Goal: Contribute content: Contribute content

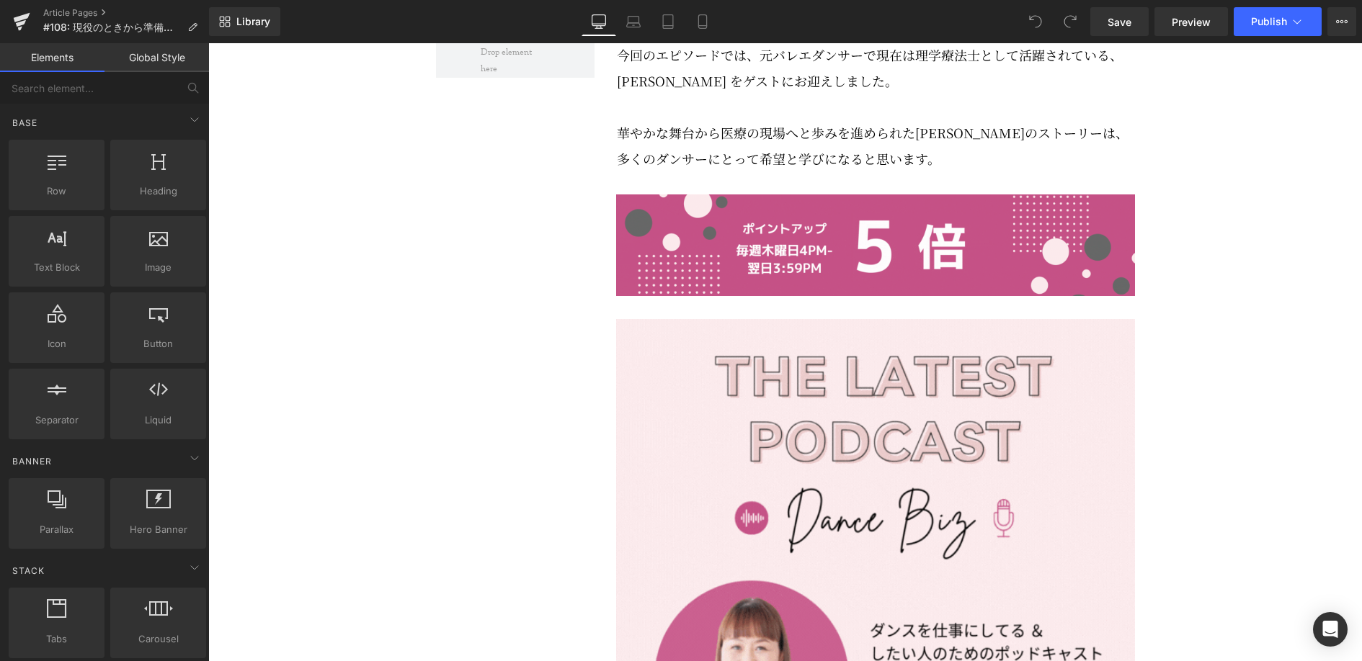
scroll to position [946, 0]
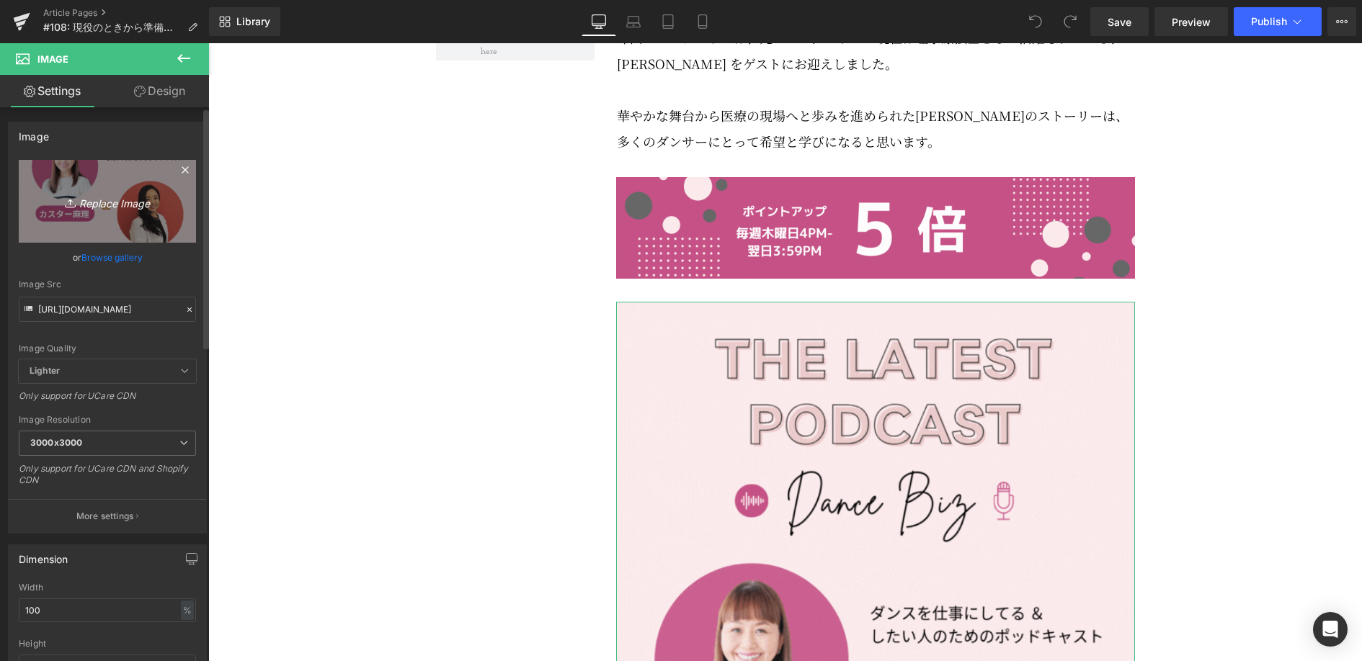
click at [132, 200] on icon "Replace Image" at bounding box center [107, 201] width 115 height 18
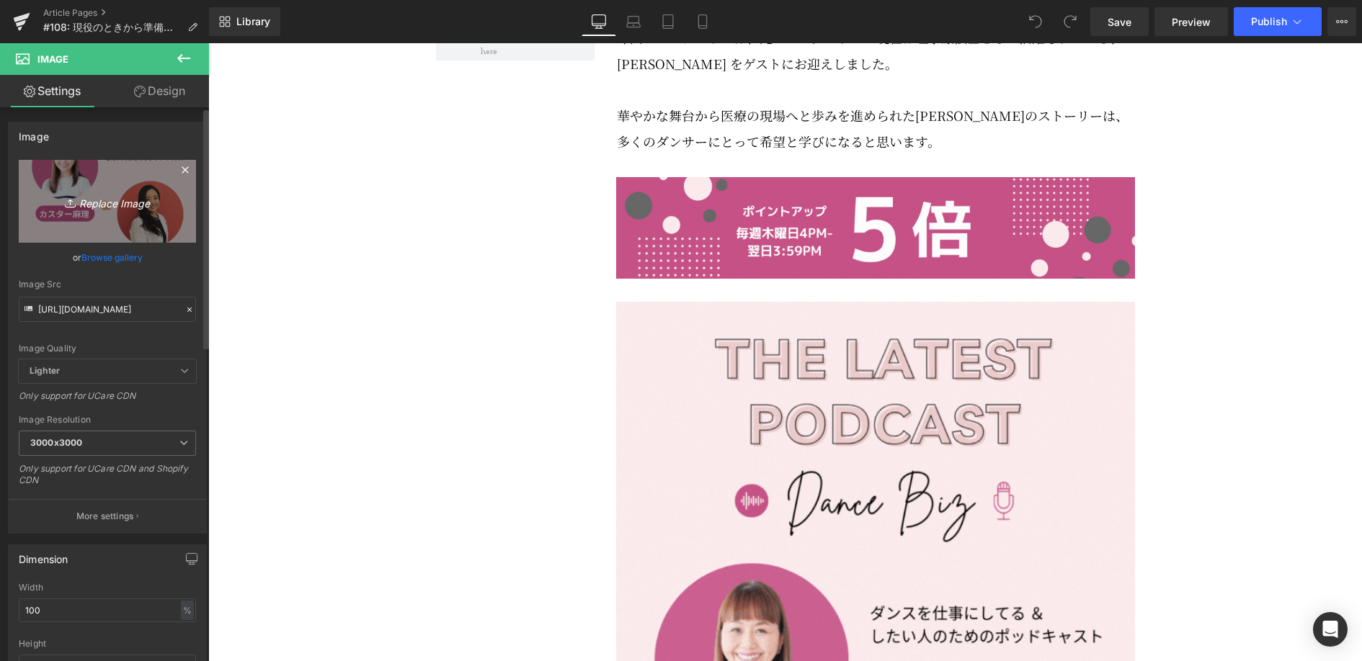
type input "C:\fakepath\#108.gif"
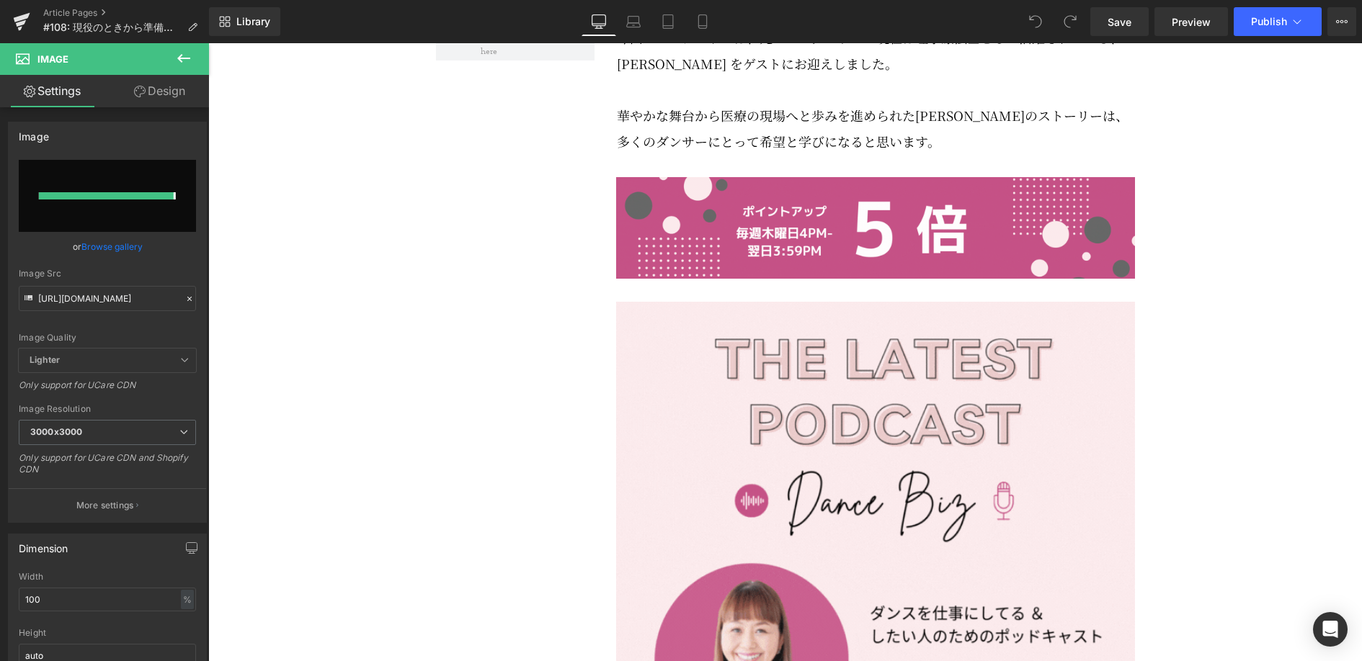
type input "[URL][DOMAIN_NAME]"
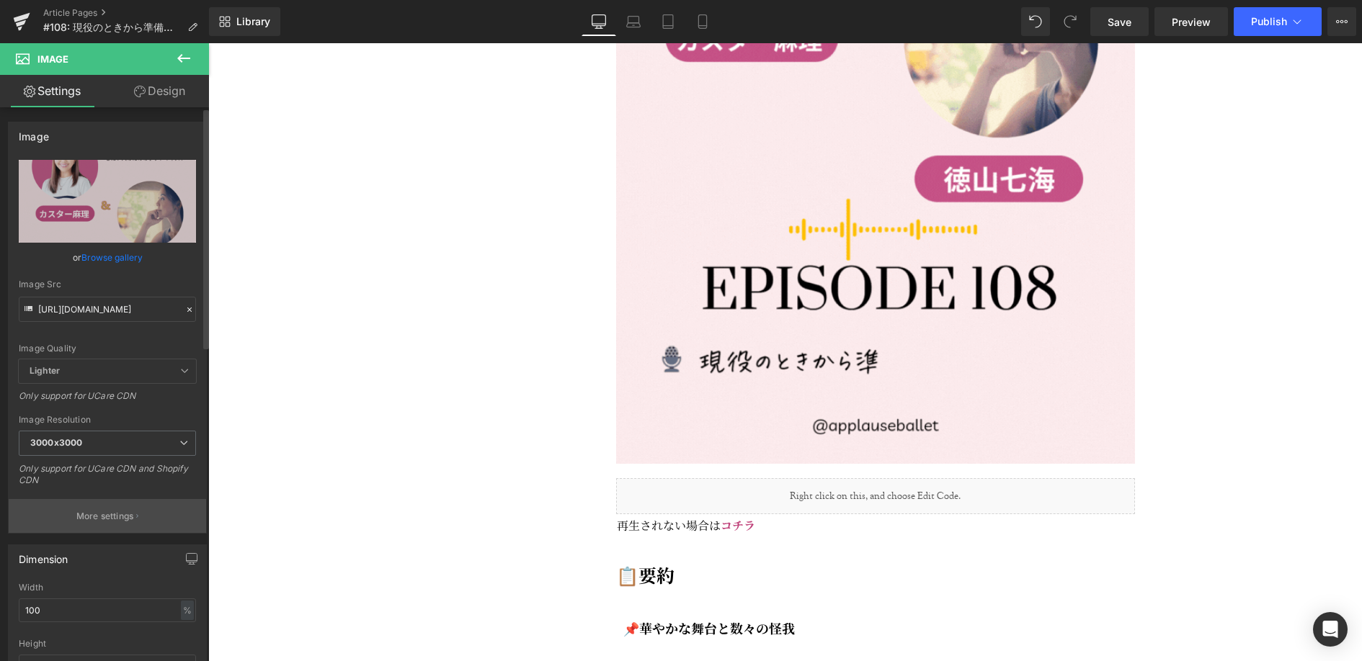
scroll to position [1709, 0]
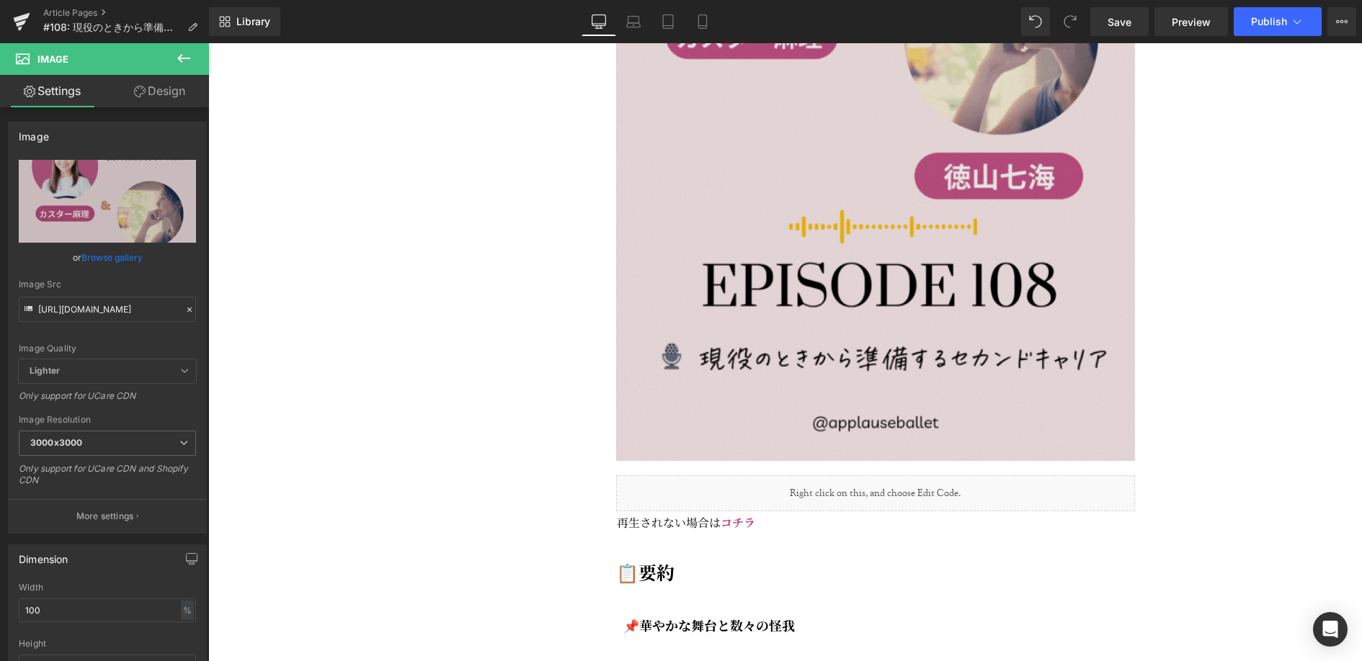
click at [861, 461] on img at bounding box center [875, 0] width 519 height 922
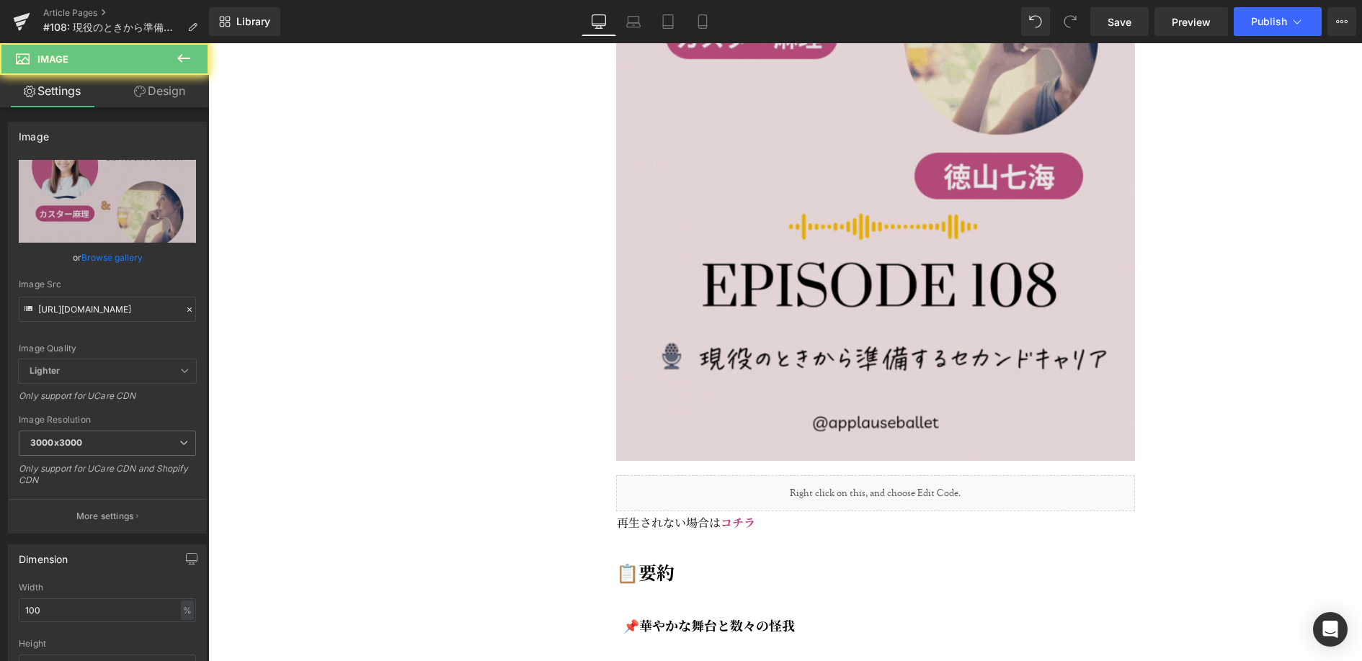
click at [861, 461] on img at bounding box center [875, 0] width 519 height 922
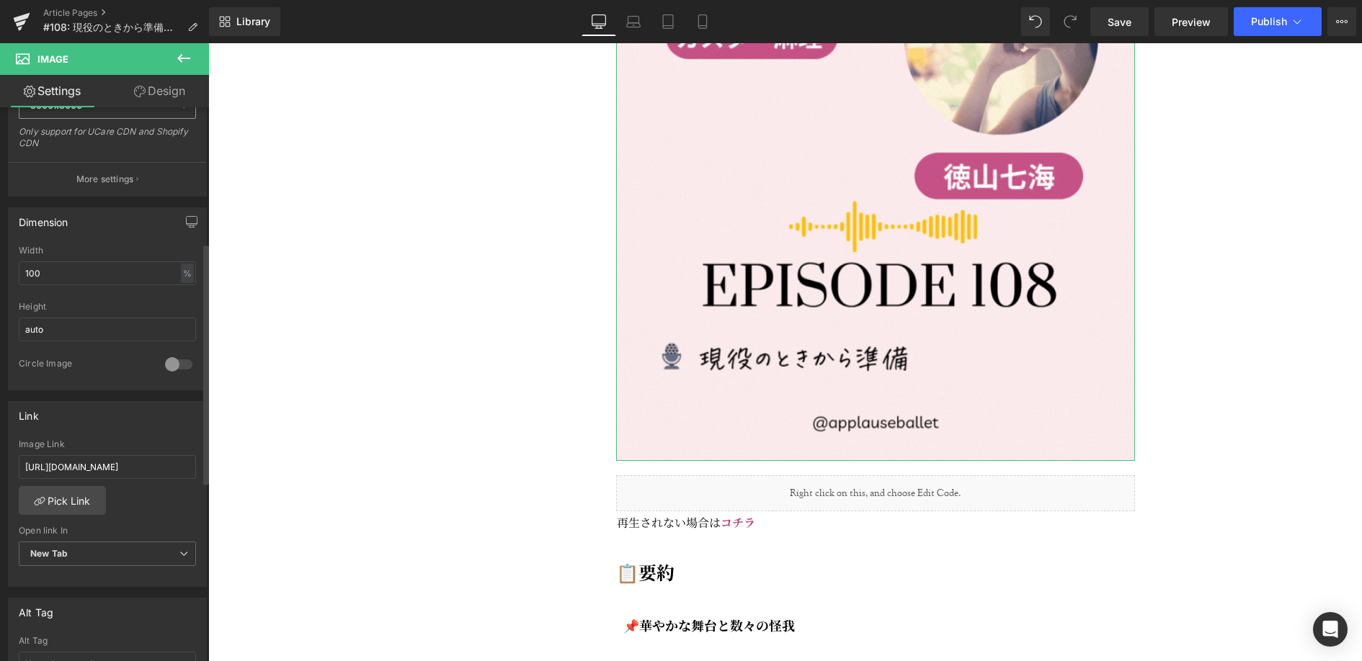
scroll to position [346, 0]
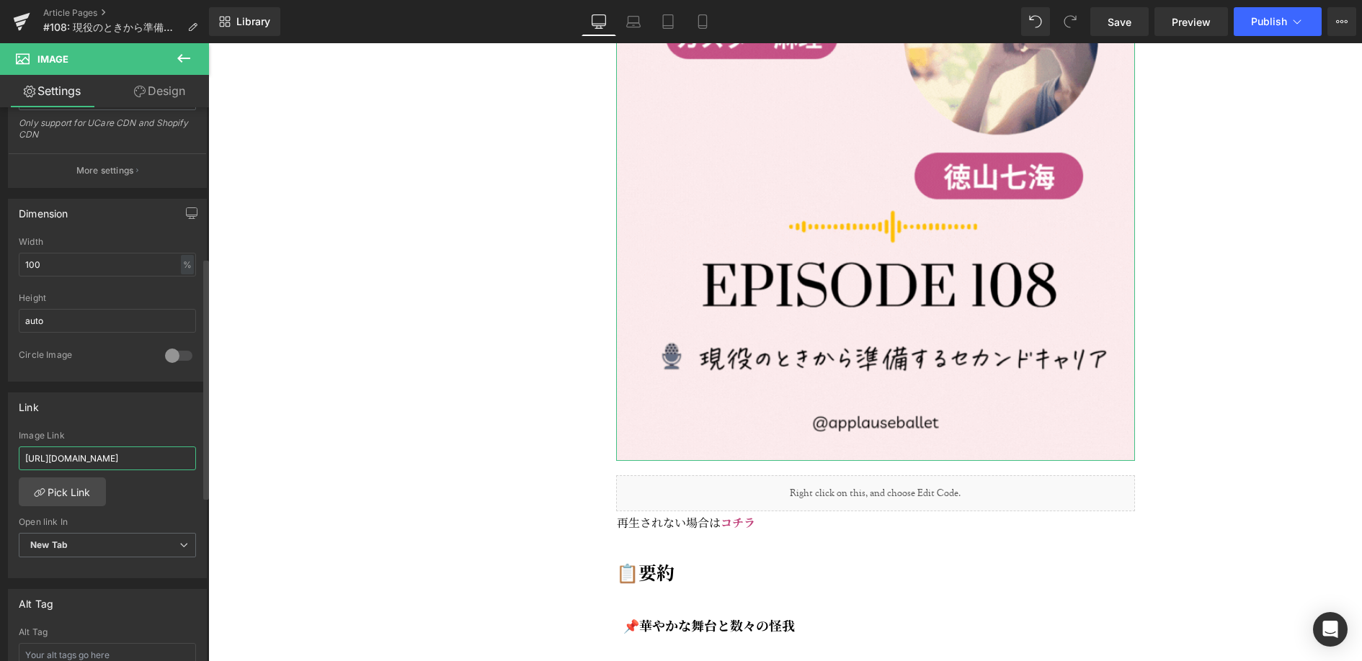
click at [113, 448] on input "[URL][DOMAIN_NAME]" at bounding box center [107, 459] width 177 height 24
click at [107, 456] on input "[URL][DOMAIN_NAME]" at bounding box center [107, 459] width 177 height 24
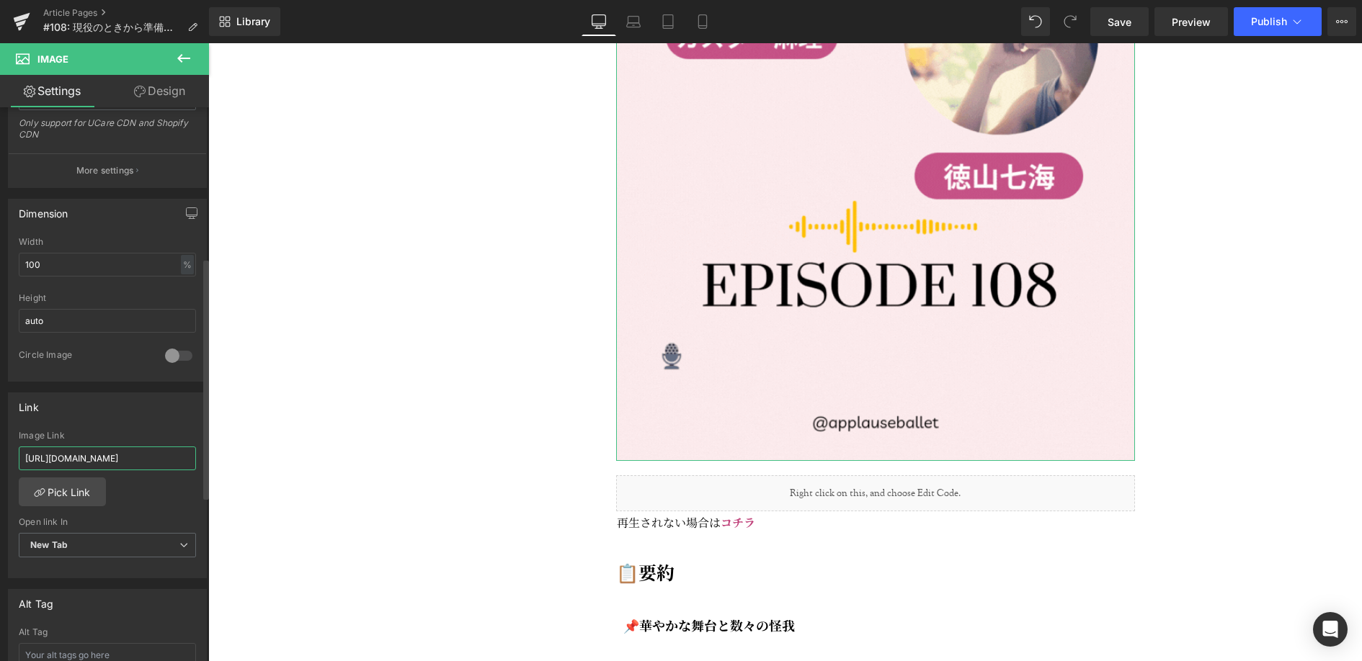
click at [107, 456] on input "[URL][DOMAIN_NAME]" at bounding box center [107, 459] width 177 height 24
type input "[URL][DOMAIN_NAME]"
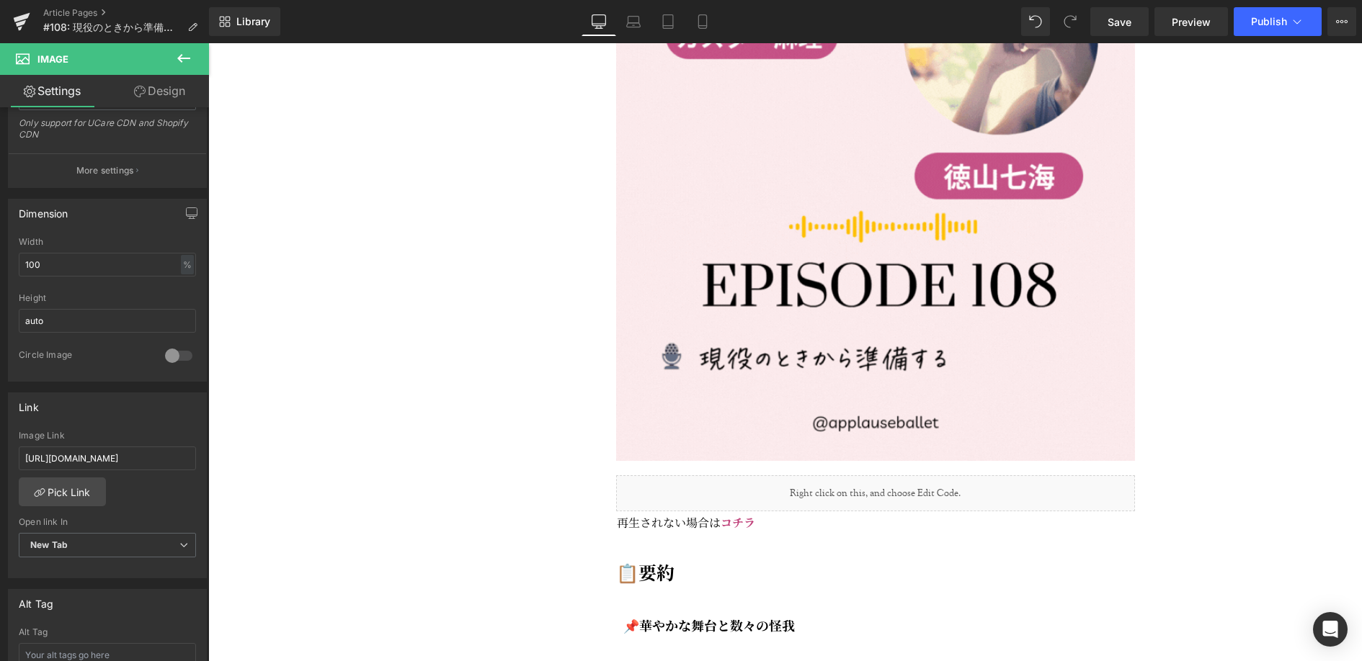
drag, startPoint x: 310, startPoint y: 135, endPoint x: 499, endPoint y: 193, distance: 198.2
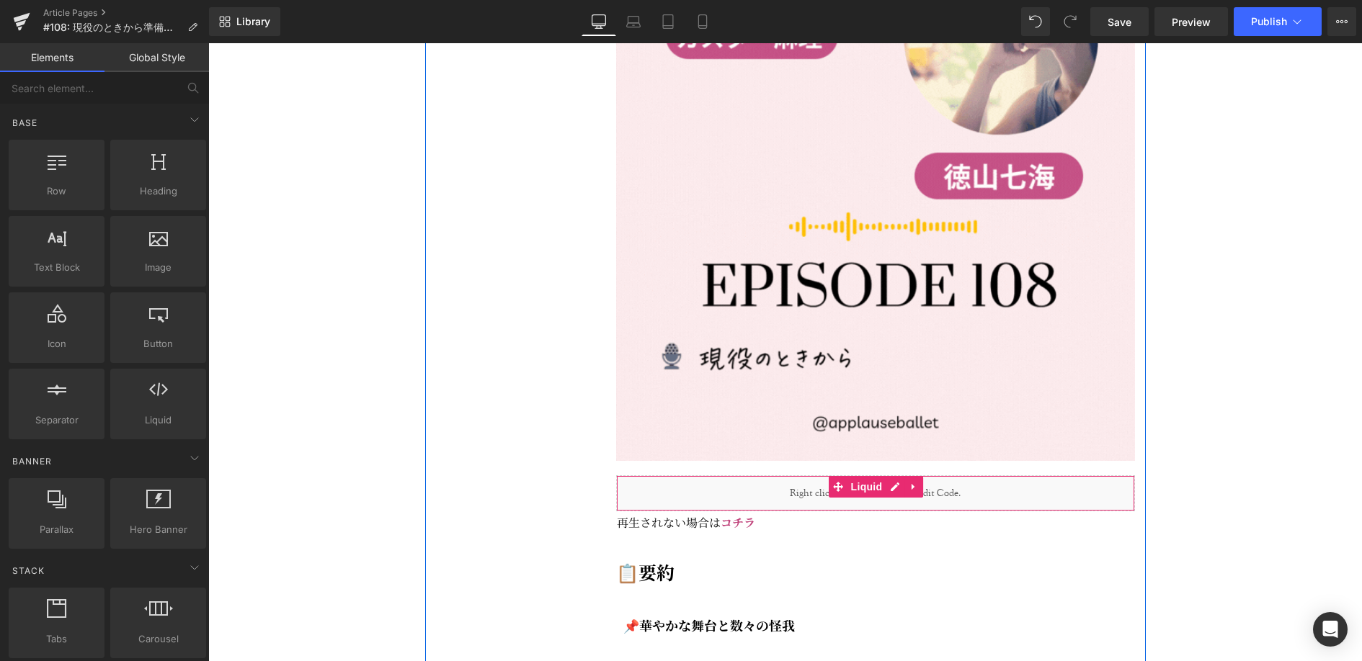
click at [874, 511] on div "Liquid" at bounding box center [875, 493] width 519 height 36
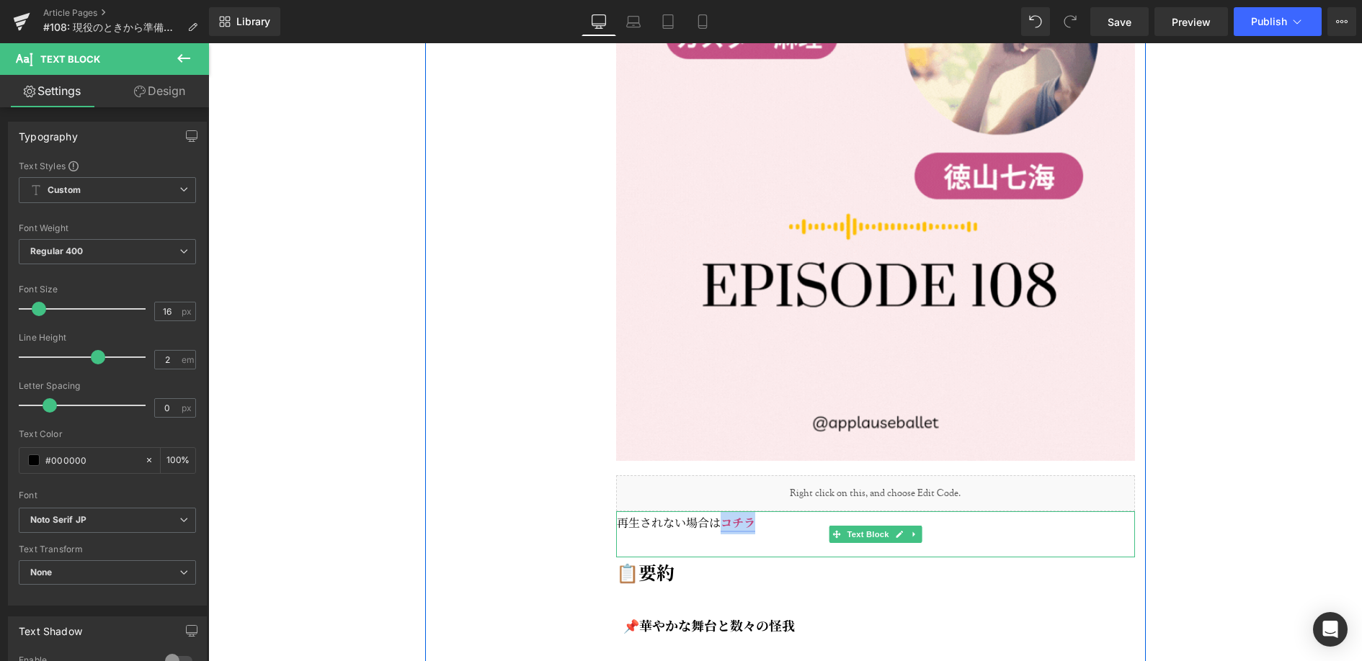
drag, startPoint x: 756, startPoint y: 562, endPoint x: 725, endPoint y: 563, distance: 31.0
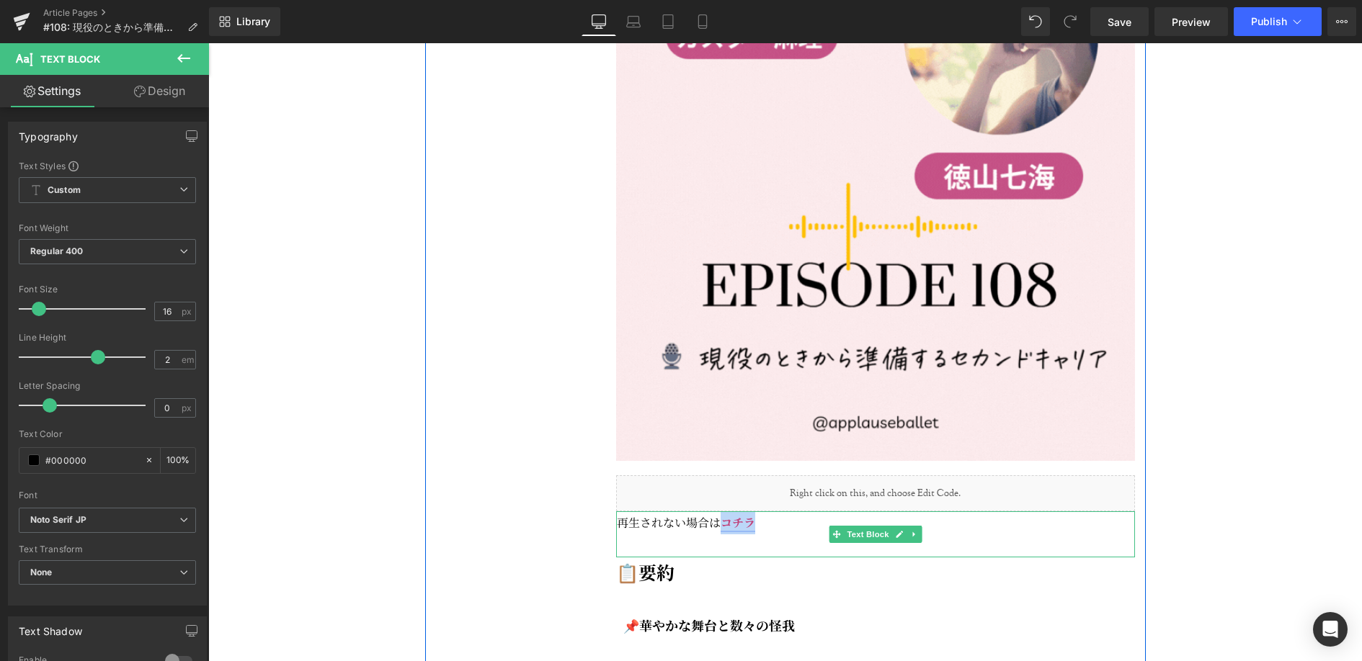
click at [725, 535] on p "再生されない場合は コチラ" at bounding box center [876, 522] width 518 height 23
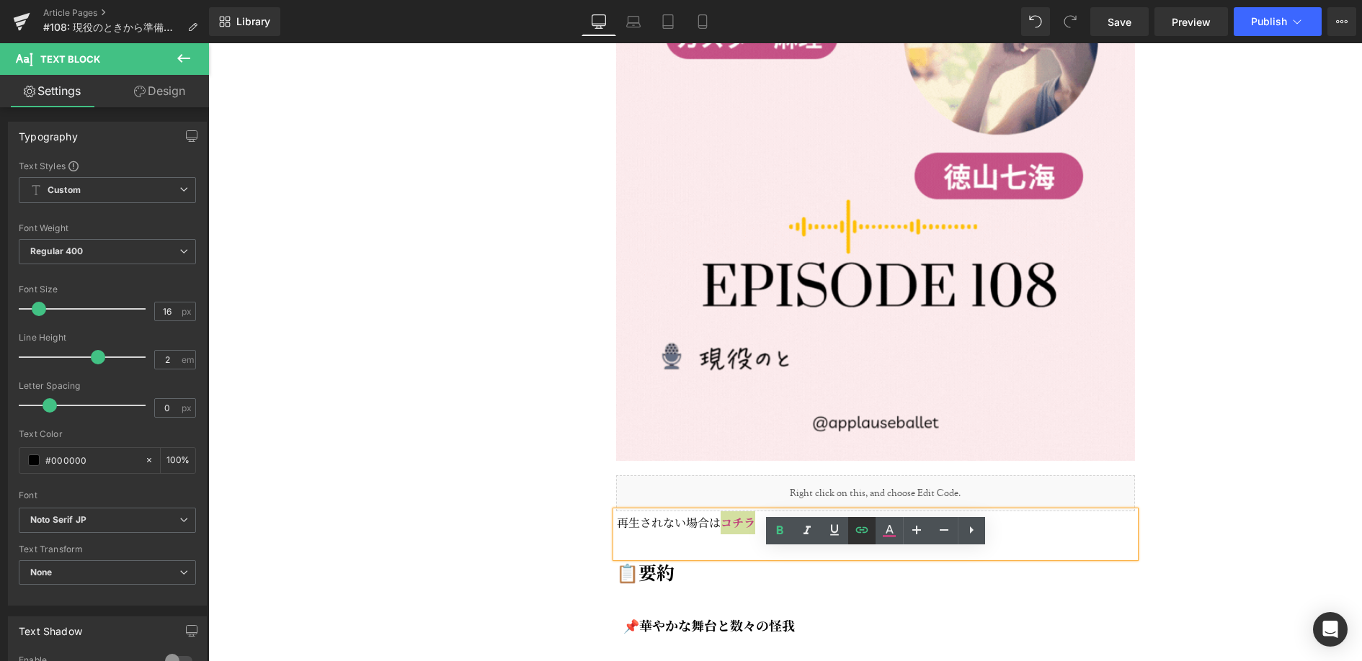
click at [864, 532] on icon at bounding box center [861, 530] width 12 height 6
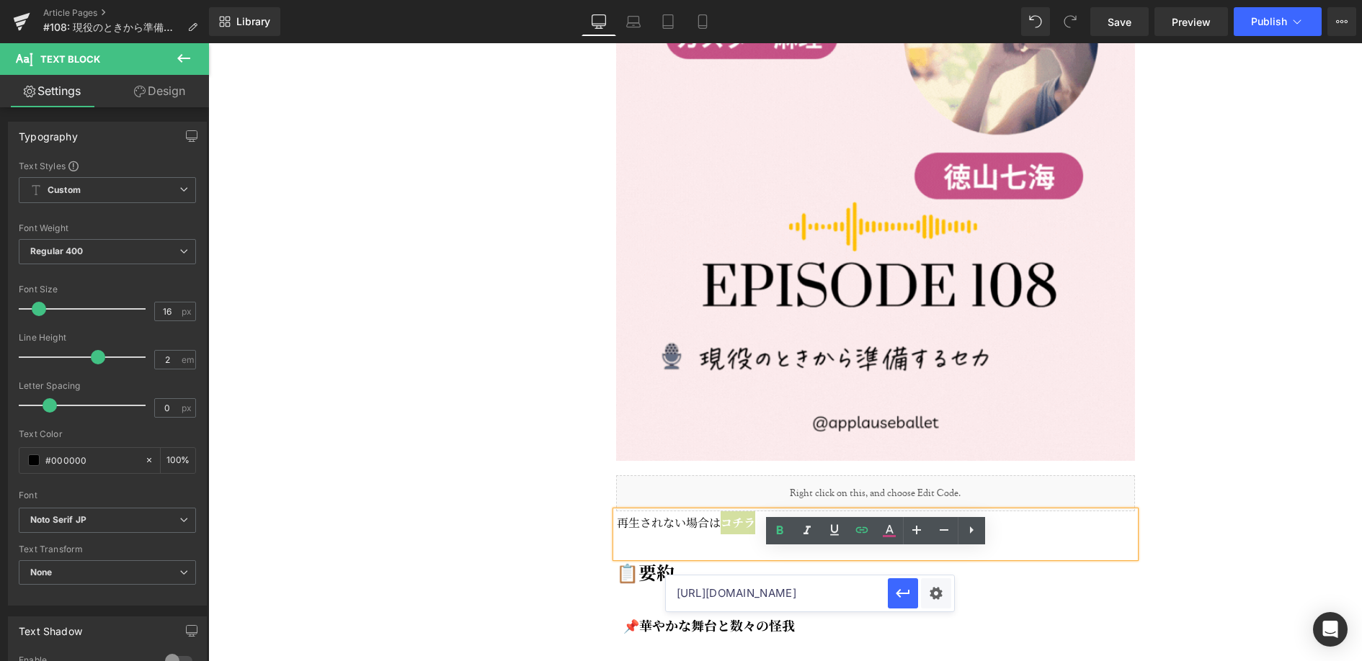
click at [762, 596] on input "[URL][DOMAIN_NAME]" at bounding box center [777, 594] width 222 height 36
paste input "[URL][DOMAIN_NAME]"
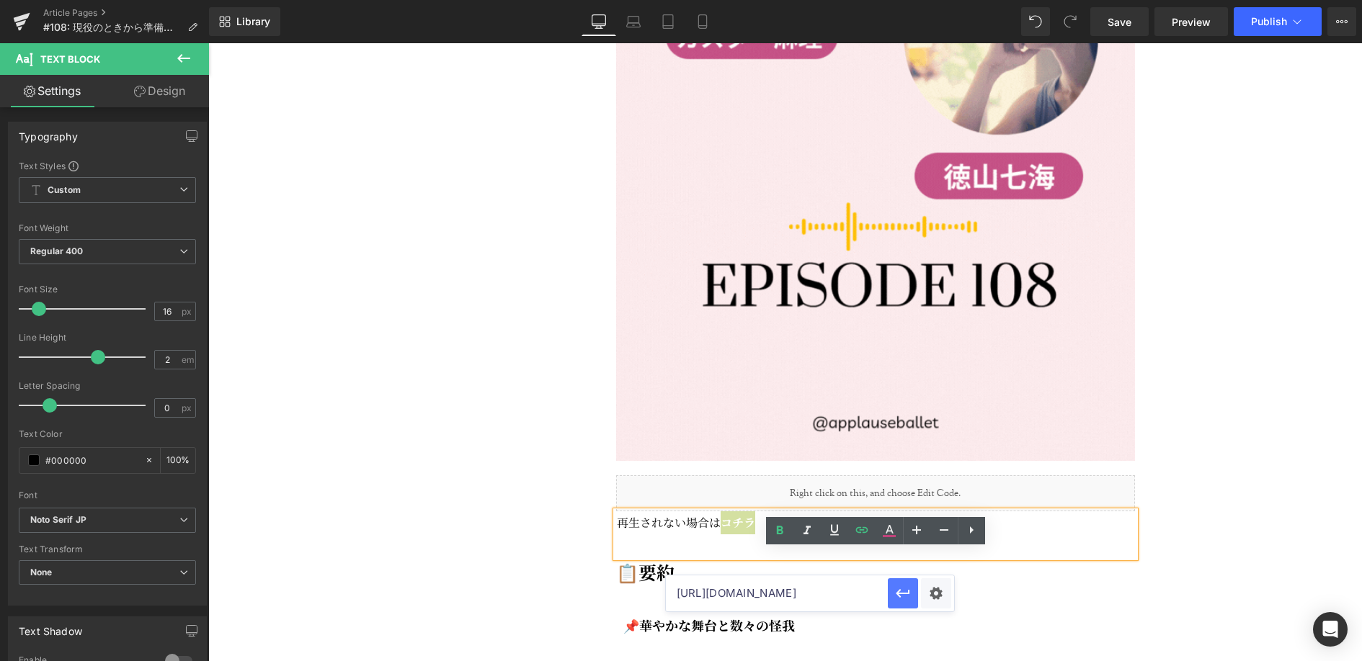
click at [904, 599] on icon "button" at bounding box center [902, 593] width 17 height 17
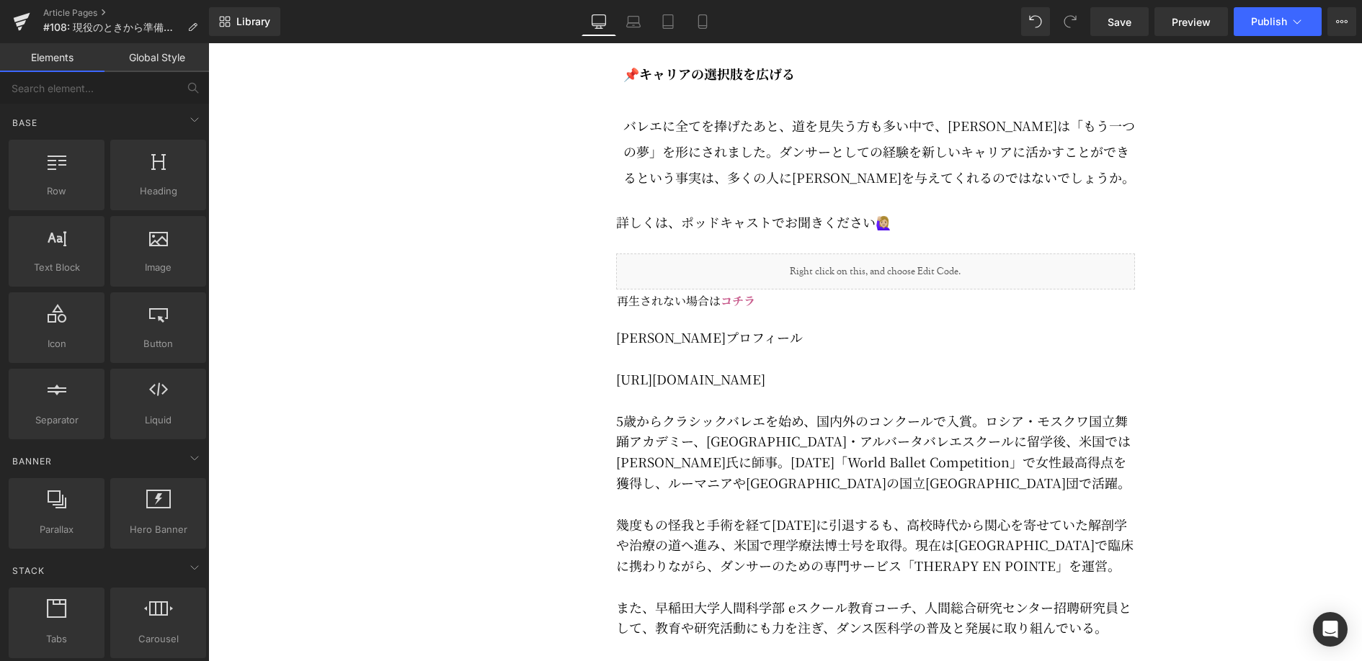
scroll to position [3194, 0]
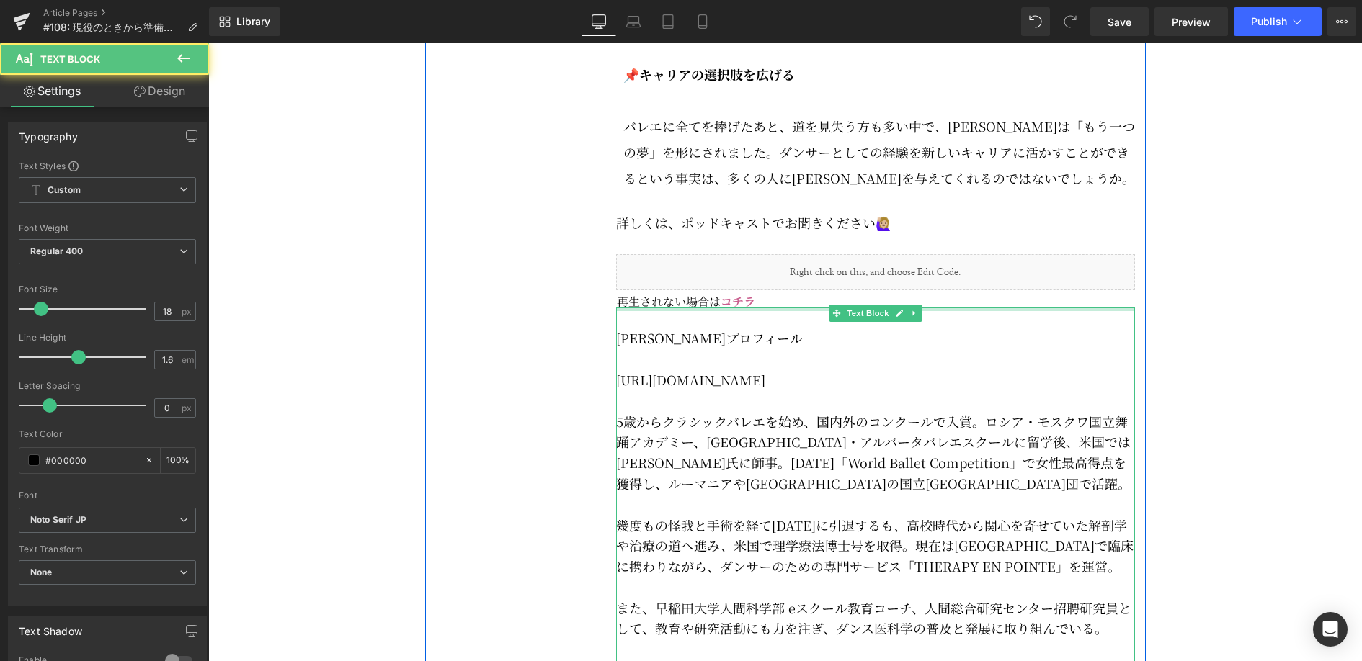
click at [760, 319] on div "[PERSON_NAME]プロフィール ⁠⁠[URL][DOMAIN_NAME]⁠⁠ 5歳からクラシックバレエを始め、国内外のコンクールで入賞。ロシア・モスク…" at bounding box center [875, 588] width 519 height 560
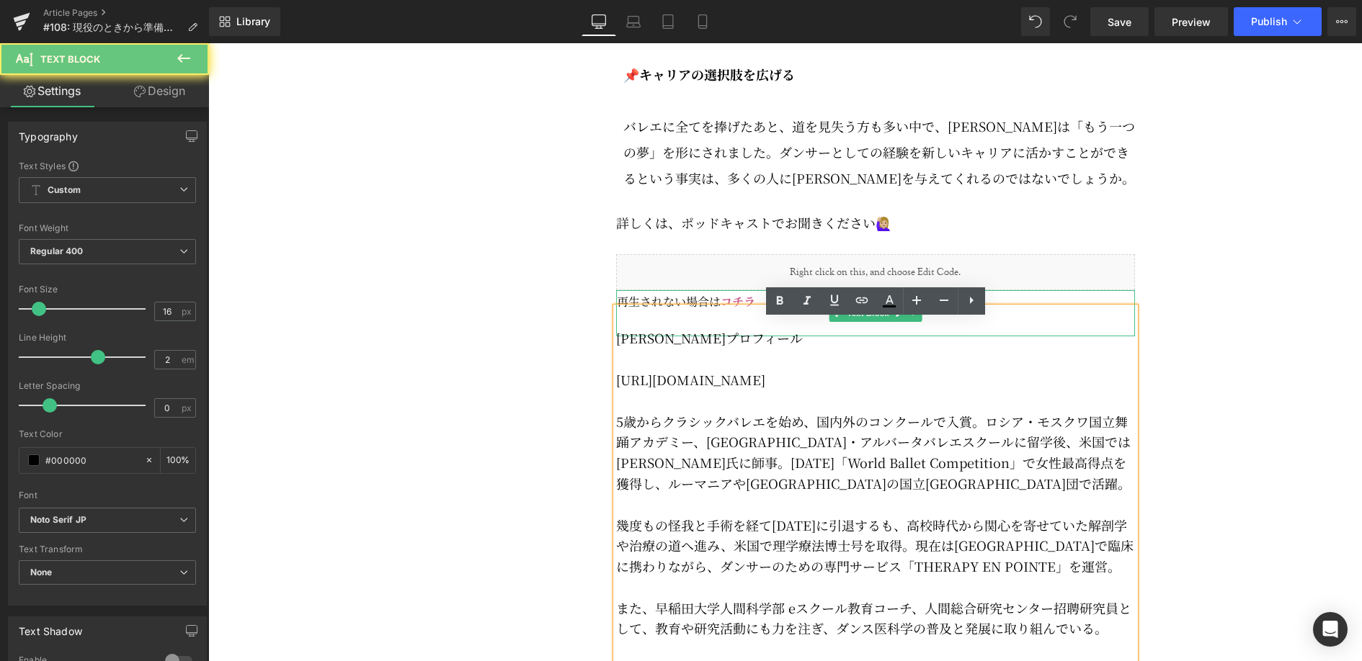
click at [758, 313] on p "再生されない場合は コチラ" at bounding box center [876, 301] width 518 height 23
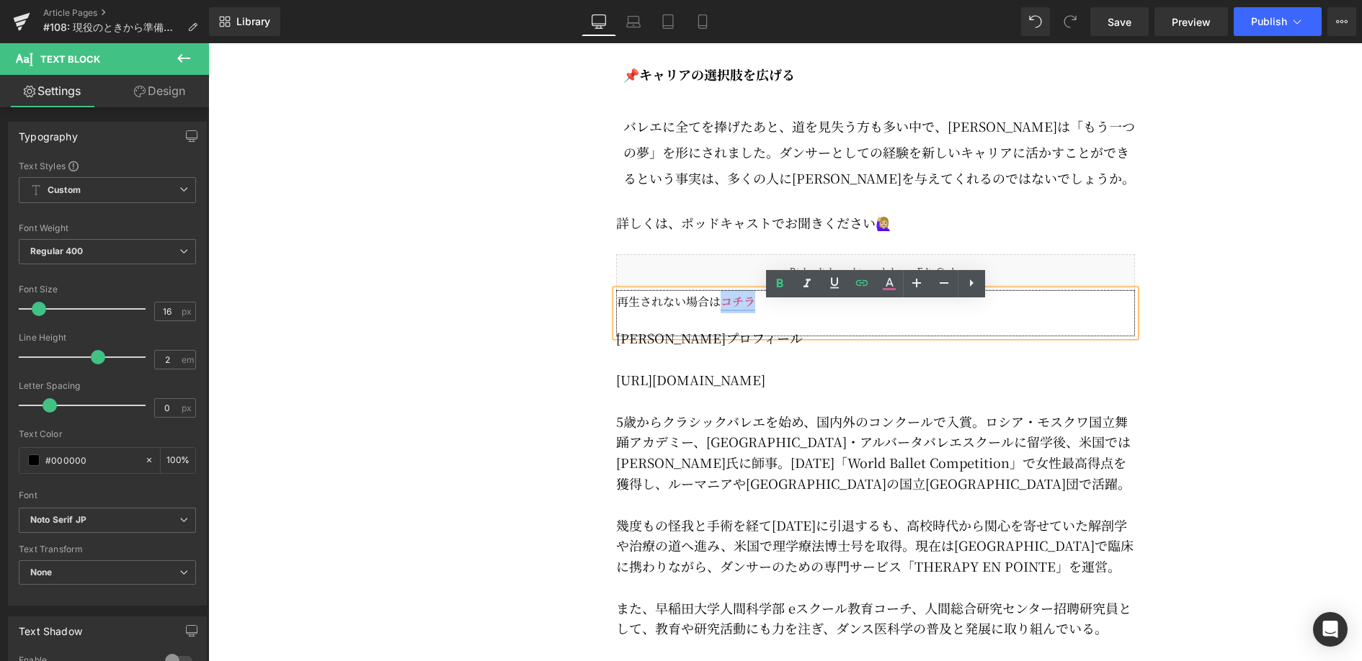
drag, startPoint x: 755, startPoint y: 313, endPoint x: 723, endPoint y: 313, distance: 32.4
click at [723, 313] on p "再生されない場合は コチラ" at bounding box center [876, 301] width 518 height 23
click at [867, 287] on icon at bounding box center [861, 282] width 17 height 17
type input "[URL][DOMAIN_NAME]"
click at [828, 346] on input "[URL][DOMAIN_NAME]" at bounding box center [777, 346] width 222 height 36
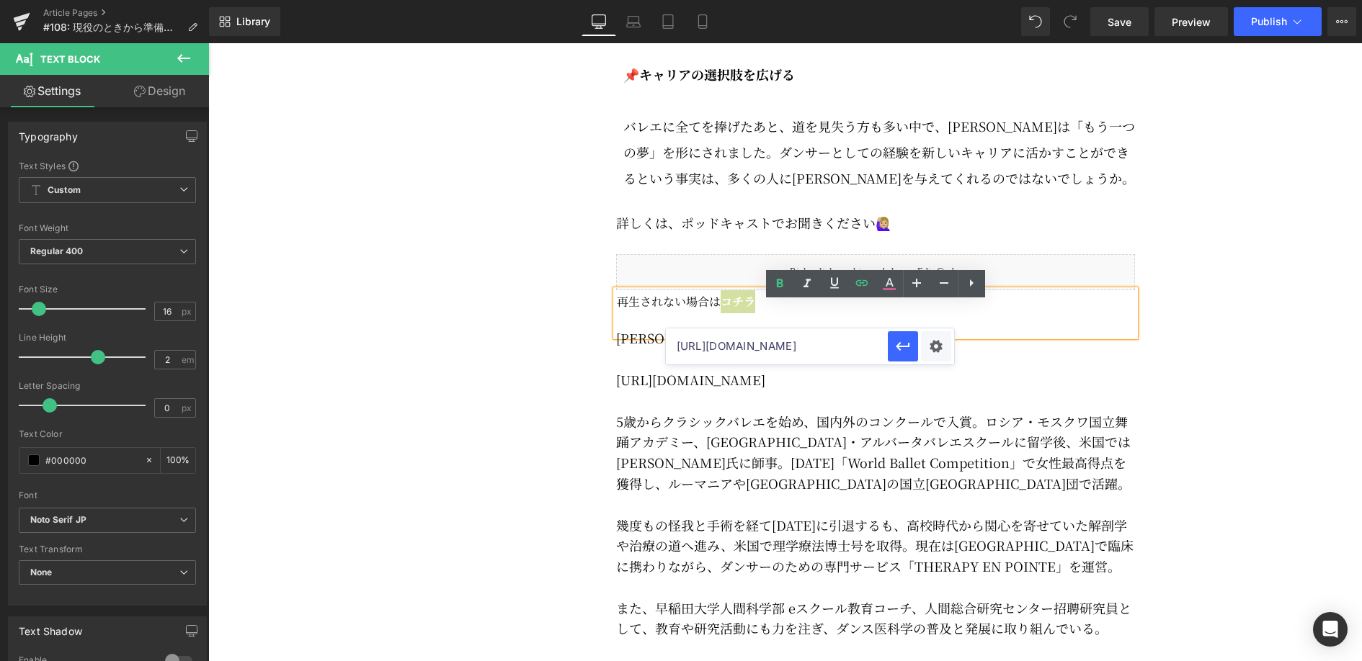
click at [828, 346] on input "[URL][DOMAIN_NAME]" at bounding box center [777, 346] width 222 height 36
paste input "[URL][DOMAIN_NAME]"
type input "[URL][DOMAIN_NAME]"
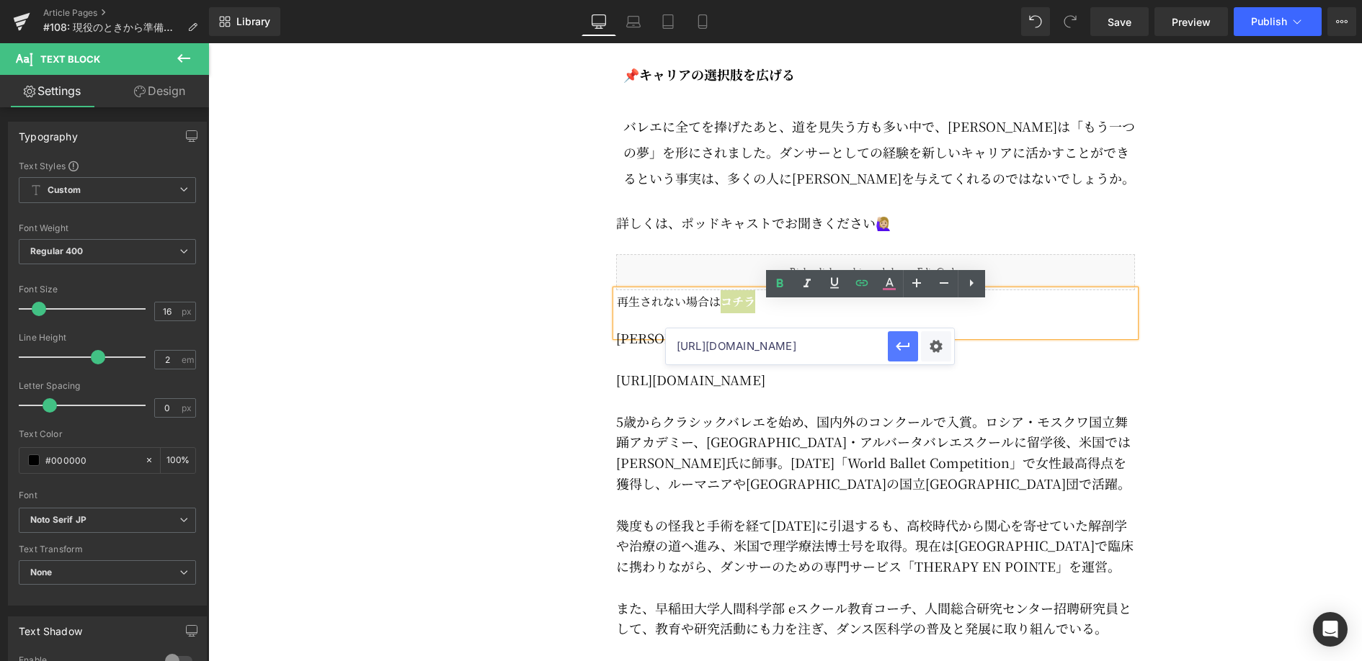
scroll to position [0, 0]
click at [900, 351] on icon "button" at bounding box center [902, 346] width 17 height 17
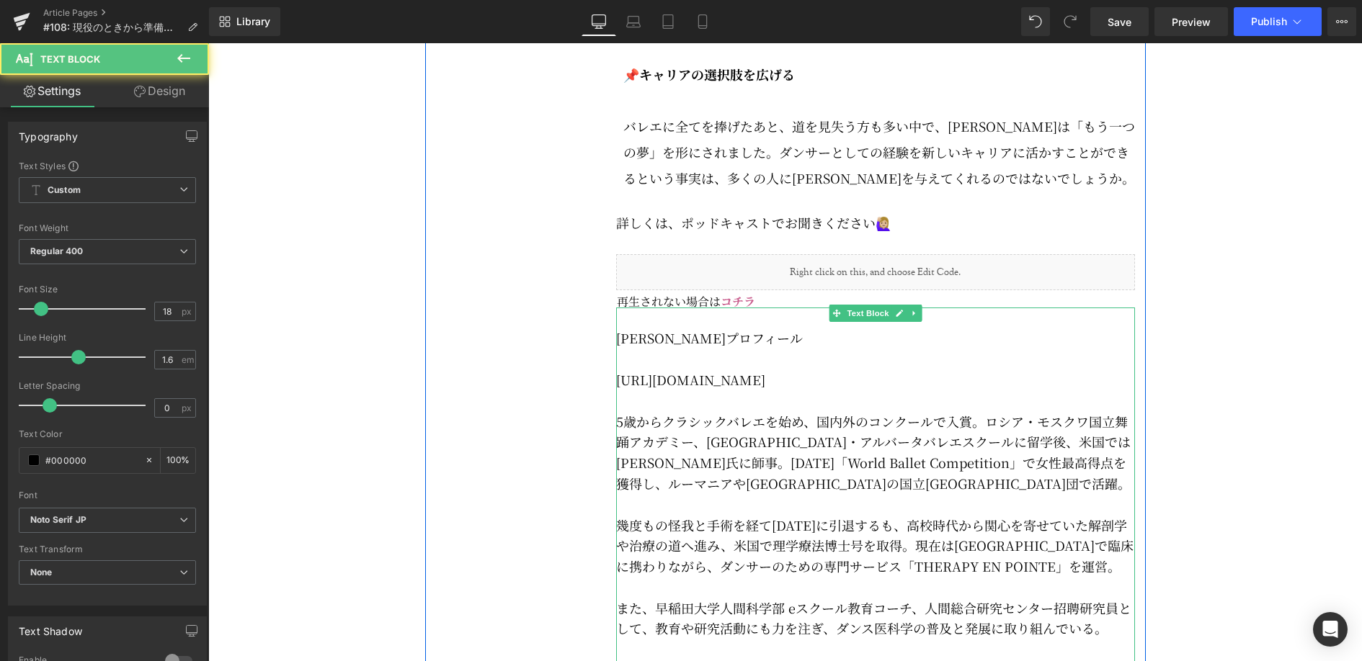
click at [908, 411] on p at bounding box center [875, 400] width 519 height 21
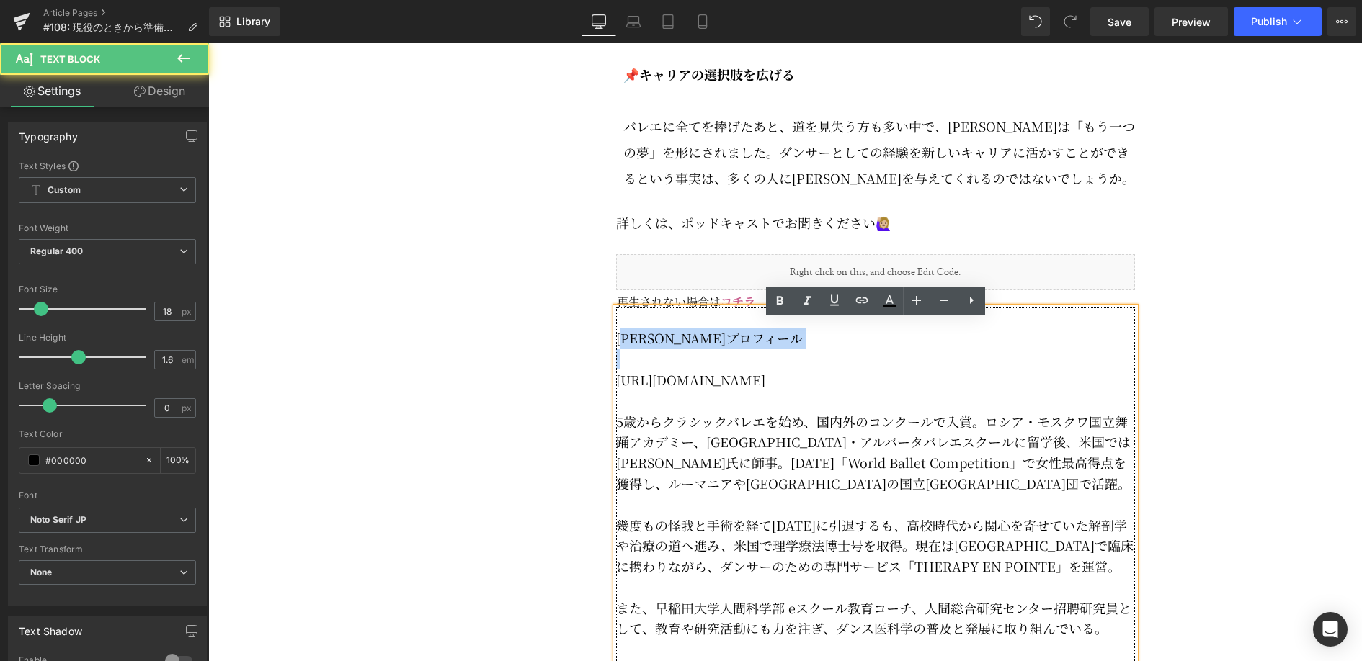
drag, startPoint x: 623, startPoint y: 353, endPoint x: 746, endPoint y: 382, distance: 126.5
click at [746, 382] on div "[PERSON_NAME]プロフィール ⁠⁠[URL][DOMAIN_NAME]⁠⁠ 5歳からクラシックバレエを始め、国内外のコンクールで入賞。ロシア・モスク…" at bounding box center [875, 588] width 519 height 560
click at [738, 382] on p "⁠⁠[URL][DOMAIN_NAME]⁠⁠" at bounding box center [875, 380] width 519 height 21
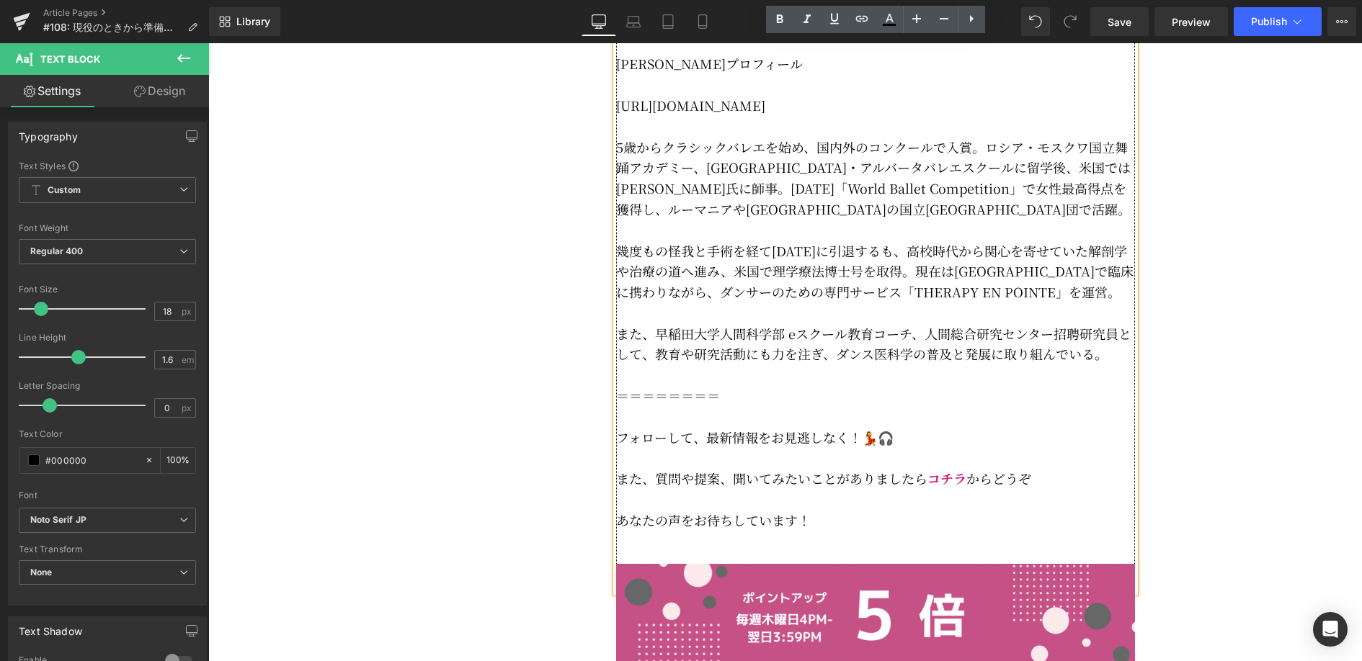
scroll to position [3493, 0]
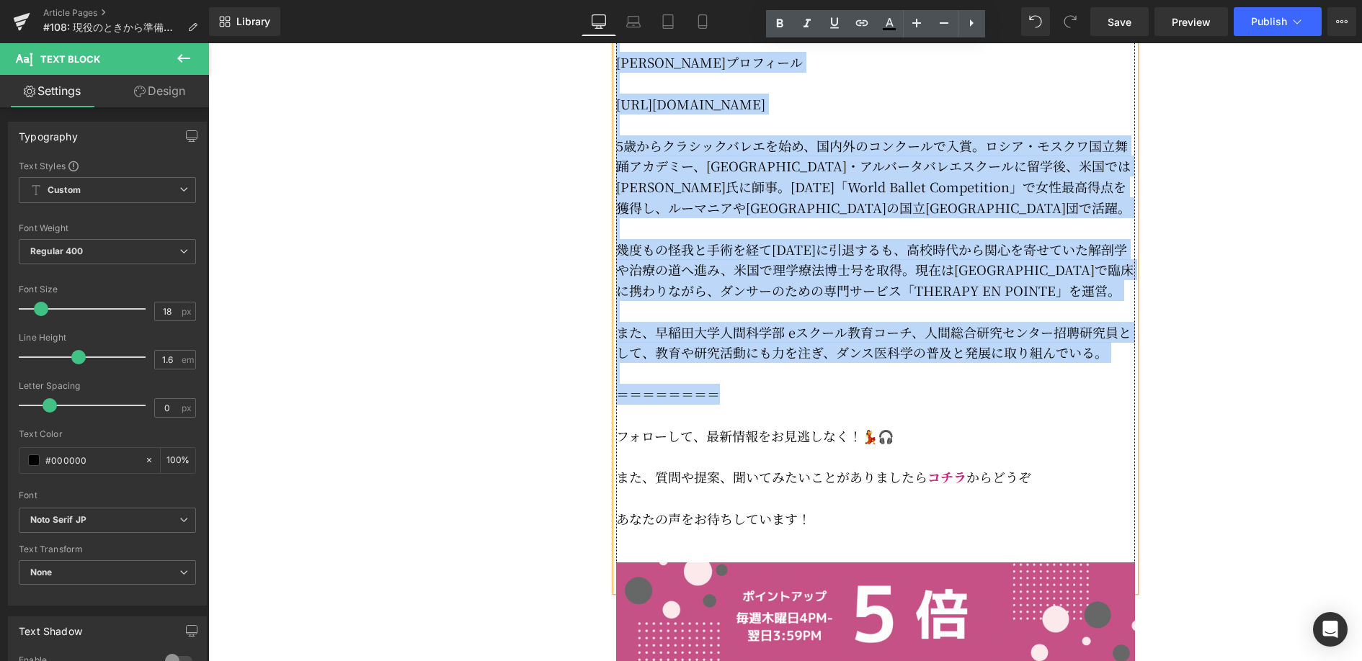
drag, startPoint x: 751, startPoint y: 392, endPoint x: 620, endPoint y: 56, distance: 360.4
click at [620, 56] on div "[PERSON_NAME]プロフィール ⁠⁠[URL][DOMAIN_NAME]⁠⁠ 5歳からクラシックバレエを始め、国内外のコンクールで入賞。ロシア・モスク…" at bounding box center [875, 312] width 519 height 560
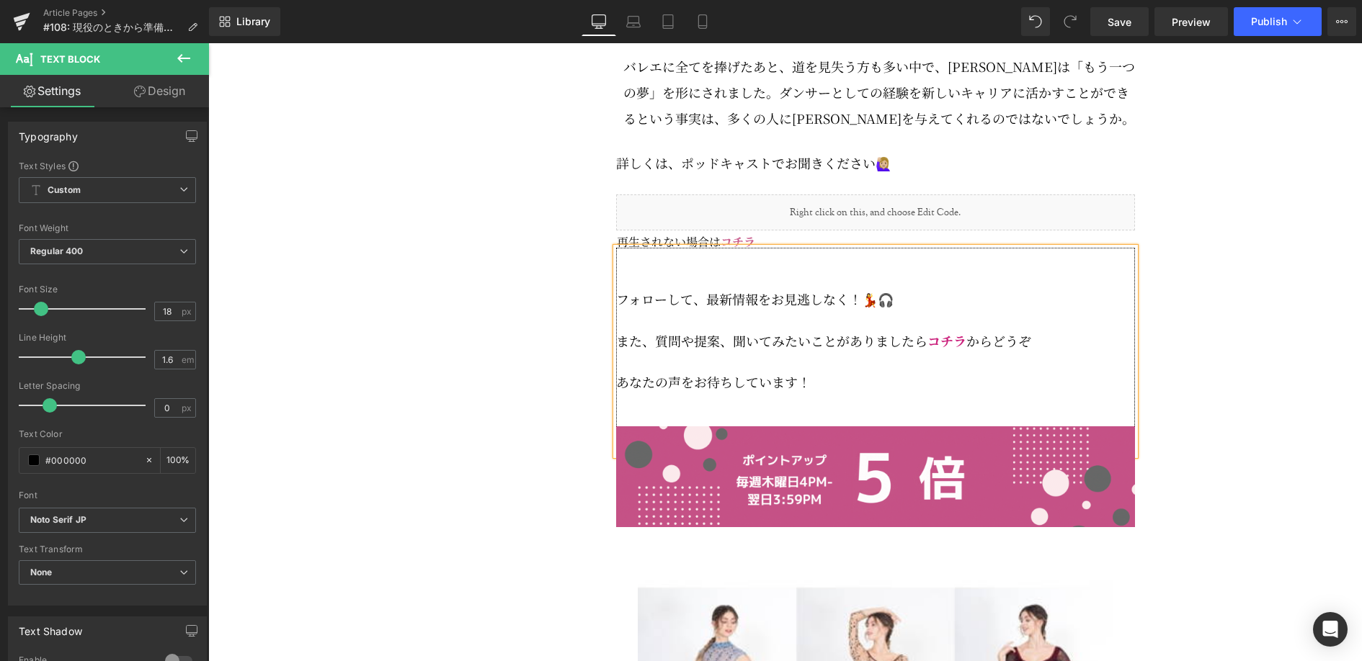
scroll to position [3228, 0]
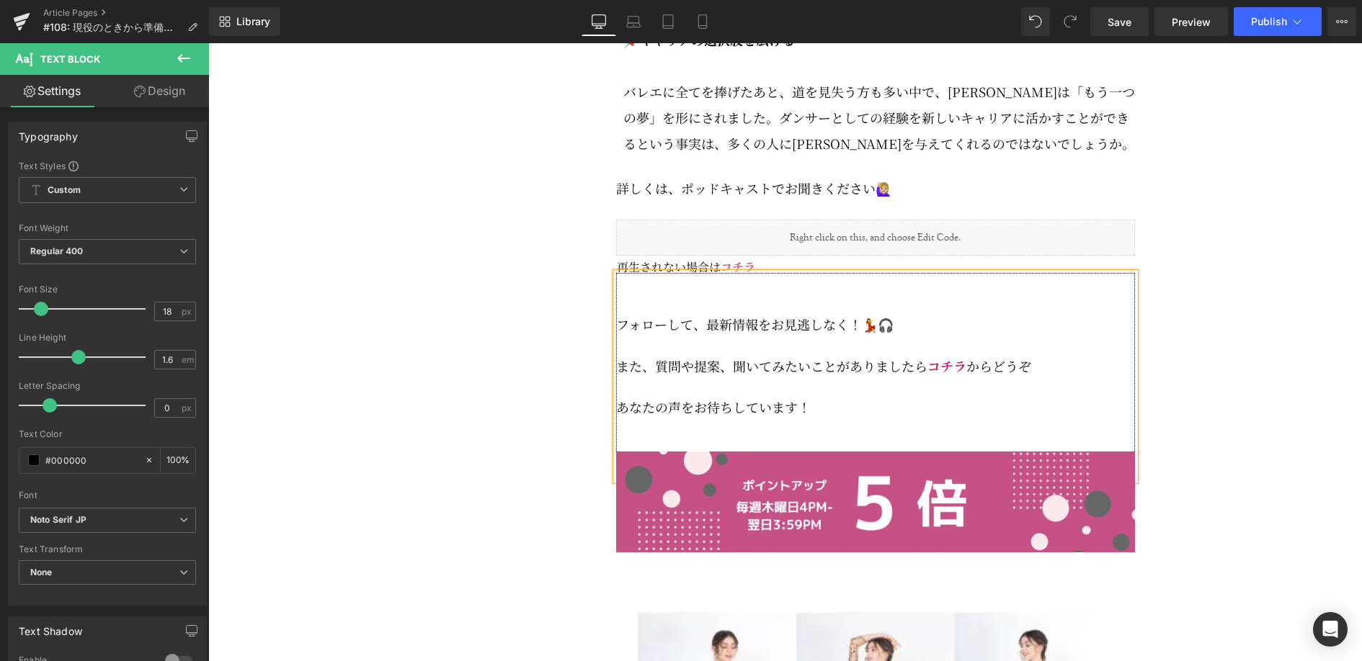
click at [640, 314] on p at bounding box center [875, 303] width 519 height 21
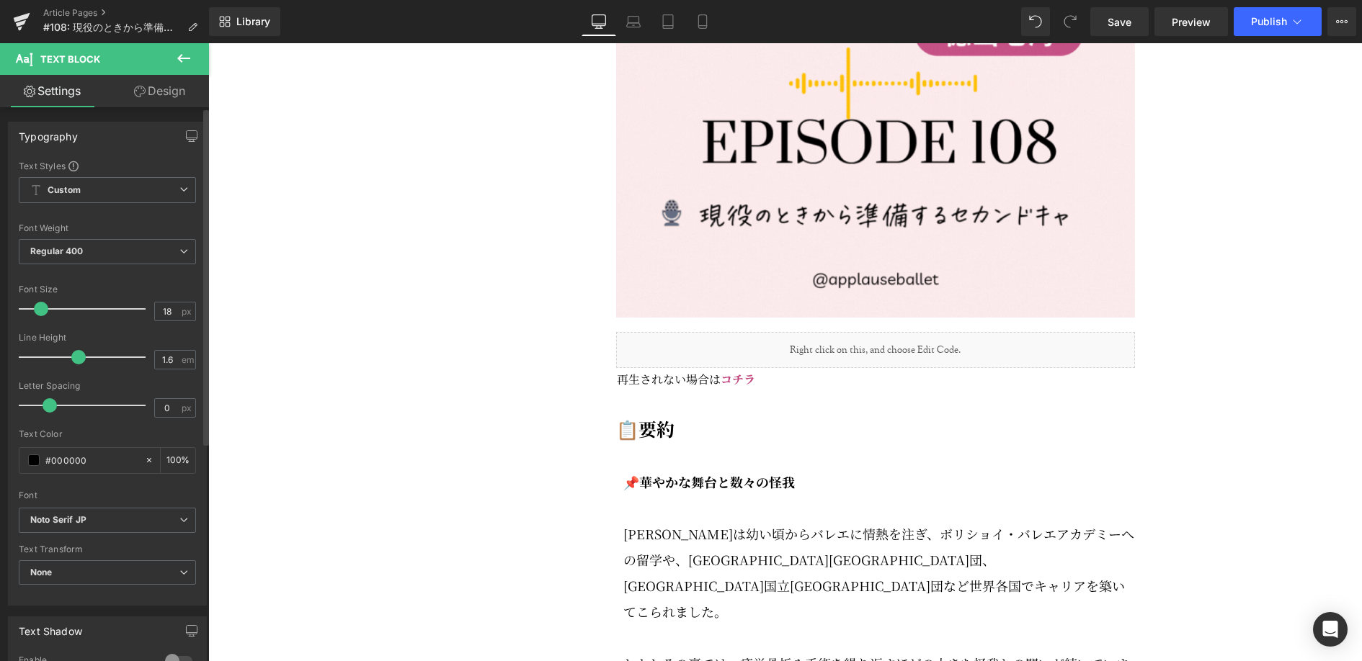
scroll to position [1861, 0]
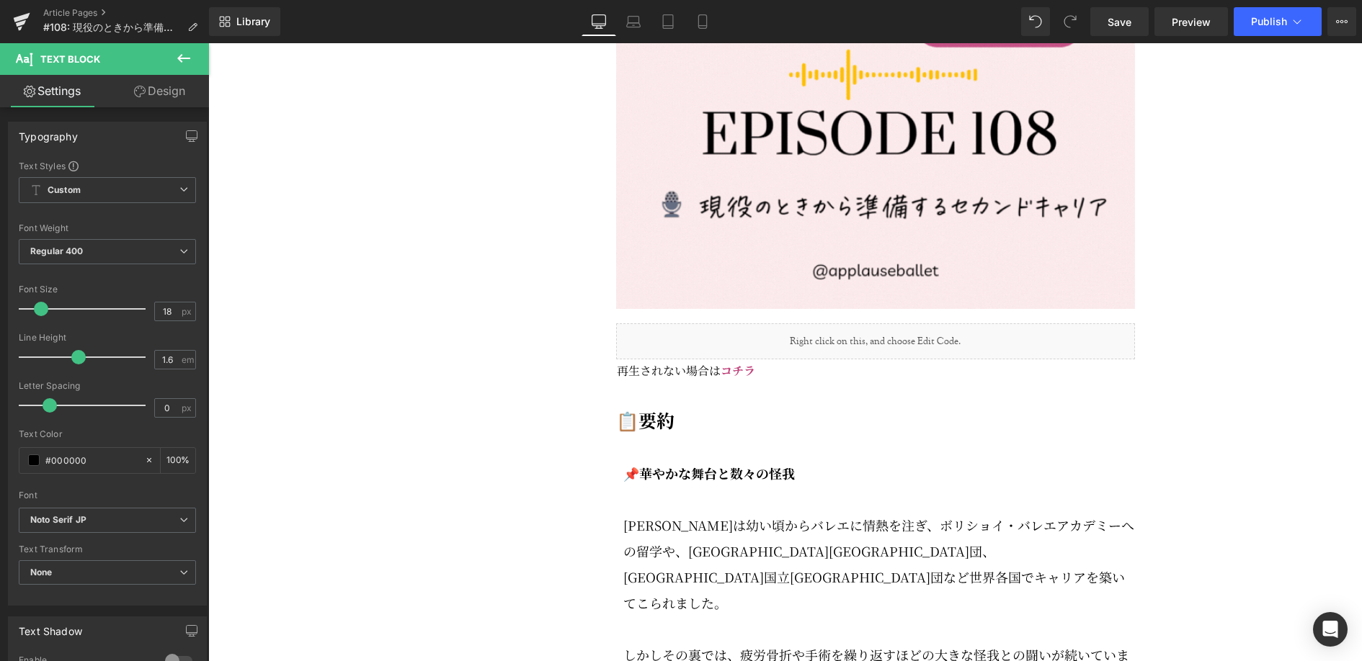
click at [894, 359] on div "Liquid" at bounding box center [875, 341] width 519 height 36
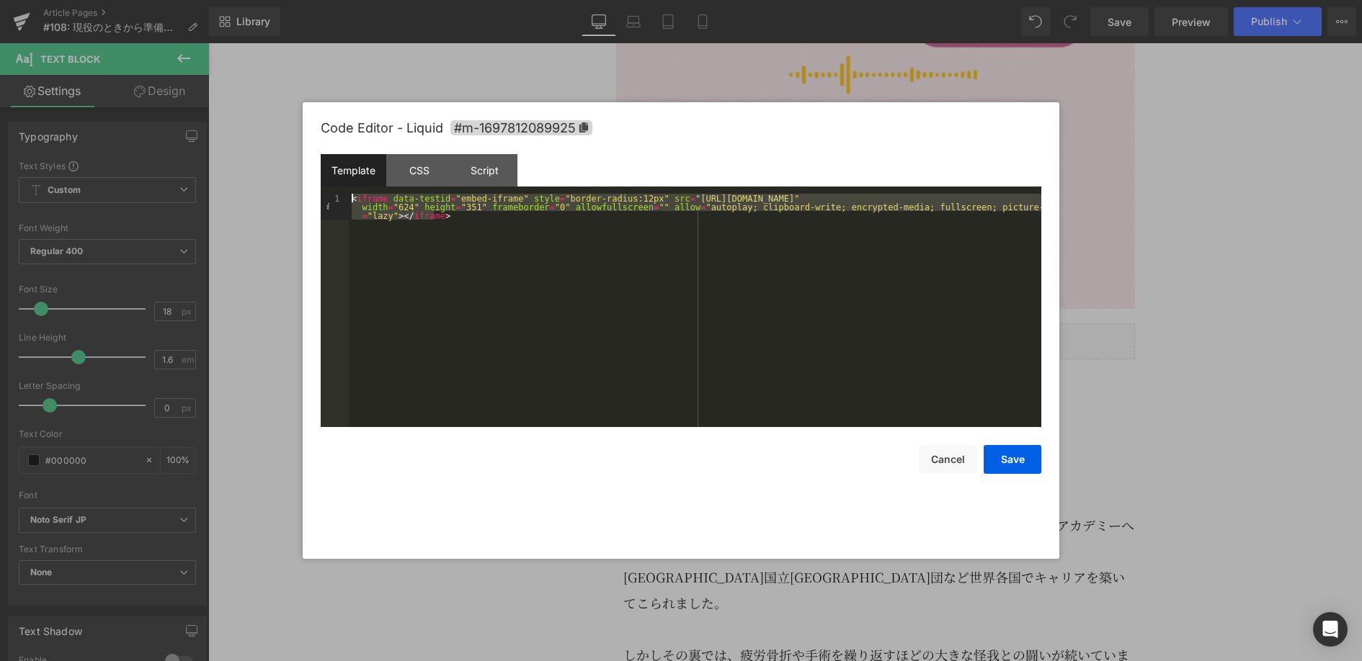
drag, startPoint x: 697, startPoint y: 311, endPoint x: 331, endPoint y: 194, distance: 384.3
click at [331, 194] on pre "1 < iframe data-testid = "embed-iframe" style = "border-radius:12px" src = "[UR…" at bounding box center [681, 310] width 720 height 233
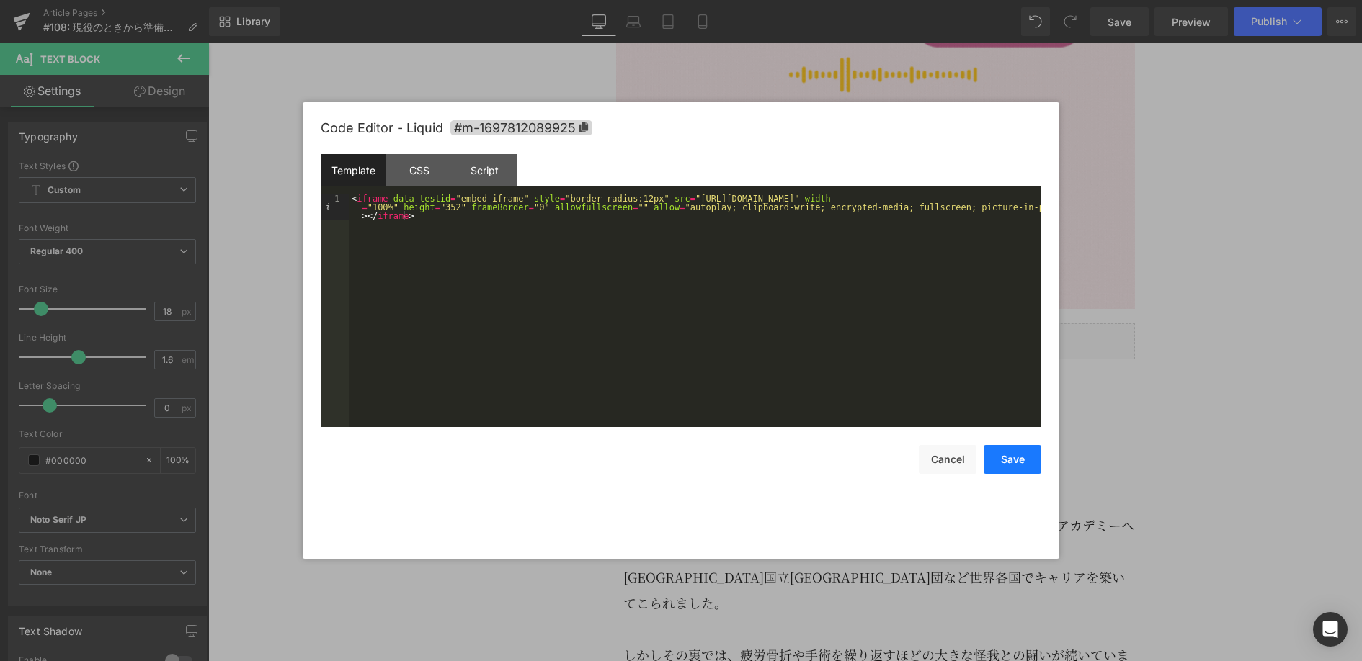
click at [998, 459] on button "Save" at bounding box center [1012, 459] width 58 height 29
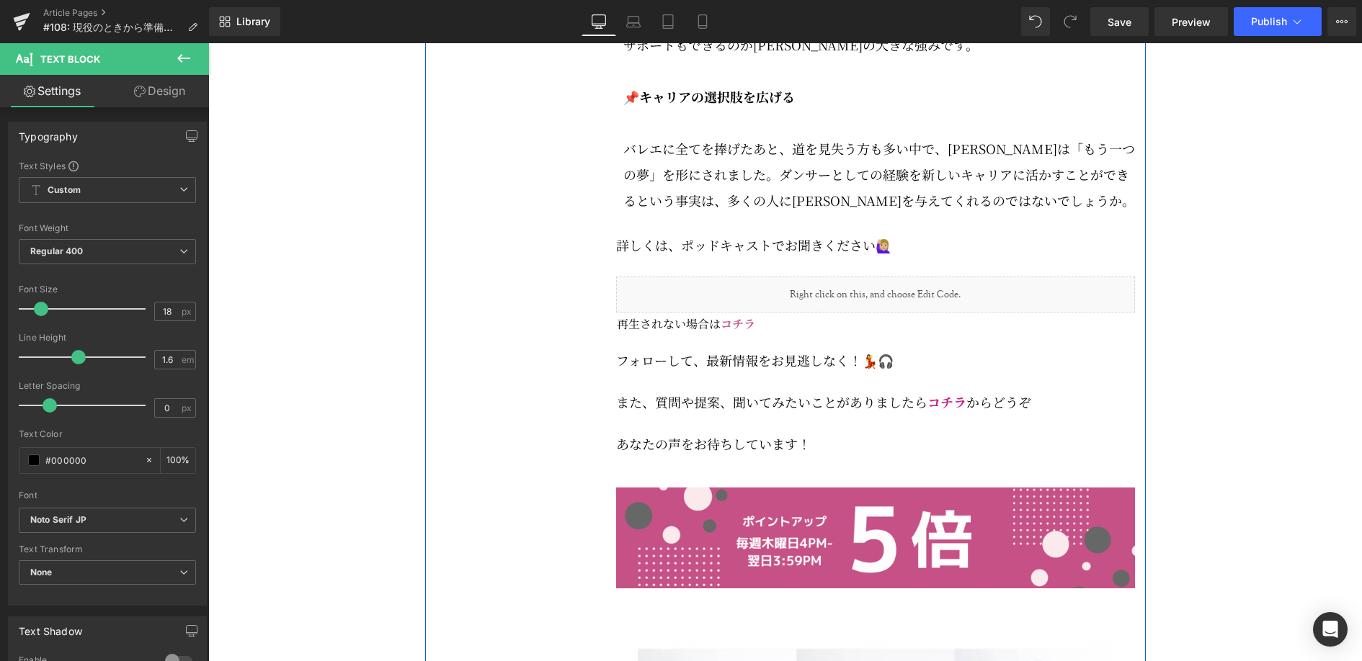
scroll to position [3174, 0]
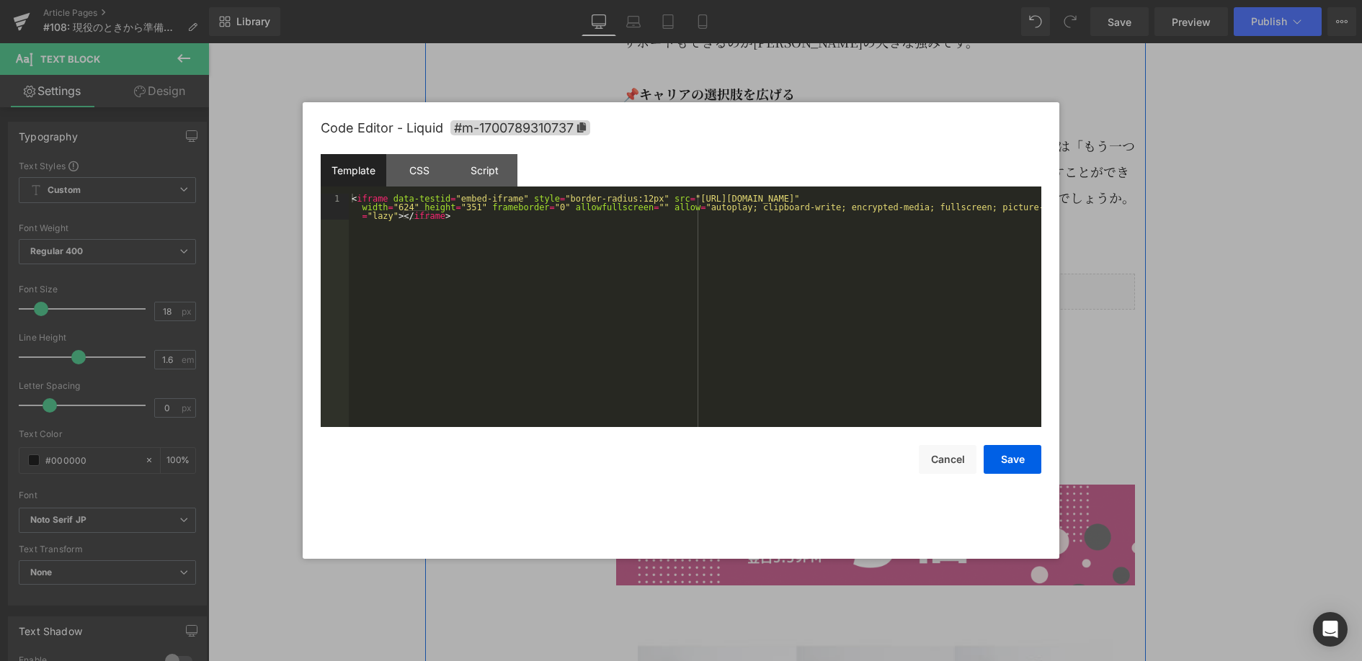
click at [896, 294] on link at bounding box center [891, 285] width 15 height 17
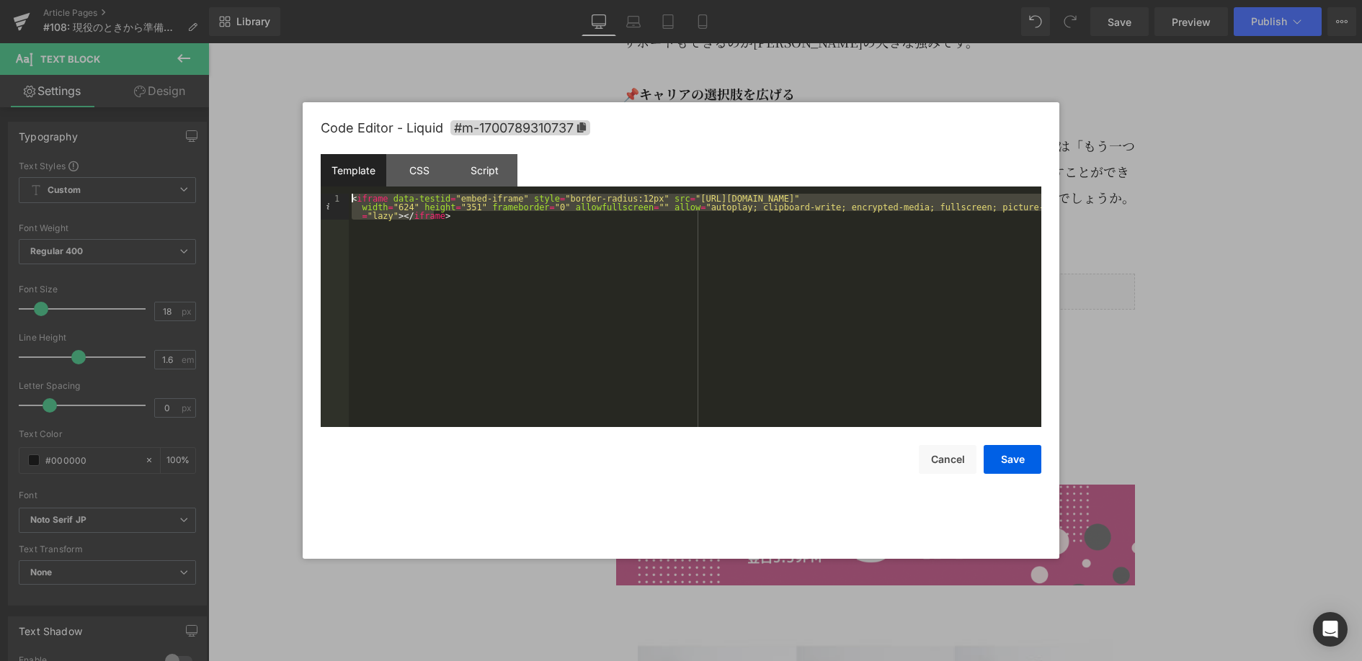
drag, startPoint x: 661, startPoint y: 257, endPoint x: 342, endPoint y: 199, distance: 323.7
click at [342, 199] on pre "1 < iframe data-testid = "embed-iframe" style = "border-radius:12px" src = "[UR…" at bounding box center [681, 310] width 720 height 233
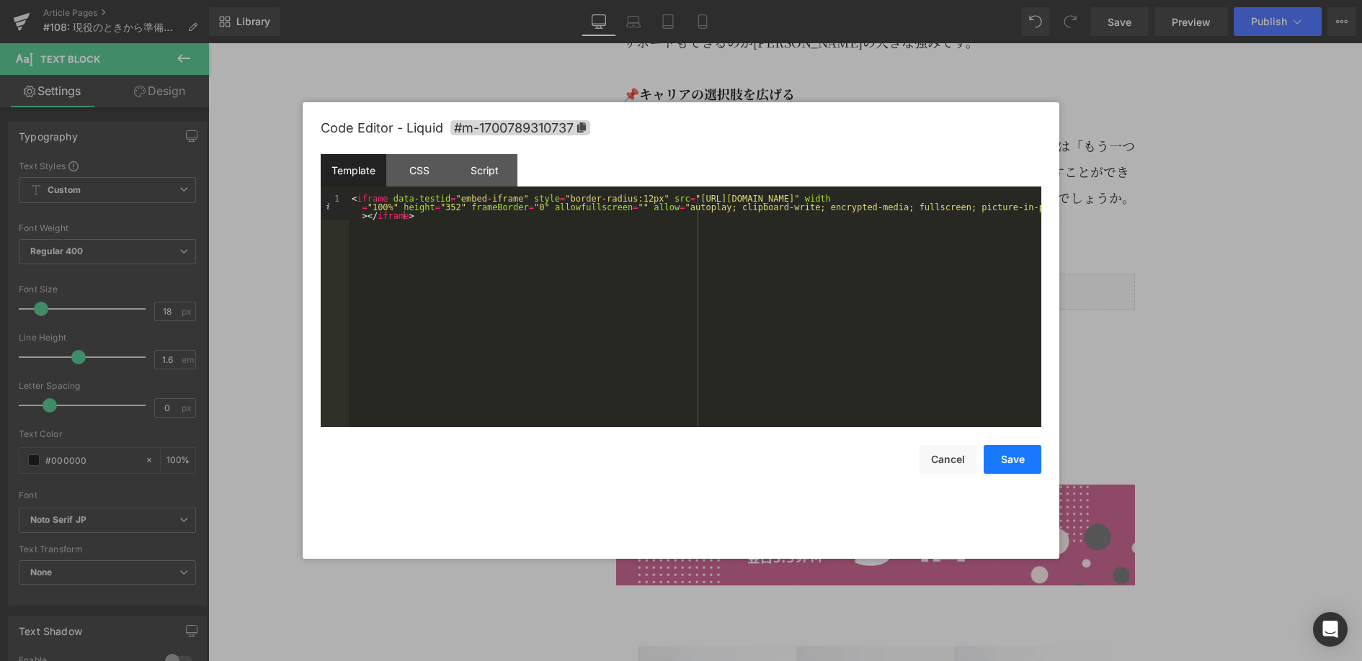
drag, startPoint x: 1009, startPoint y: 456, endPoint x: 1022, endPoint y: 434, distance: 26.2
click at [1009, 456] on button "Save" at bounding box center [1012, 459] width 58 height 29
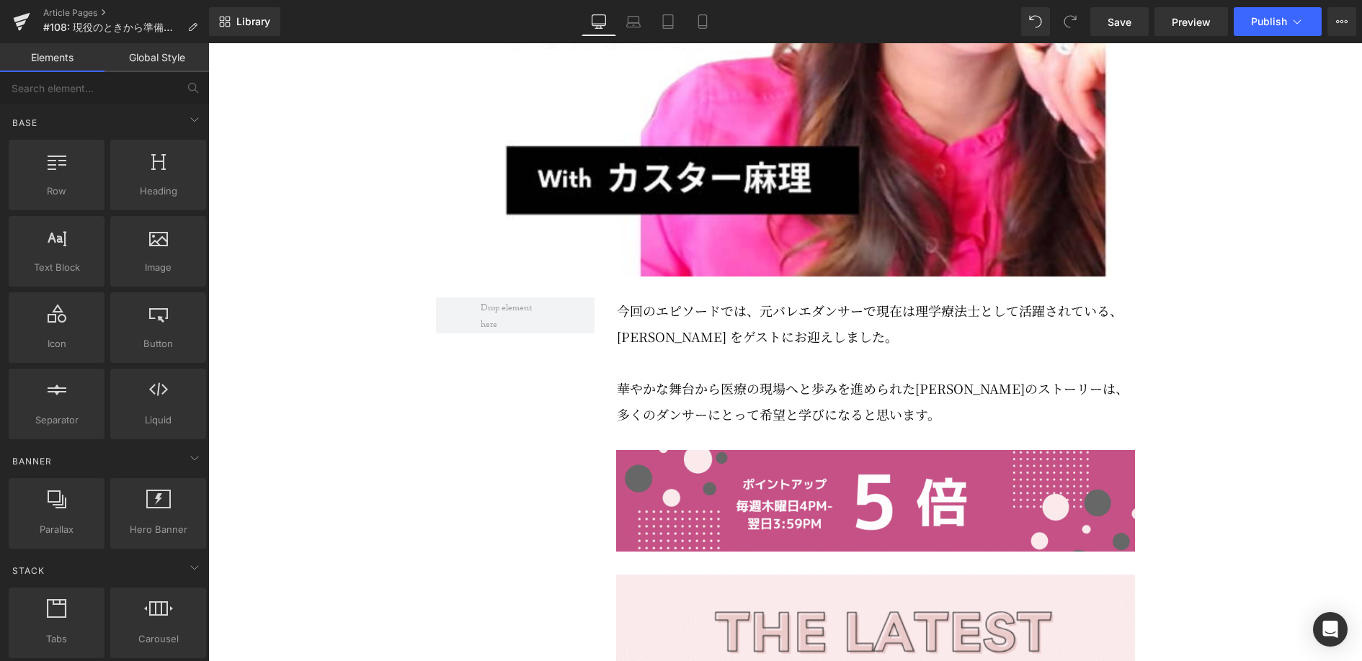
scroll to position [672, 0]
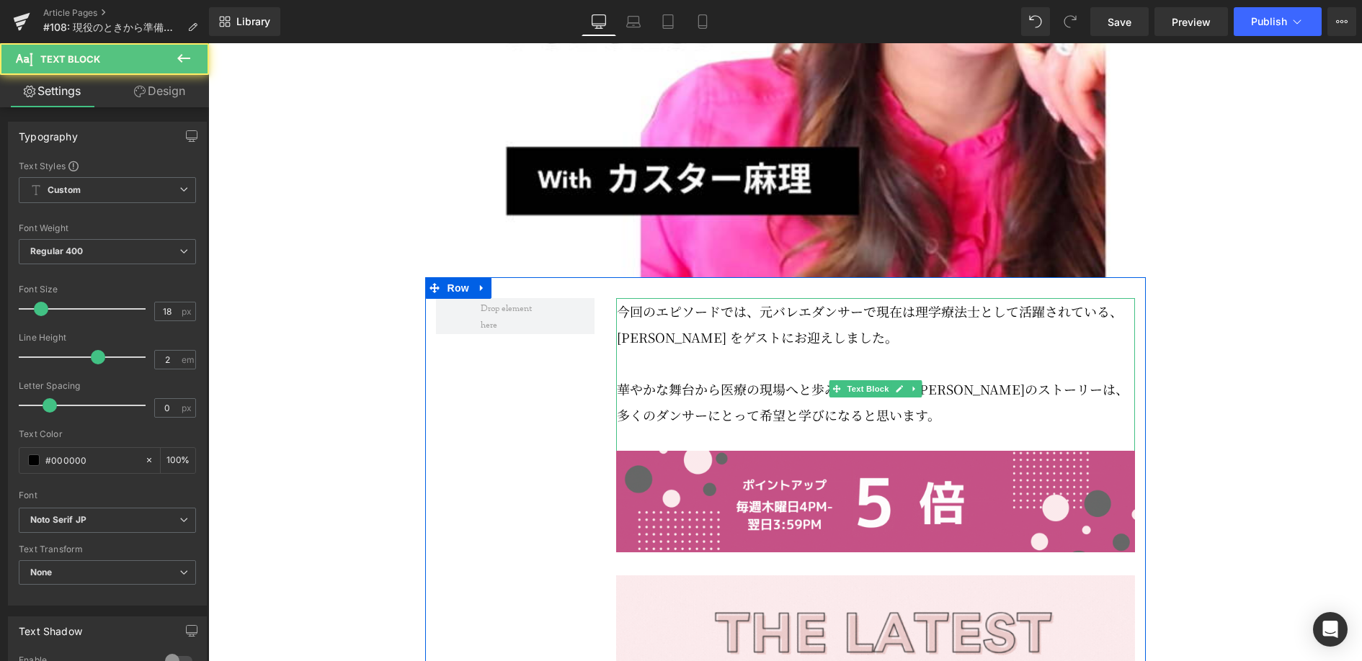
click at [768, 376] on p at bounding box center [876, 363] width 518 height 26
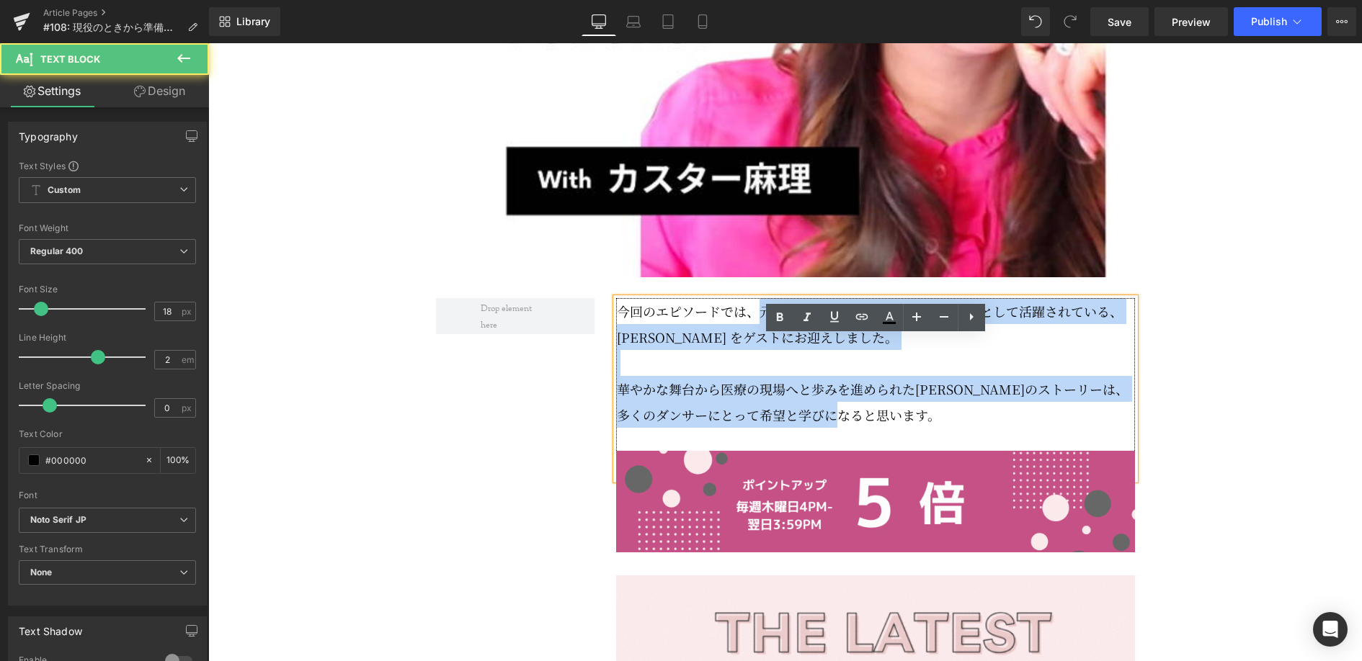
drag, startPoint x: 761, startPoint y: 352, endPoint x: 941, endPoint y: 464, distance: 211.9
click at [941, 464] on div "今回のエピソードでは、元バレエダンサーで現在は理学療法士として活躍されている、[PERSON_NAME] をゲストにお迎えしました。 華やかな舞台から医療の現…" at bounding box center [875, 389] width 519 height 182
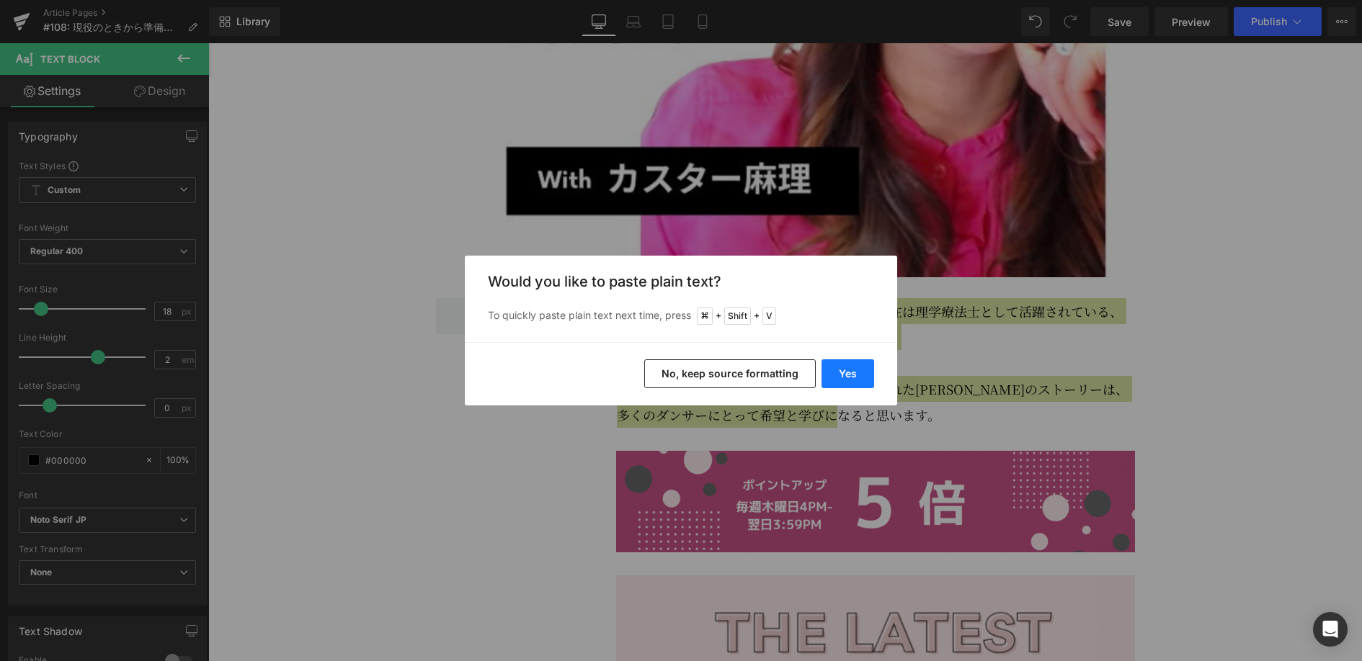
click at [854, 375] on button "Yes" at bounding box center [847, 373] width 53 height 29
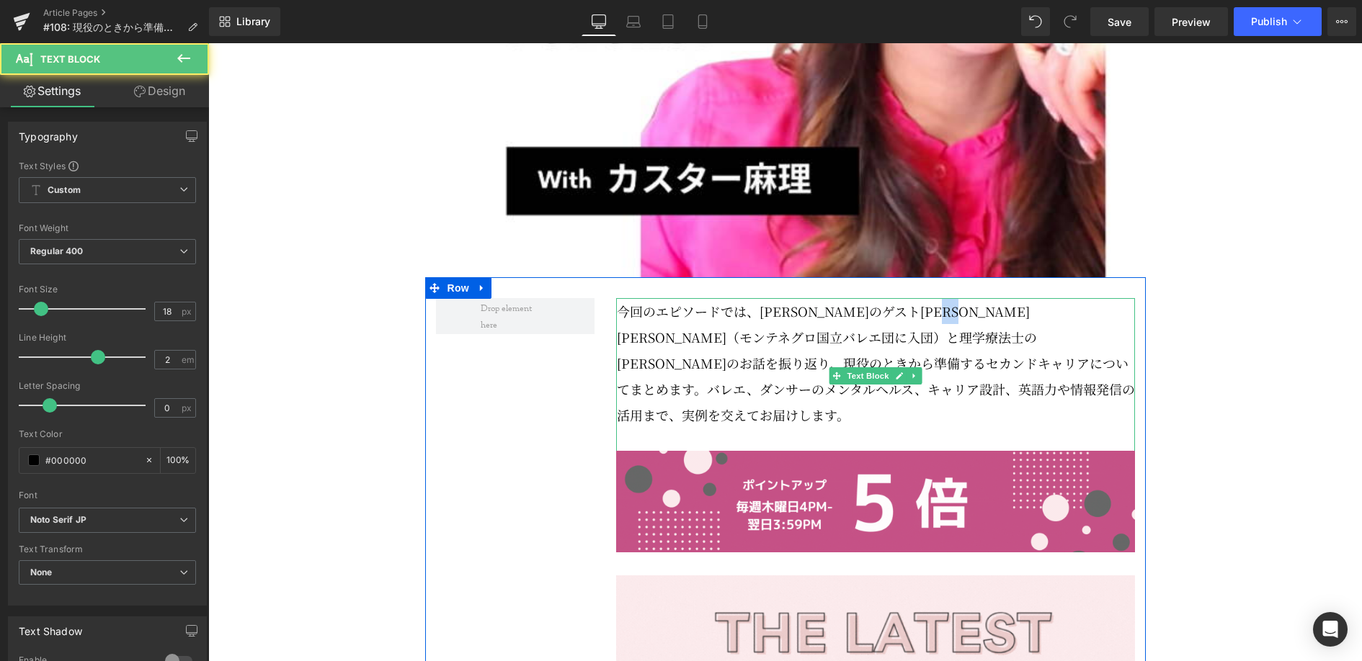
drag, startPoint x: 1040, startPoint y: 354, endPoint x: 1022, endPoint y: 353, distance: 18.8
click at [1022, 353] on p "今回のエピソードでは、[PERSON_NAME]のゲスト[PERSON_NAME][PERSON_NAME]（モンテネグロ国立バレエ団に入団）と理学療法士の[…" at bounding box center [876, 363] width 518 height 130
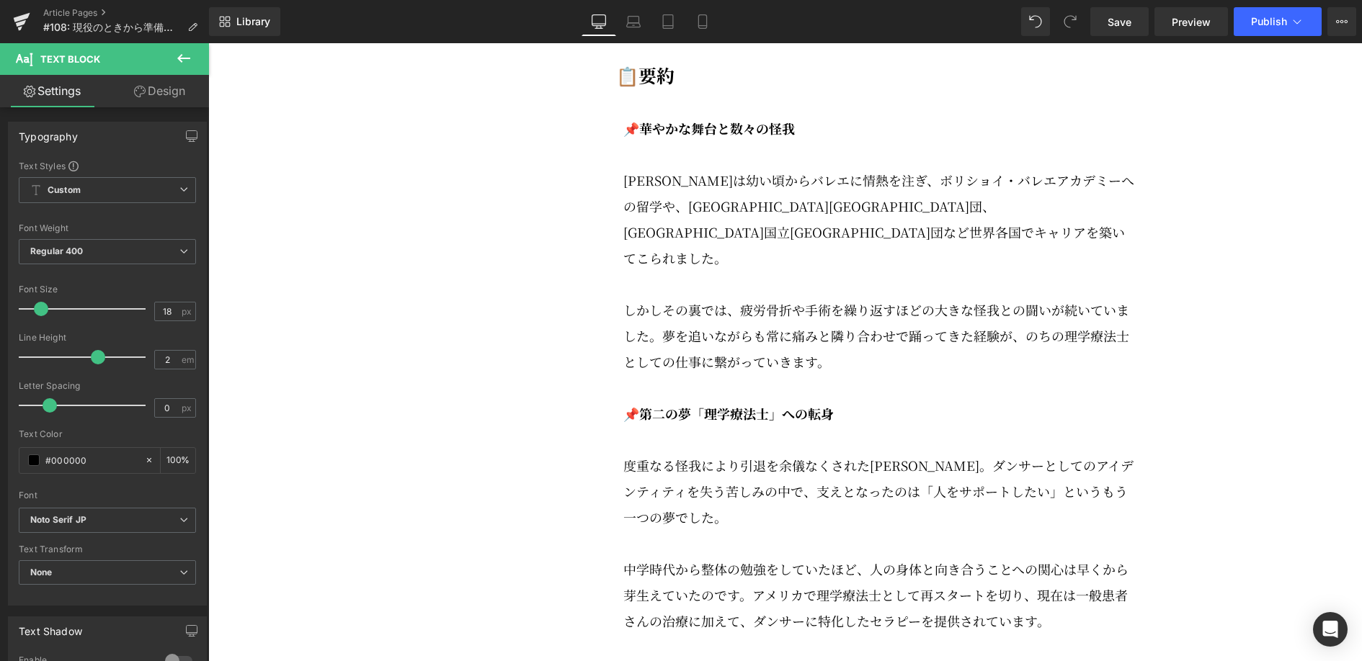
scroll to position [2220, 0]
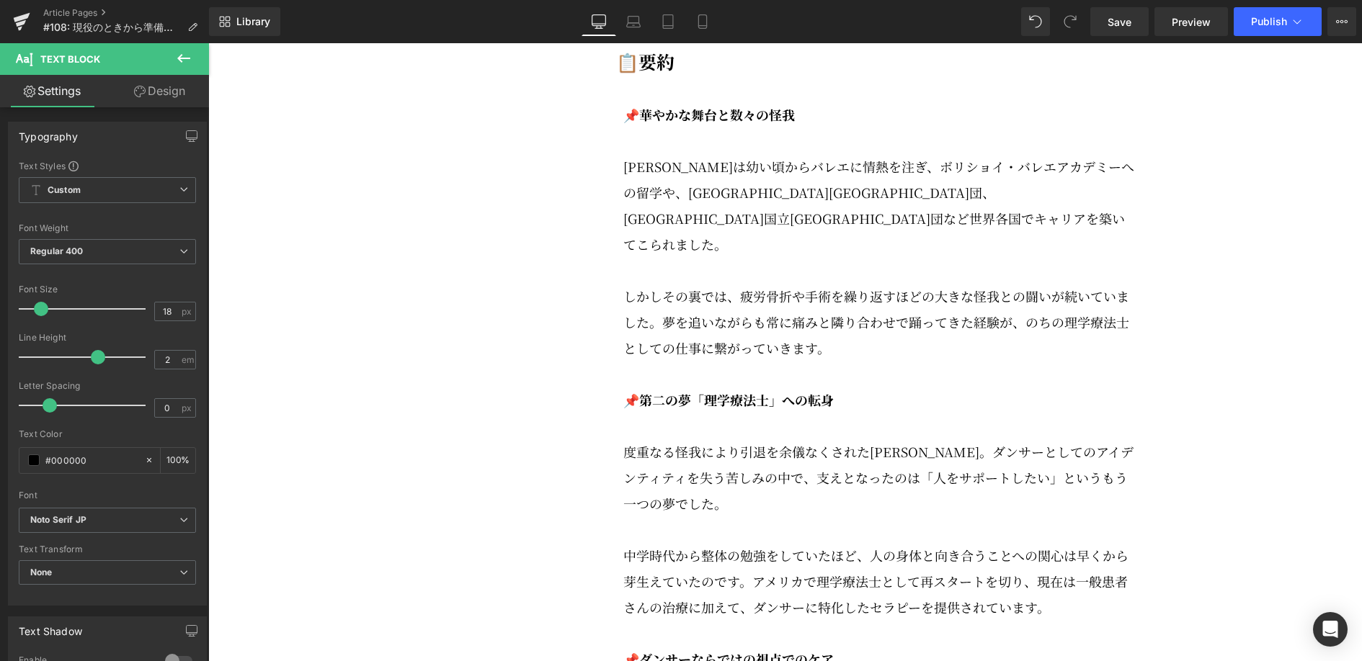
click at [761, 228] on p "[PERSON_NAME]は幼い頃からバレエに情熱を注ぎ、ボリショイ・バレエアカデミーへの留学や、[GEOGRAPHIC_DATA][GEOGRAPHIC_D…" at bounding box center [878, 205] width 511 height 104
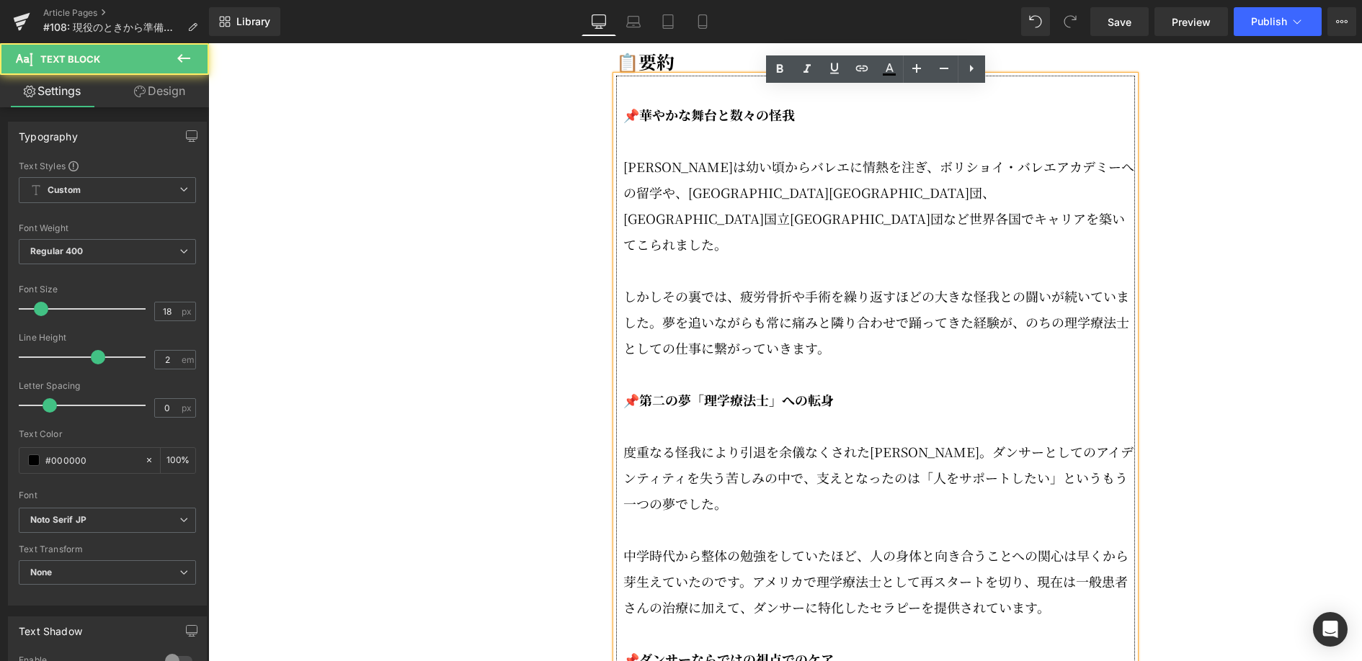
drag, startPoint x: 734, startPoint y: 195, endPoint x: 689, endPoint y: 154, distance: 61.2
click at [733, 192] on p "[PERSON_NAME]は幼い頃からバレエに情熱を注ぎ、ボリショイ・バレエアカデミーへの留学や、[GEOGRAPHIC_DATA][GEOGRAPHIC_D…" at bounding box center [878, 205] width 511 height 104
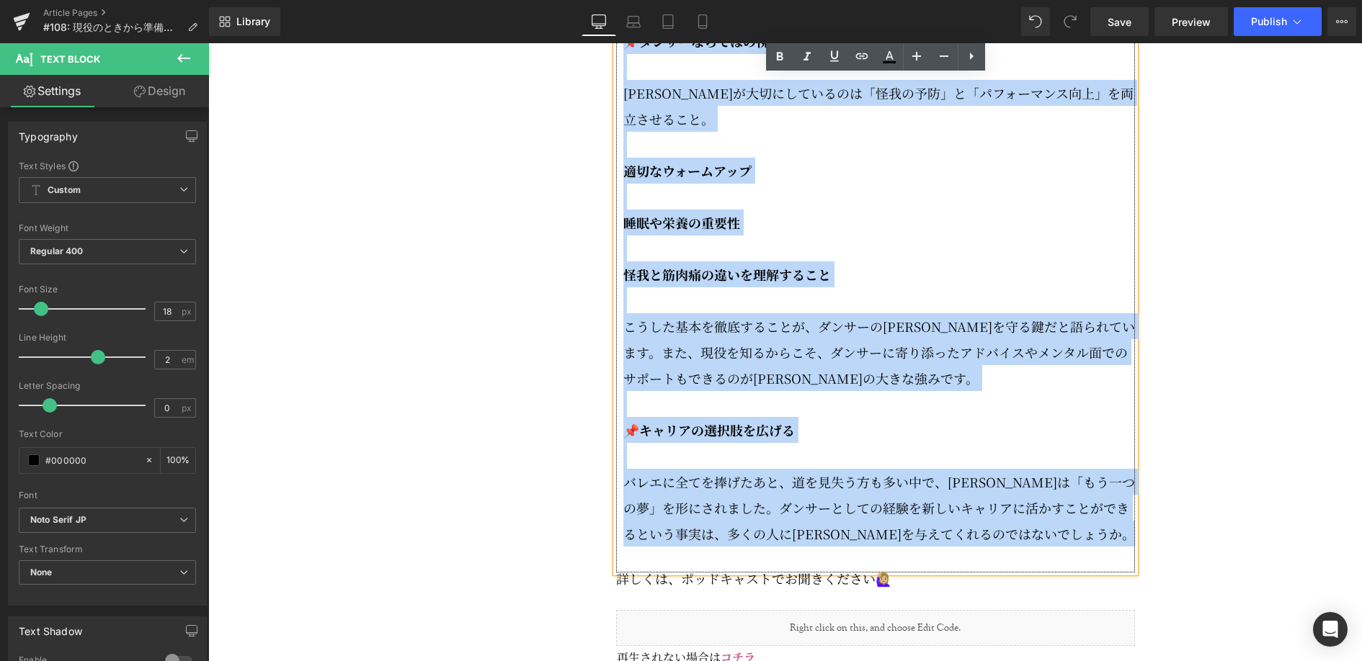
scroll to position [2877, 0]
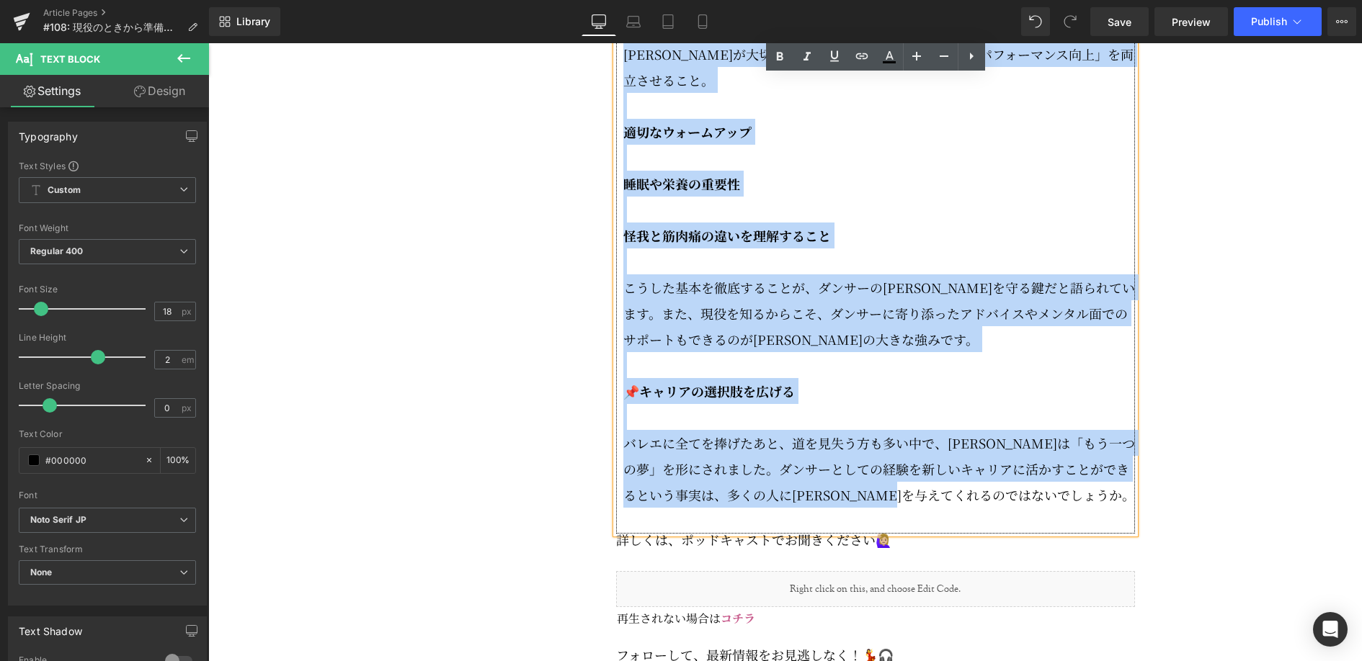
drag, startPoint x: 643, startPoint y: 129, endPoint x: 1008, endPoint y: 491, distance: 513.5
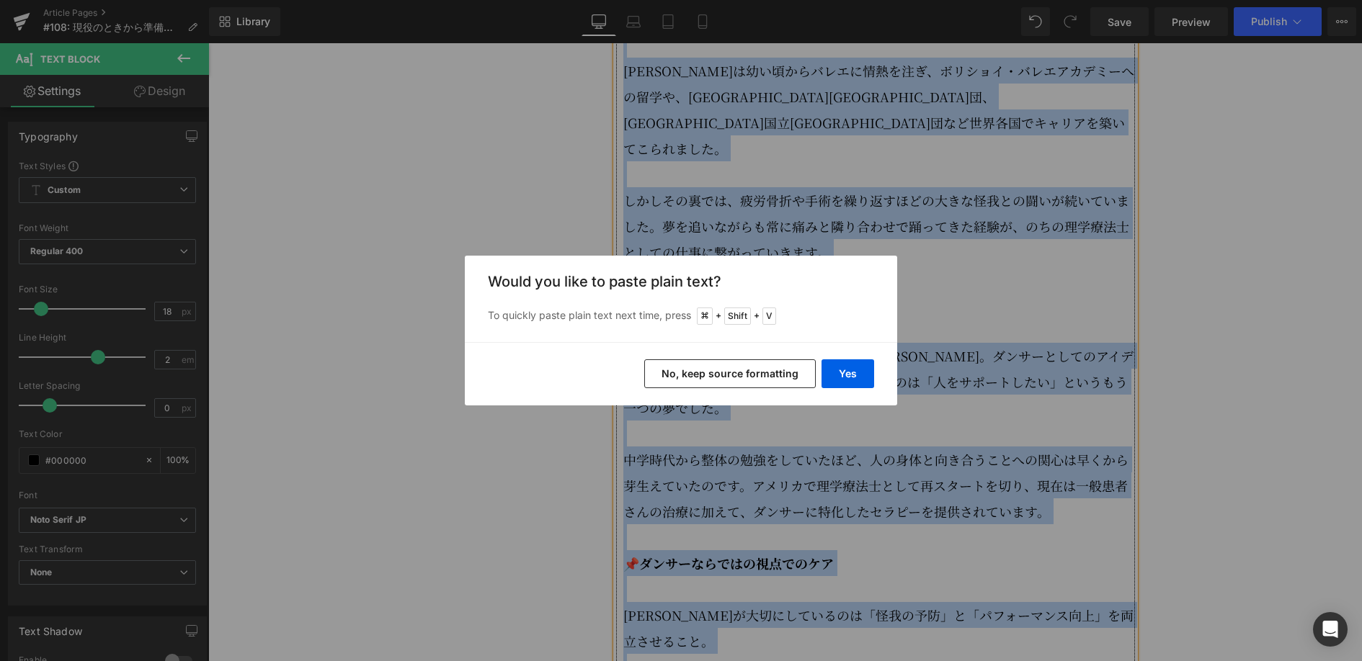
scroll to position [2308, 0]
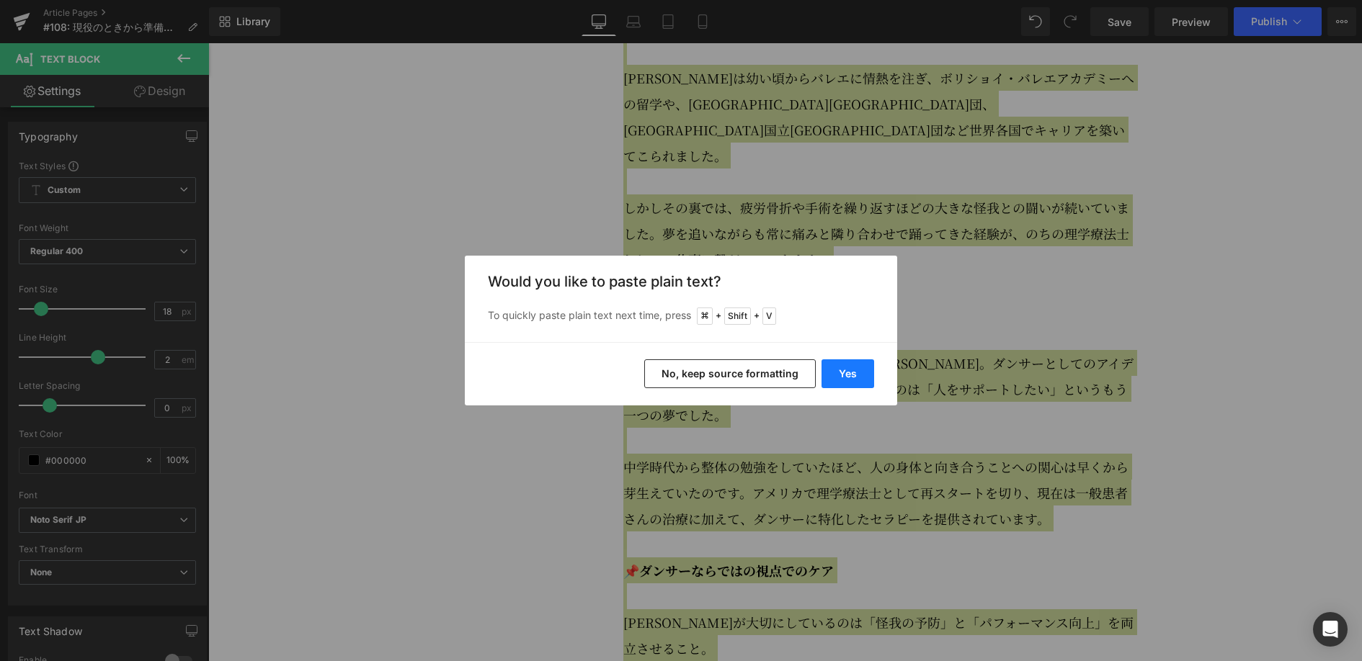
click at [841, 376] on button "Yes" at bounding box center [847, 373] width 53 height 29
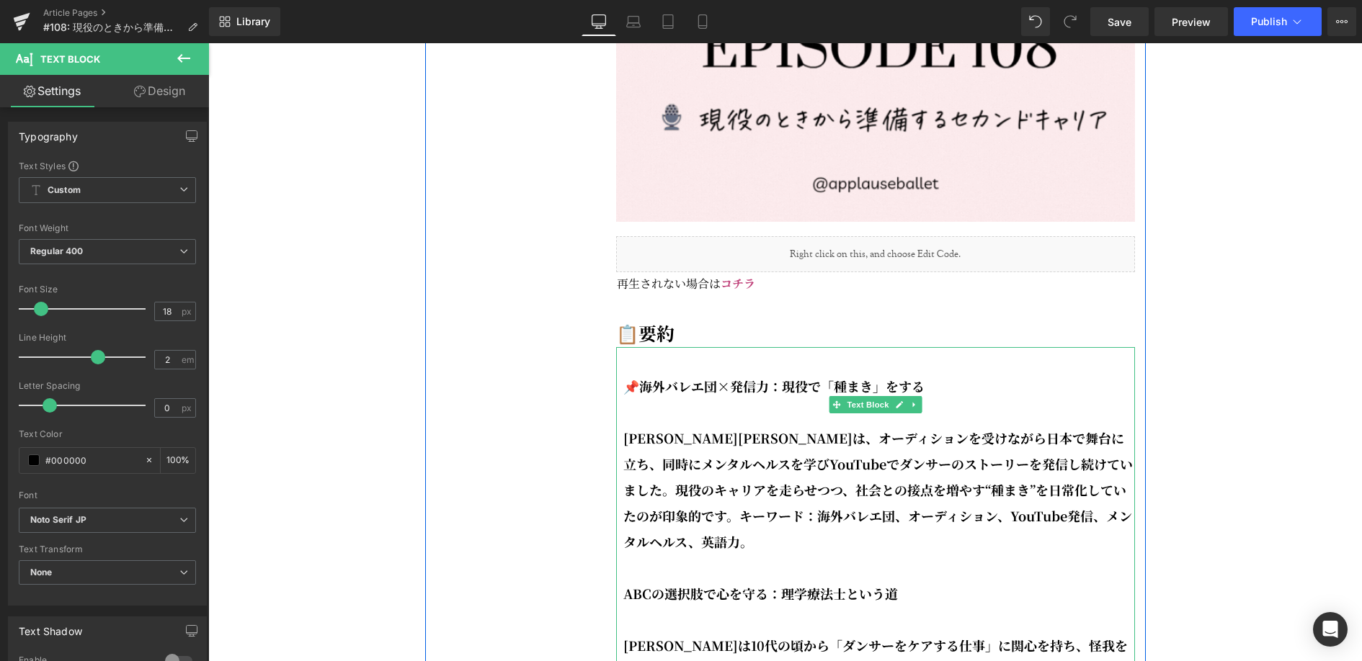
scroll to position [1902, 0]
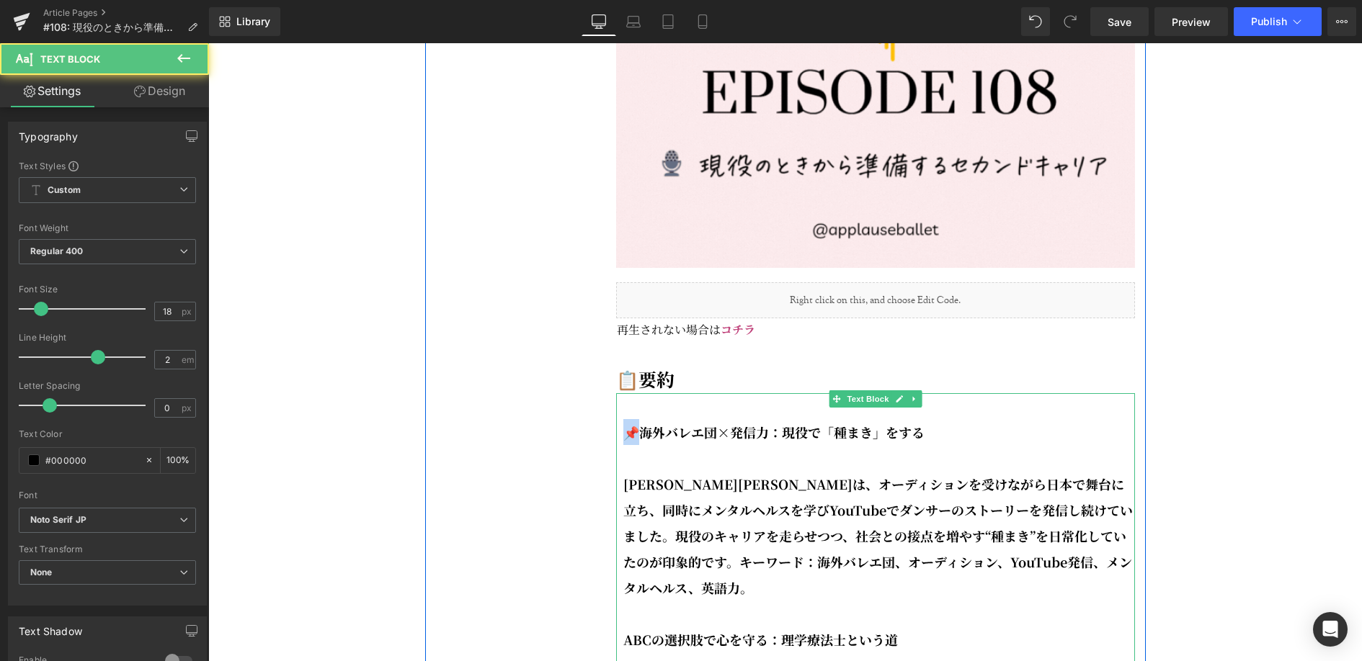
drag, startPoint x: 639, startPoint y: 450, endPoint x: 622, endPoint y: 449, distance: 17.3
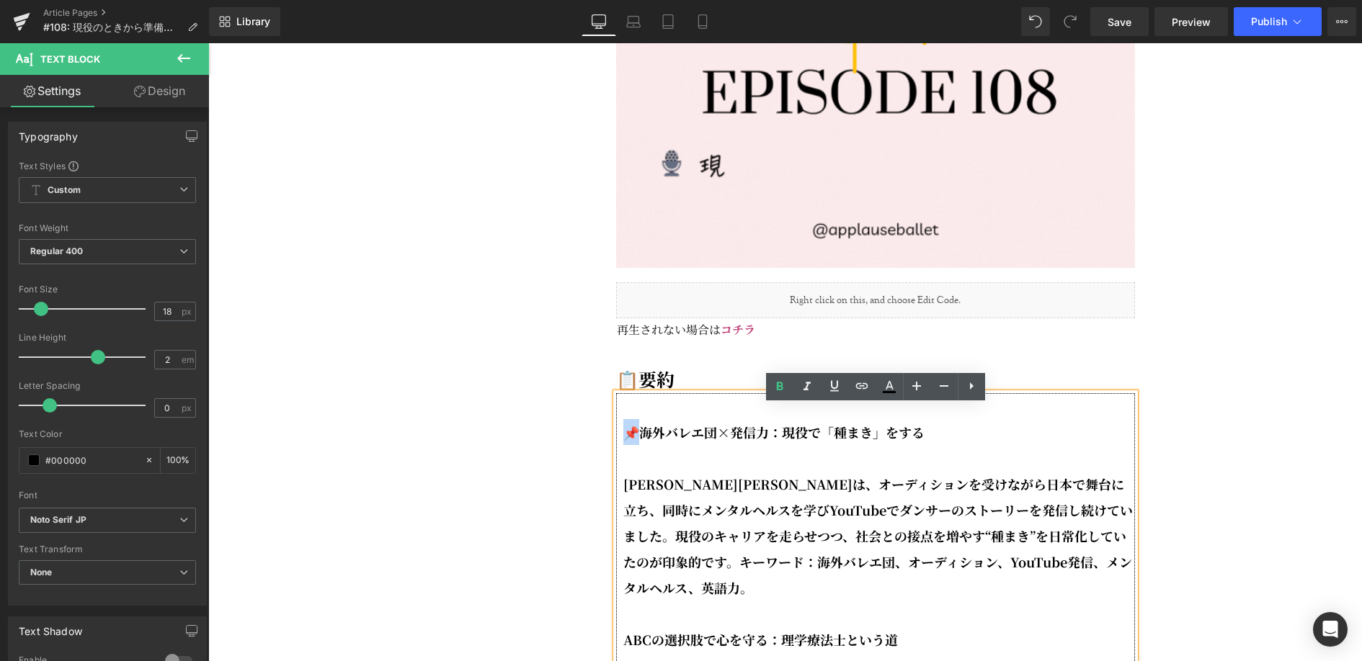
copy strong "📌海"
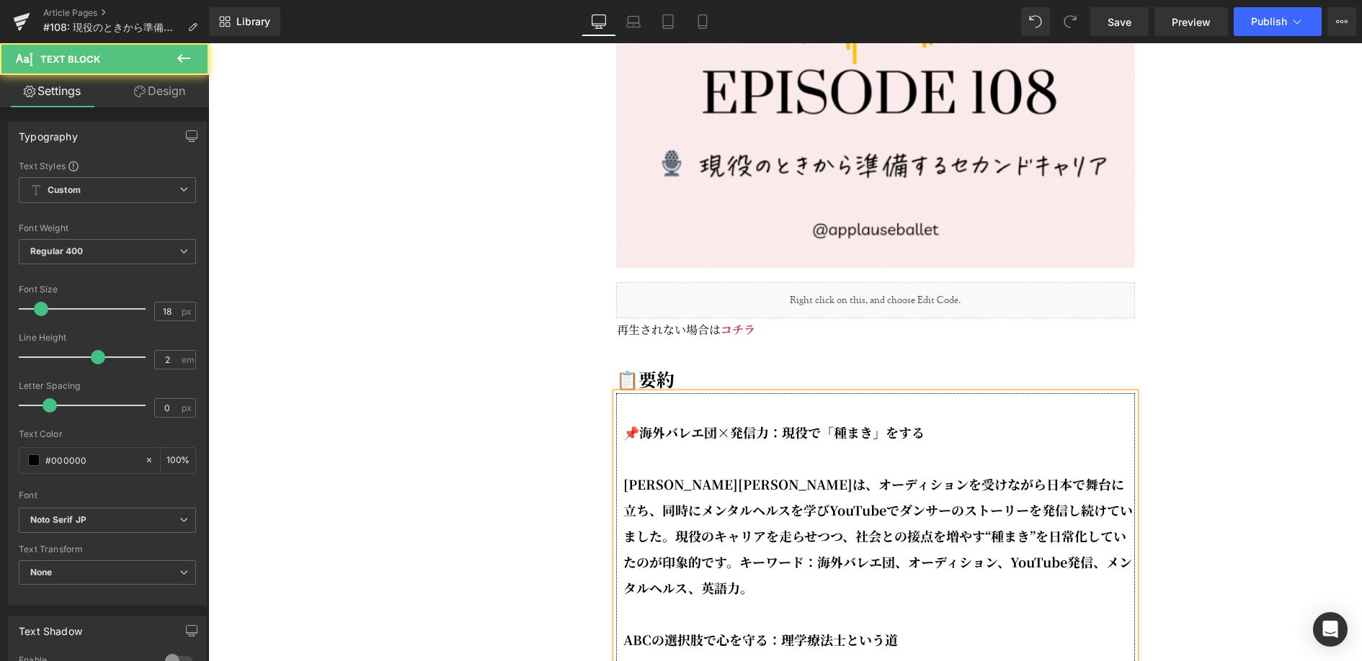
click at [1034, 561] on p "[PERSON_NAME][PERSON_NAME]は、オーディションを受けながら日本で舞台に立ち、同時にメンタルヘルスを学びYouTubeでダンサーのストー…" at bounding box center [878, 536] width 511 height 130
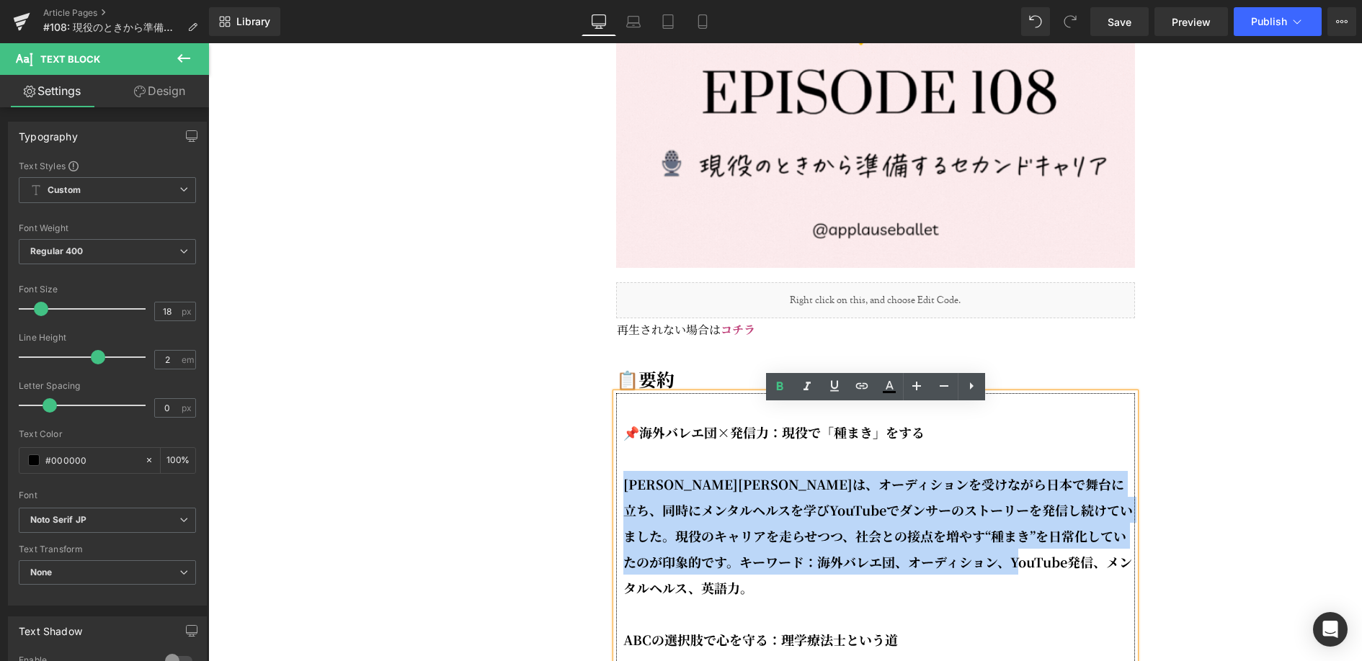
drag, startPoint x: 1006, startPoint y: 570, endPoint x: 616, endPoint y: 499, distance: 396.1
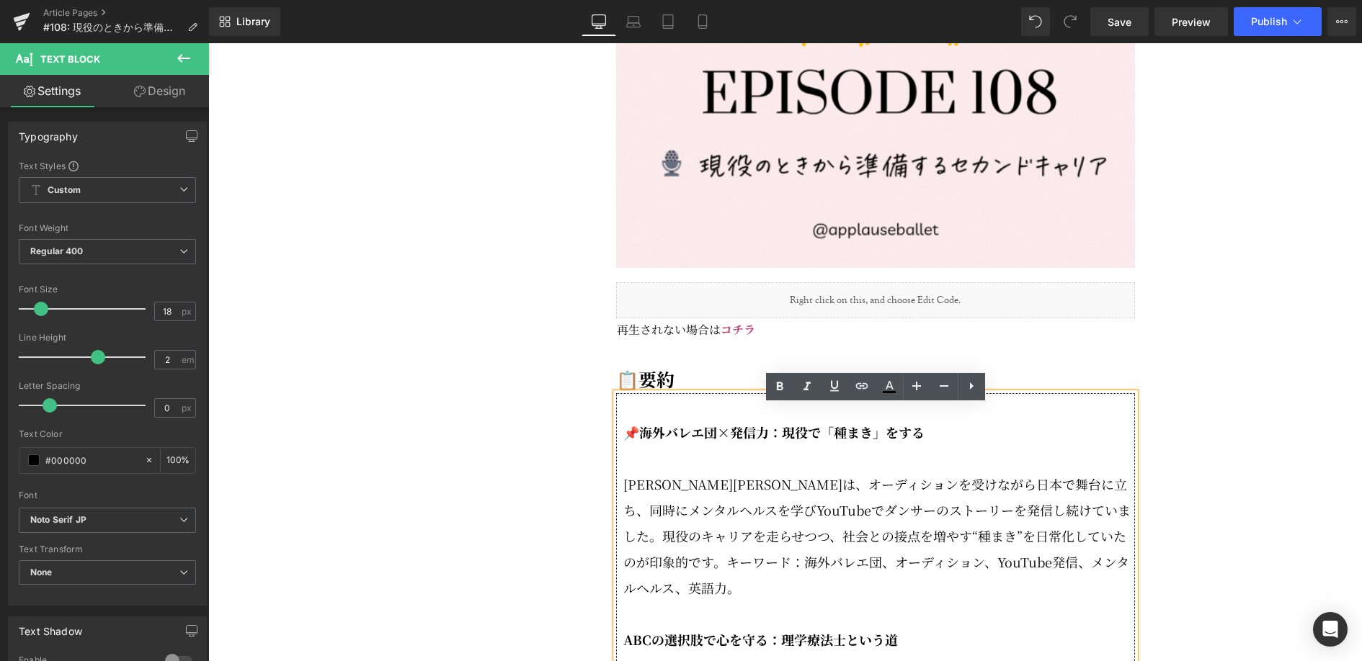
click at [1016, 525] on p "[PERSON_NAME][PERSON_NAME]は、オーディションを受けながら日本で舞台に立ち、同時にメンタルヘルスを学びYouTubeでダンサーのストー…" at bounding box center [878, 536] width 511 height 130
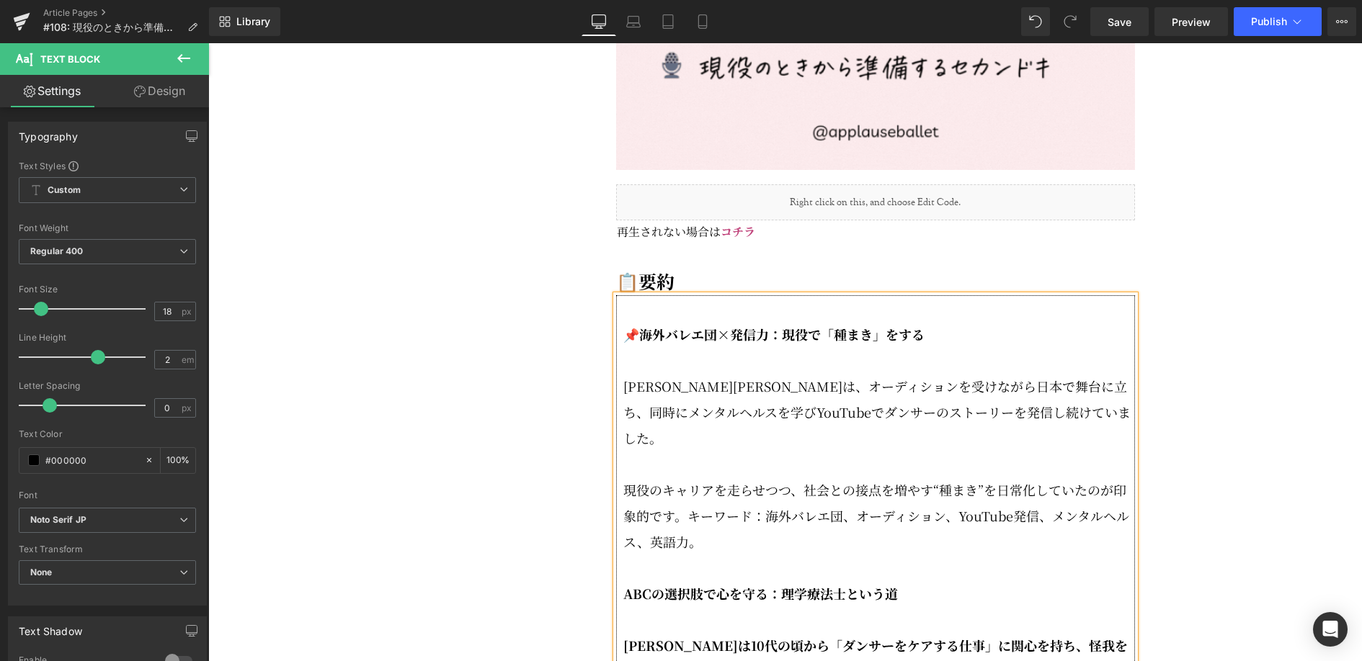
scroll to position [2001, 0]
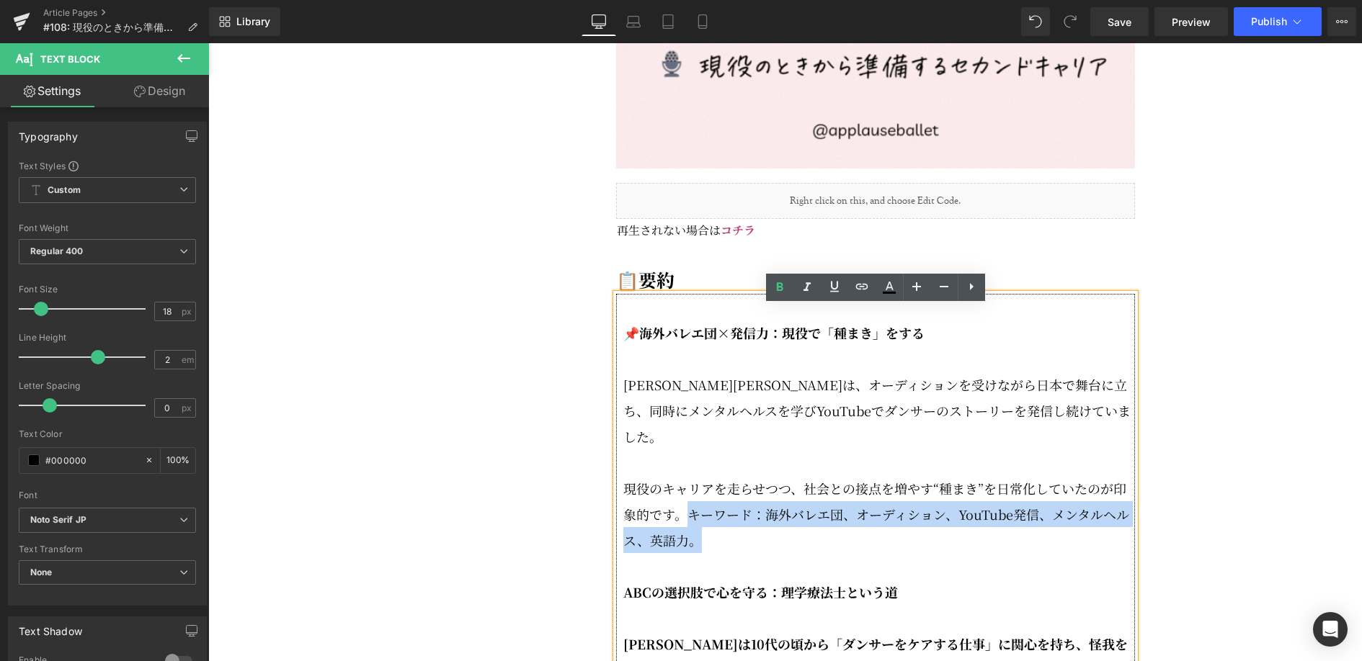
drag, startPoint x: 686, startPoint y: 506, endPoint x: 701, endPoint y: 517, distance: 18.6
click at [701, 517] on p "現役のキャリアを走らせつつ、社会との接点を増やす“種まき”を日常化していたのが印象的です。キーワード：海外バレエ団、オーディション、YouTube発信、メンタ…" at bounding box center [878, 514] width 511 height 78
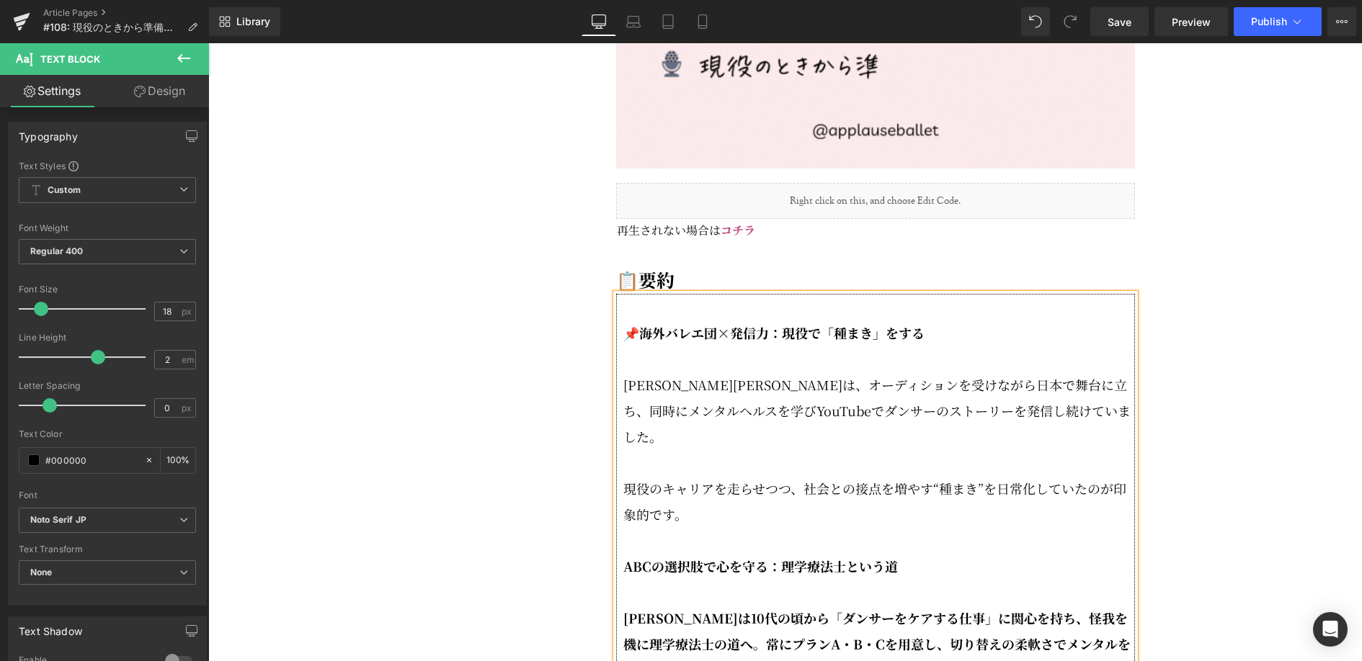
click at [624, 557] on strong "ABCの選択肢で心を守る：理学療法士という道" at bounding box center [760, 566] width 274 height 19
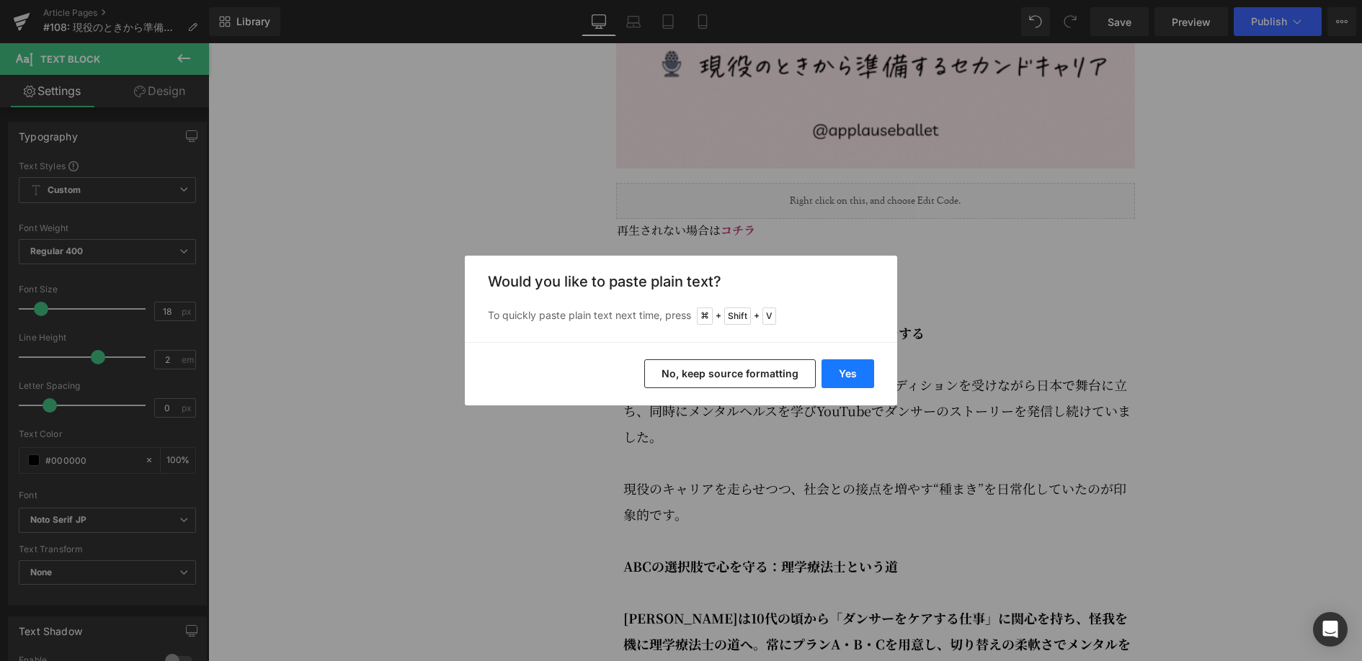
click at [824, 377] on button "Yes" at bounding box center [847, 373] width 53 height 29
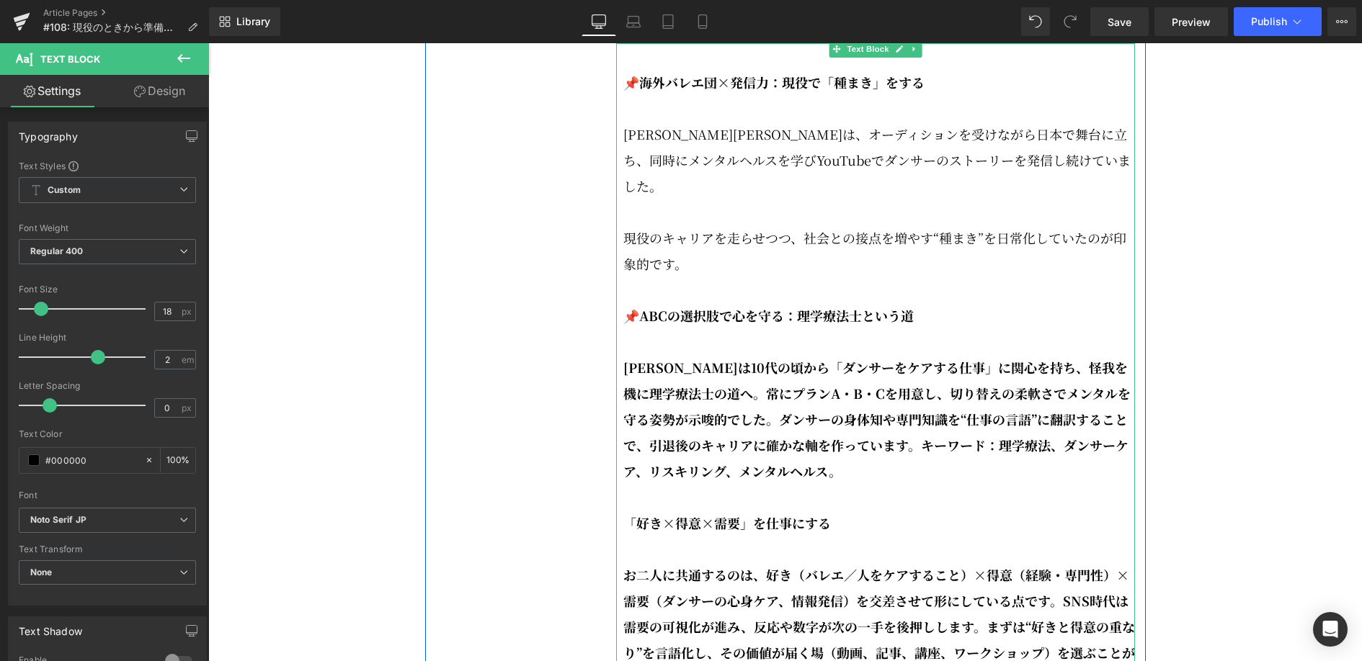
scroll to position [2258, 0]
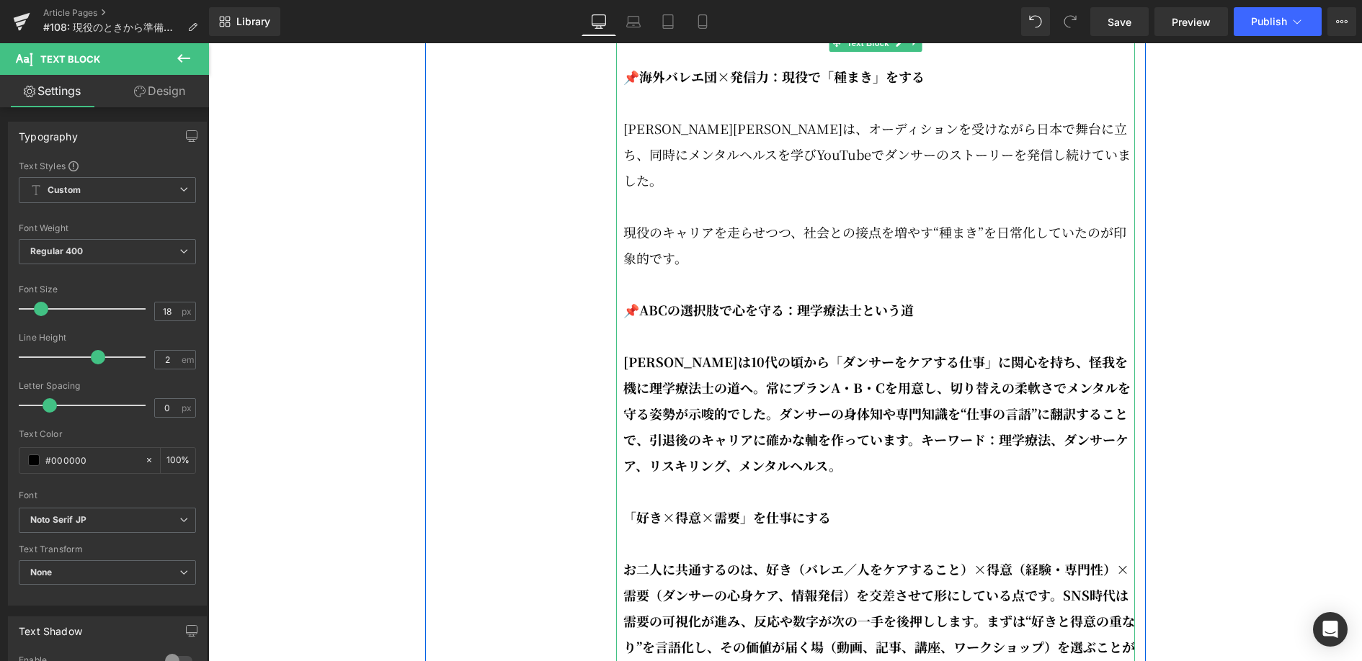
click at [839, 442] on p "[PERSON_NAME]は10代の頃から「ダンサーをケアする仕事」に関心を持ち、怪我を機に理学療法士の道へ。常にプランA・B・Cを用意し、切り替えの柔軟さで…" at bounding box center [878, 414] width 511 height 130
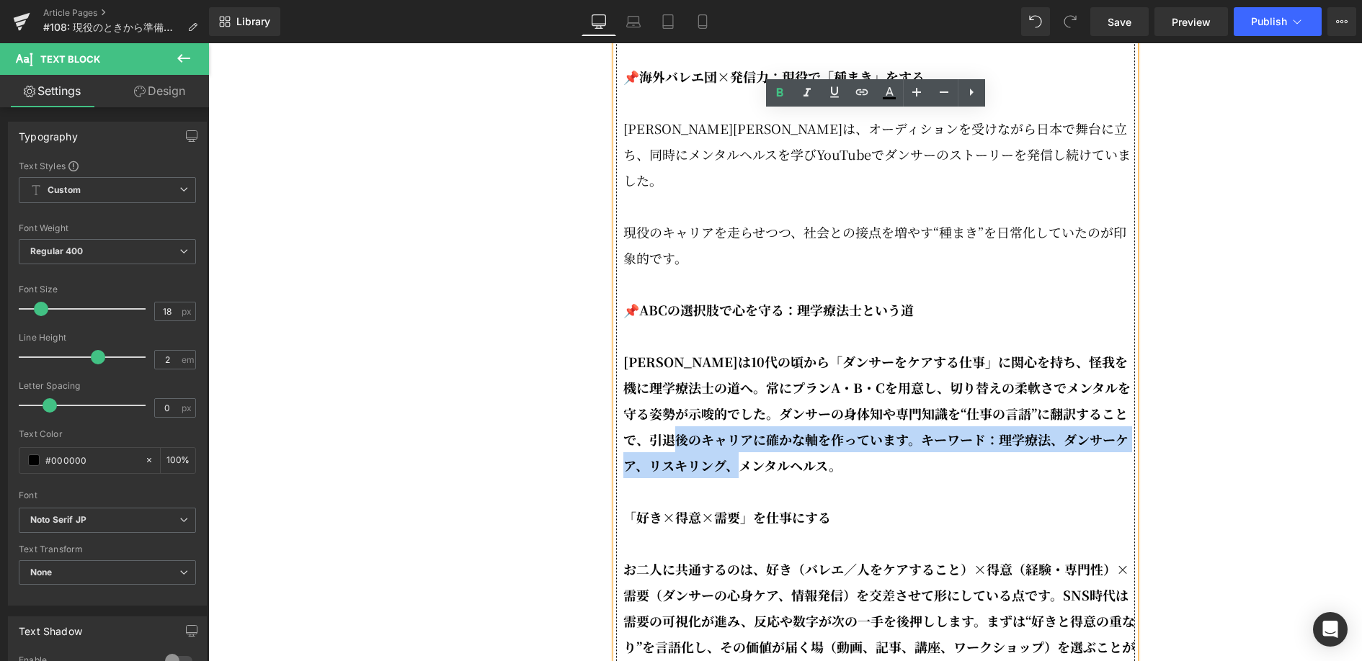
drag, startPoint x: 800, startPoint y: 447, endPoint x: 723, endPoint y: 429, distance: 79.3
click at [723, 429] on p "[PERSON_NAME]は10代の頃から「ダンサーをケアする仕事」に関心を持ち、怪我を機に理学療法士の道へ。常にプランA・B・Cを用意し、切り替えの柔軟さで…" at bounding box center [878, 414] width 511 height 130
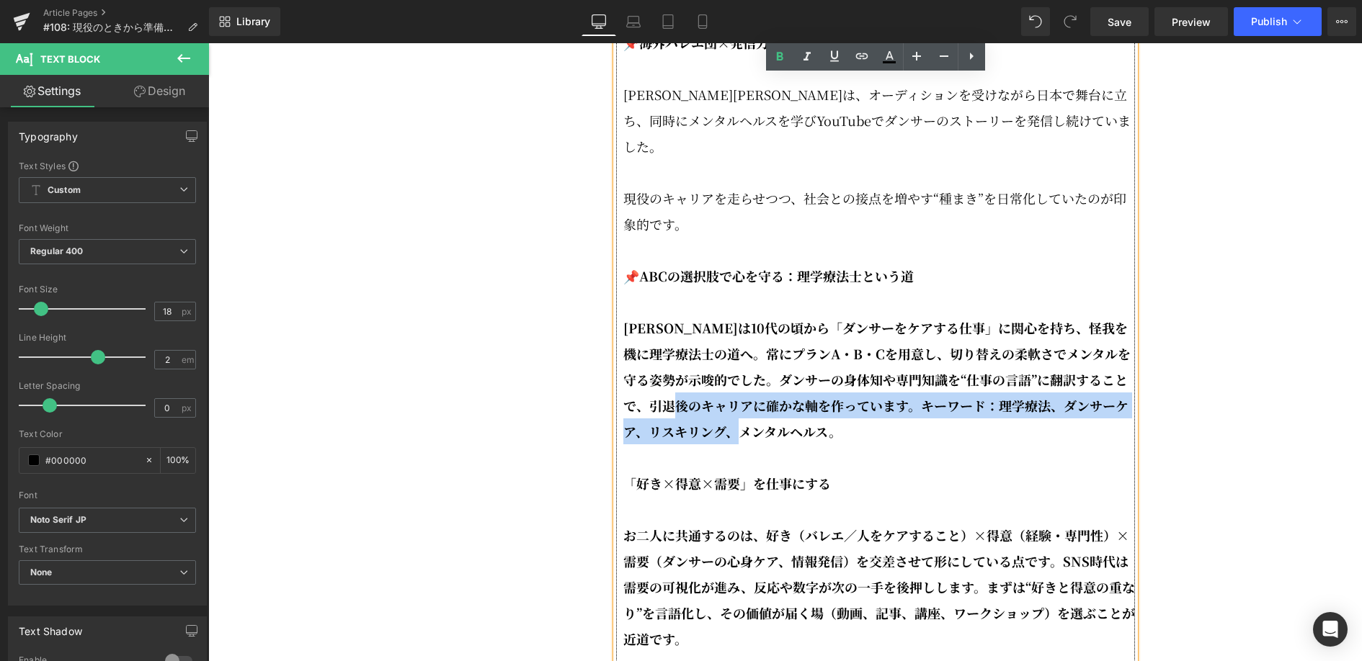
scroll to position [2275, 0]
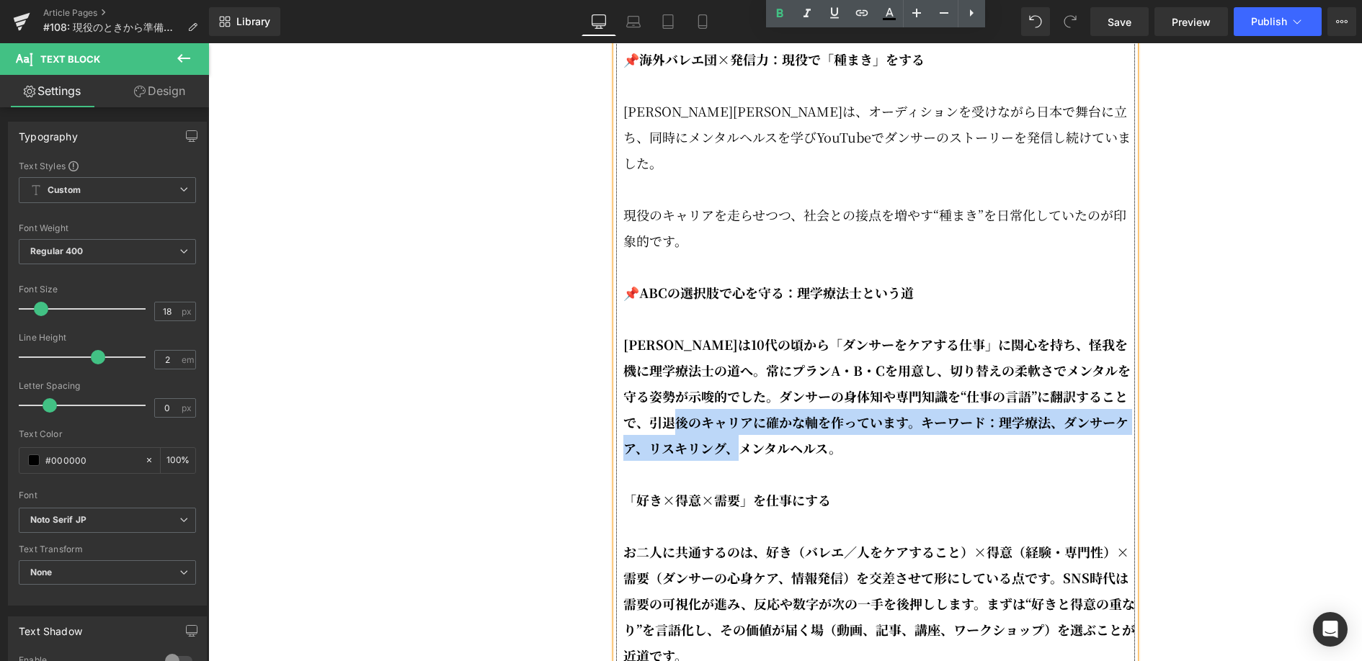
click at [798, 424] on p "[PERSON_NAME]は10代の頃から「ダンサーをケアする仕事」に関心を持ち、怪我を機に理学療法士の道へ。常にプランA・B・Cを用意し、切り替えの柔軟さで…" at bounding box center [878, 396] width 511 height 130
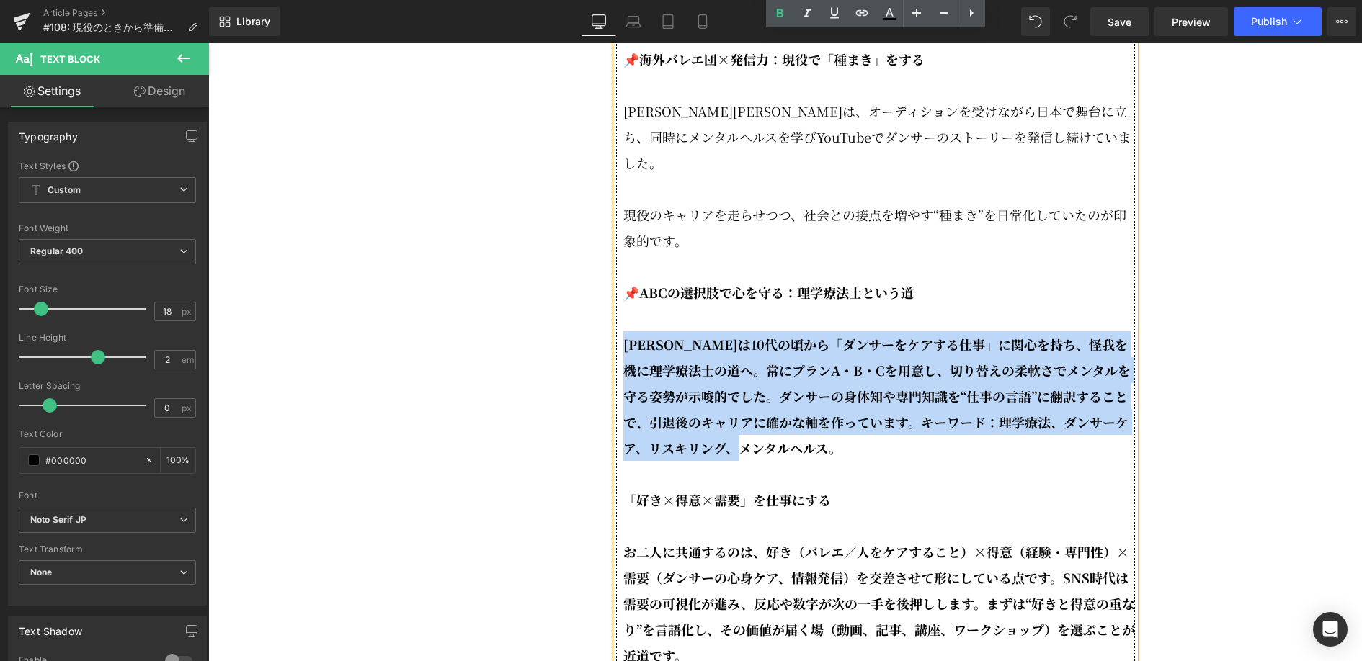
drag, startPoint x: 798, startPoint y: 435, endPoint x: 621, endPoint y: 333, distance: 204.6
click at [621, 333] on div "📌海外バレエ団×発信力：現役で「種まき」をする [PERSON_NAME][PERSON_NAME]は、オーディションを受けながら日本で舞台に立ち、同時にメン…" at bounding box center [875, 668] width 519 height 1297
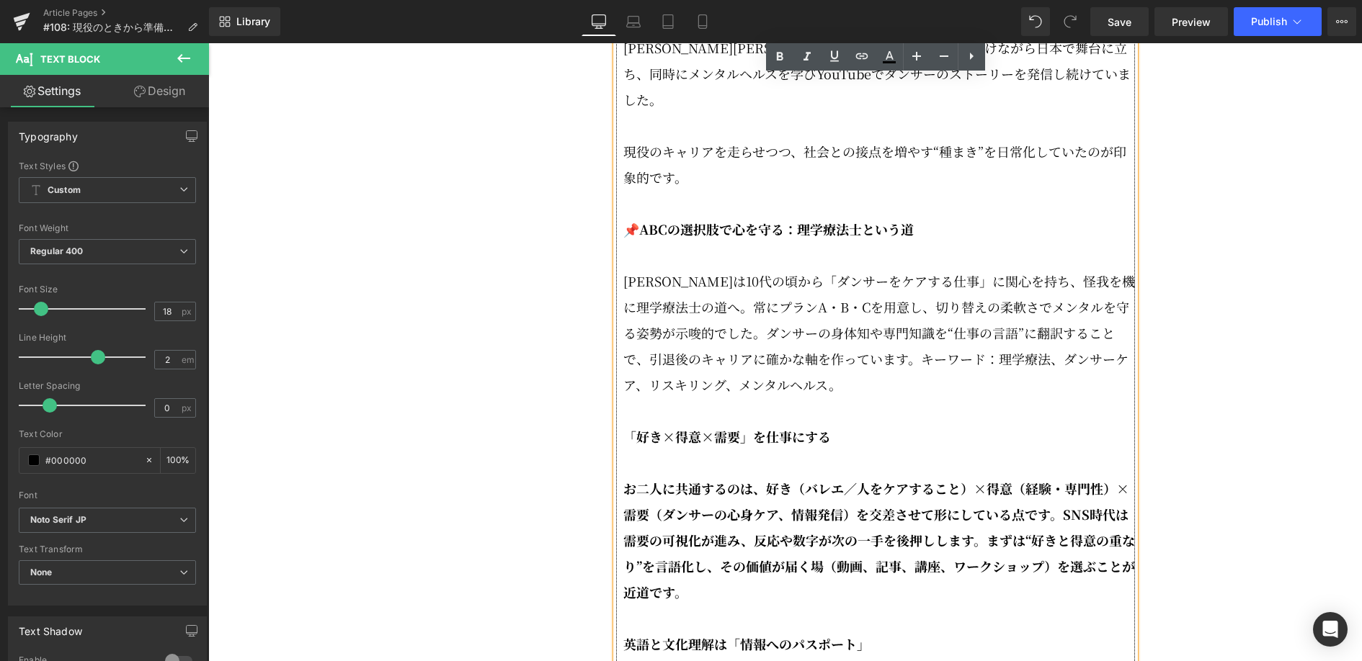
scroll to position [2337, 0]
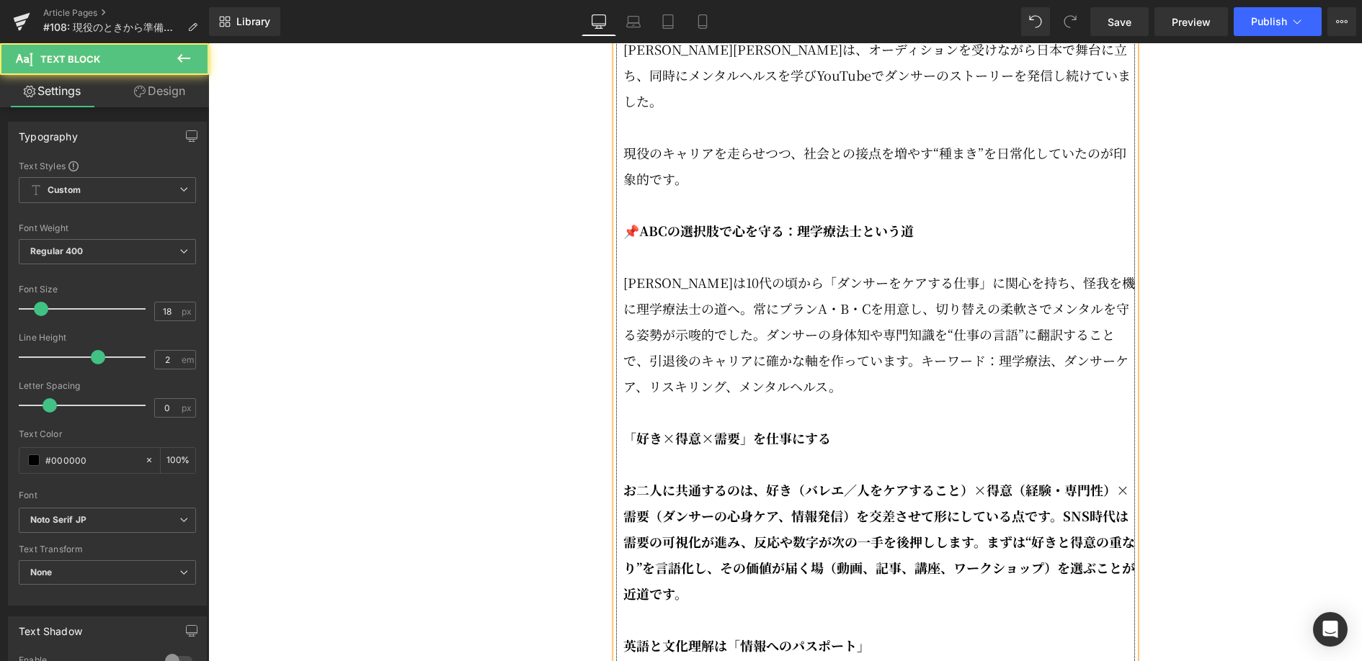
click at [729, 322] on p "[PERSON_NAME]は10代の頃から「ダンサーをケアする仕事」に関心を持ち、怪我を機に理学療法士の道へ。常にプランA・B・Cを用意し、切り替えの柔軟さで…" at bounding box center [878, 334] width 511 height 130
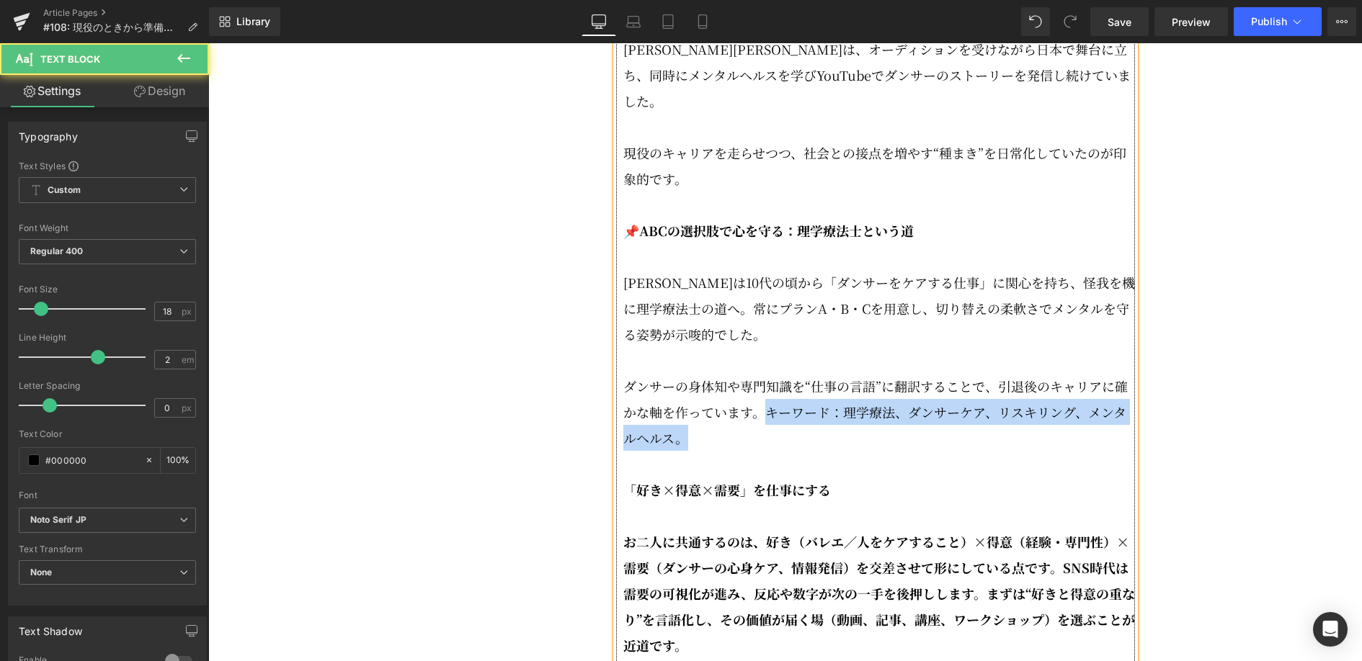
drag, startPoint x: 764, startPoint y: 401, endPoint x: 780, endPoint y: 424, distance: 28.4
click at [780, 424] on p "ダンサーの身体知や専門知識を“仕事の言語”に翻訳することで、引退後のキャリアに確かな軸を作っています。キーワード：理学療法、ダンサーケア、リスキリング、メンタ…" at bounding box center [878, 412] width 511 height 78
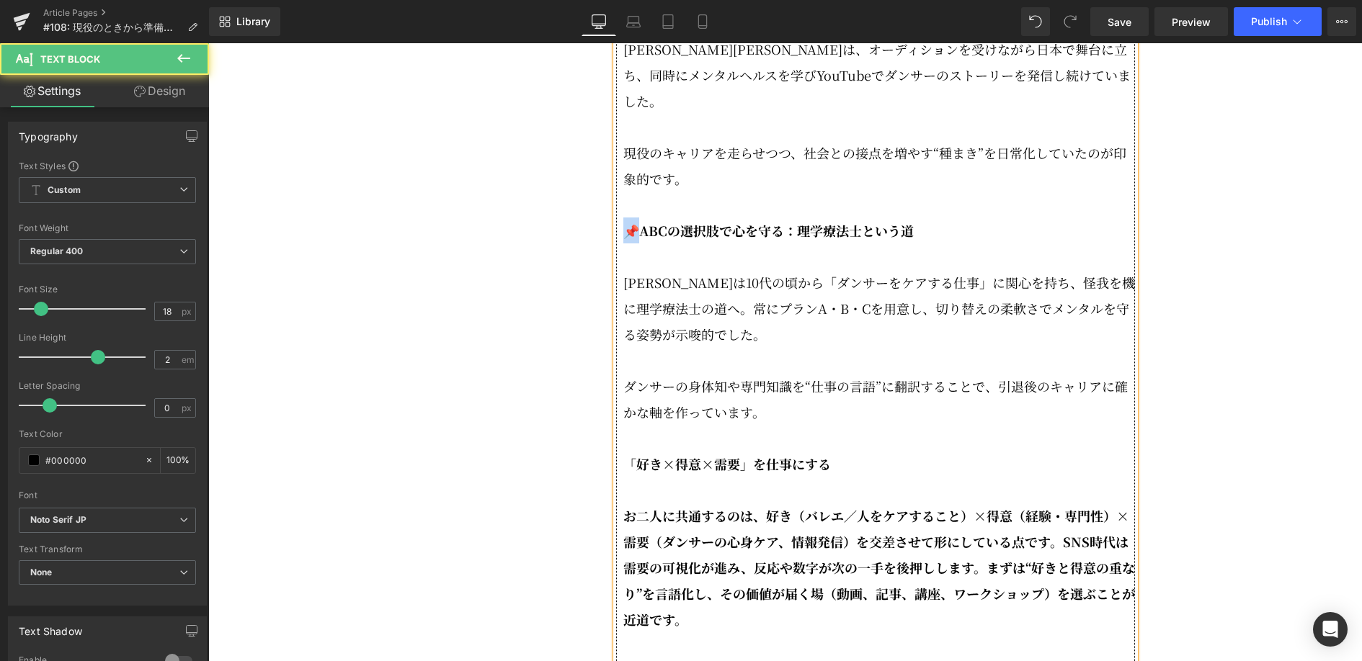
drag, startPoint x: 635, startPoint y: 219, endPoint x: 622, endPoint y: 219, distance: 13.7
click at [622, 219] on div "📌海外バレエ団×発信力：現役で「種まき」をする [PERSON_NAME][PERSON_NAME]は、オーディションを受けながら日本で舞台に立ち、同時にメン…" at bounding box center [875, 619] width 519 height 1323
copy strong "📌A"
click at [623, 455] on strong "「好き×得意×需要」を仕事にする" at bounding box center [726, 464] width 207 height 19
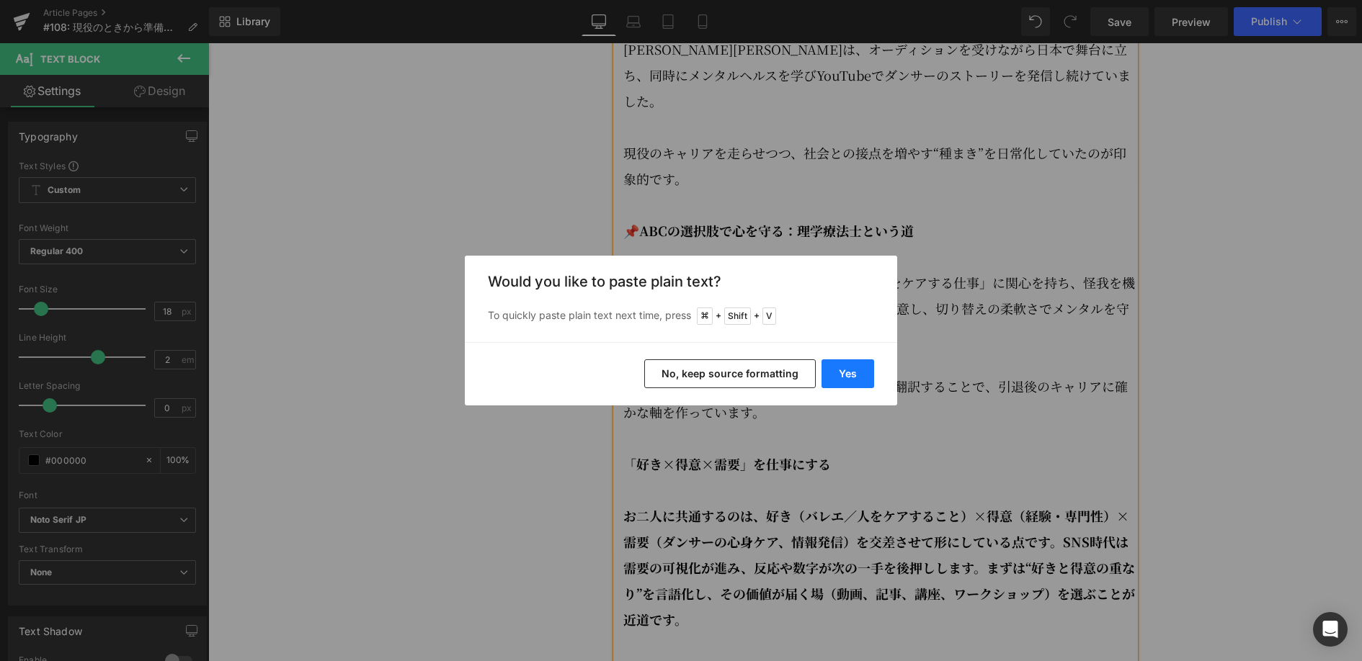
click at [849, 379] on button "Yes" at bounding box center [847, 373] width 53 height 29
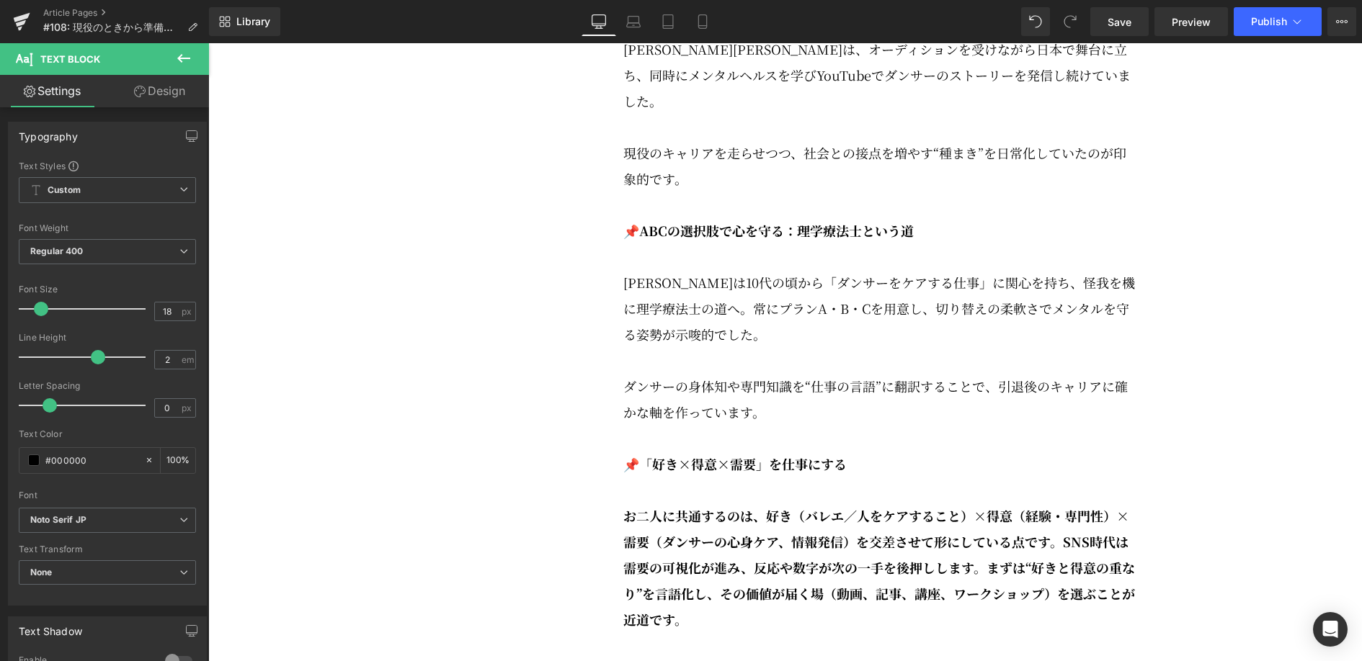
click at [701, 608] on div "Rendering Content" at bounding box center [681, 604] width 89 height 16
drag, startPoint x: 904, startPoint y: 653, endPoint x: 626, endPoint y: 514, distance: 311.2
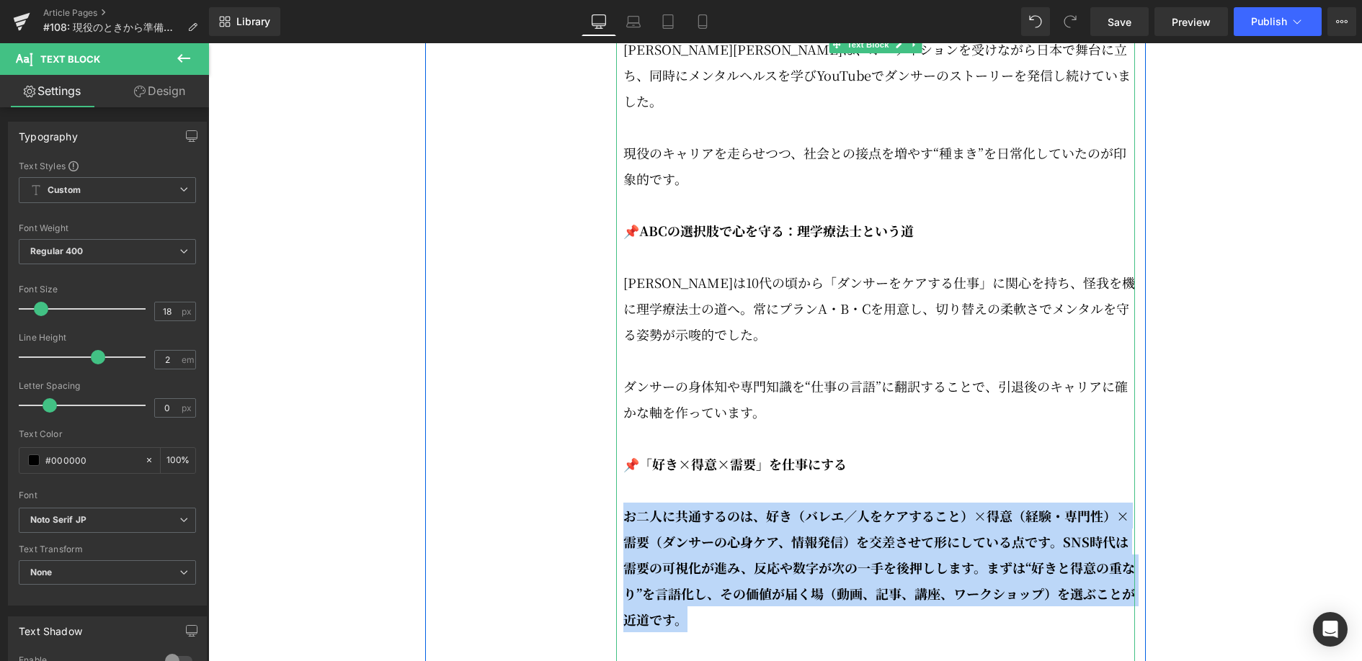
drag, startPoint x: 624, startPoint y: 504, endPoint x: 890, endPoint y: 649, distance: 303.7
click at [692, 612] on p "お二人に共通するのは、好き（バレエ／人をケアすること）×得意（経験・専門性）×需要（ダンサーの心身ケア、情報発信）を交差させて形にしている点です。SNS時代は…" at bounding box center [878, 568] width 511 height 130
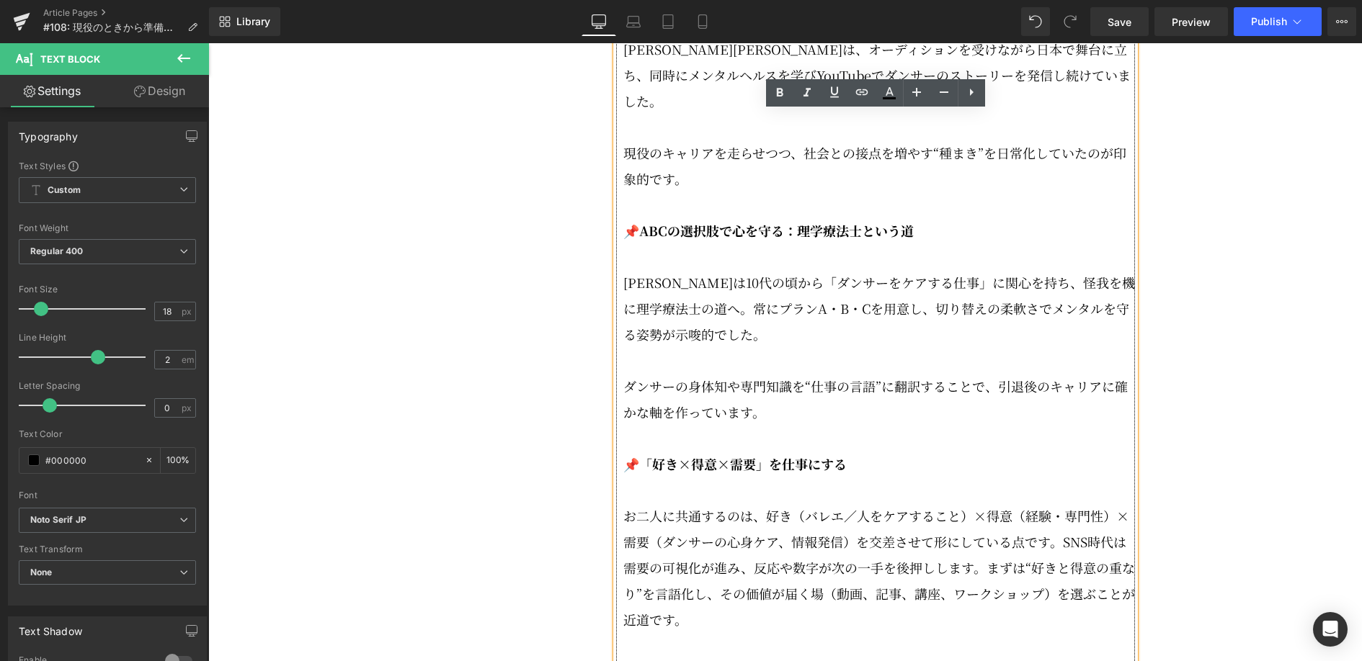
click at [1064, 527] on p "お二人に共通するのは、好き（バレエ／人をケアすること）×得意（経験・専門性）×需要（ダンサーの心身ケア、情報発信）を交差させて形にしている点です。SNS時代は…" at bounding box center [878, 568] width 511 height 130
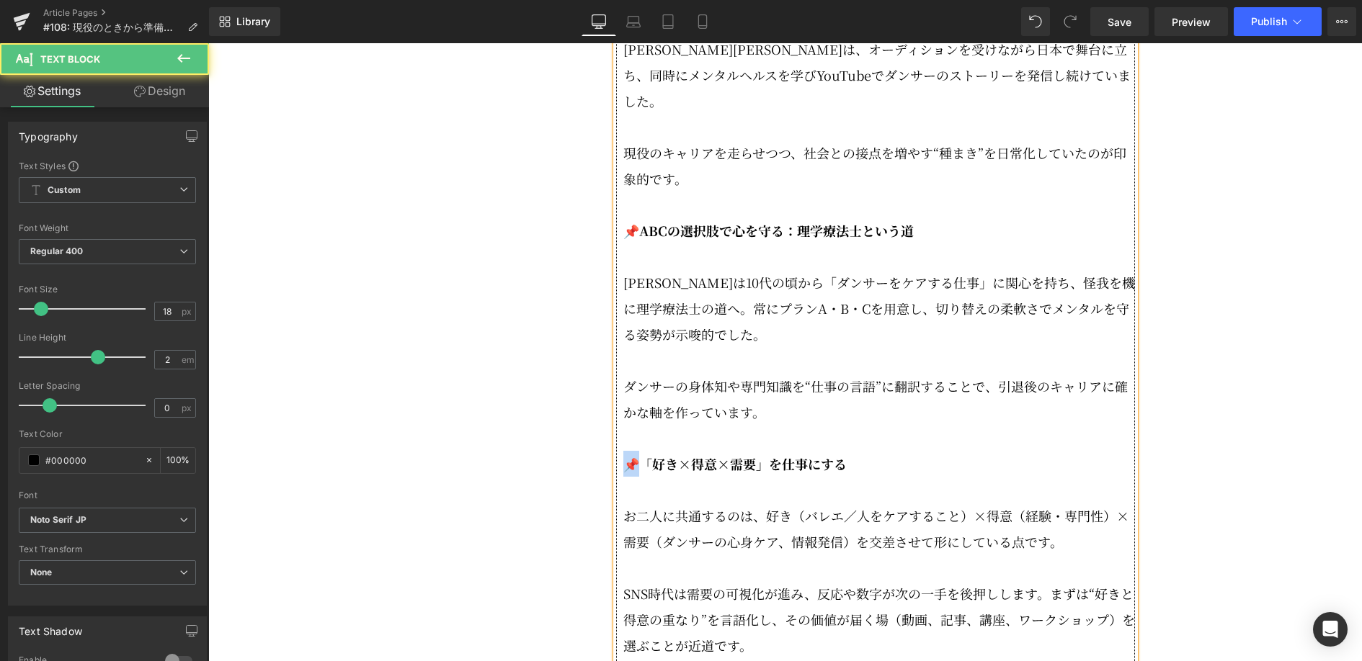
drag, startPoint x: 641, startPoint y: 455, endPoint x: 629, endPoint y: 454, distance: 12.3
click at [629, 455] on strong "📌「好き×得意×需要」を仕事にする" at bounding box center [734, 464] width 223 height 19
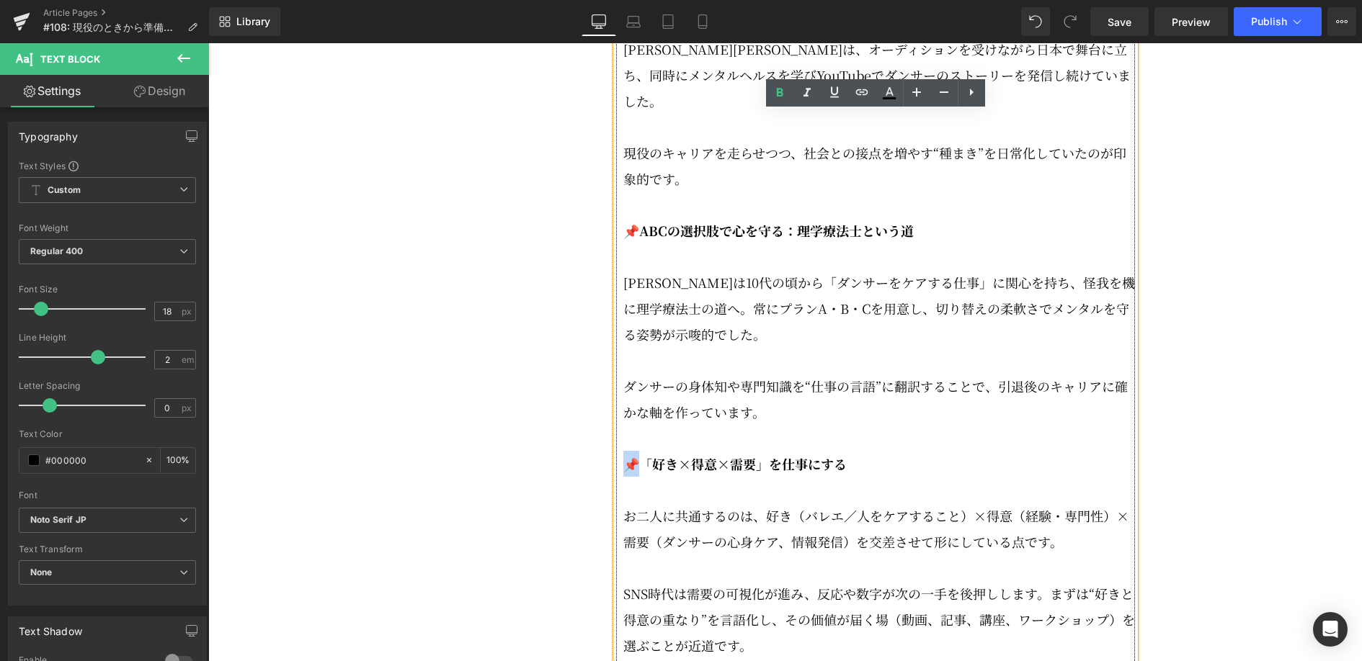
copy strong "📌「"
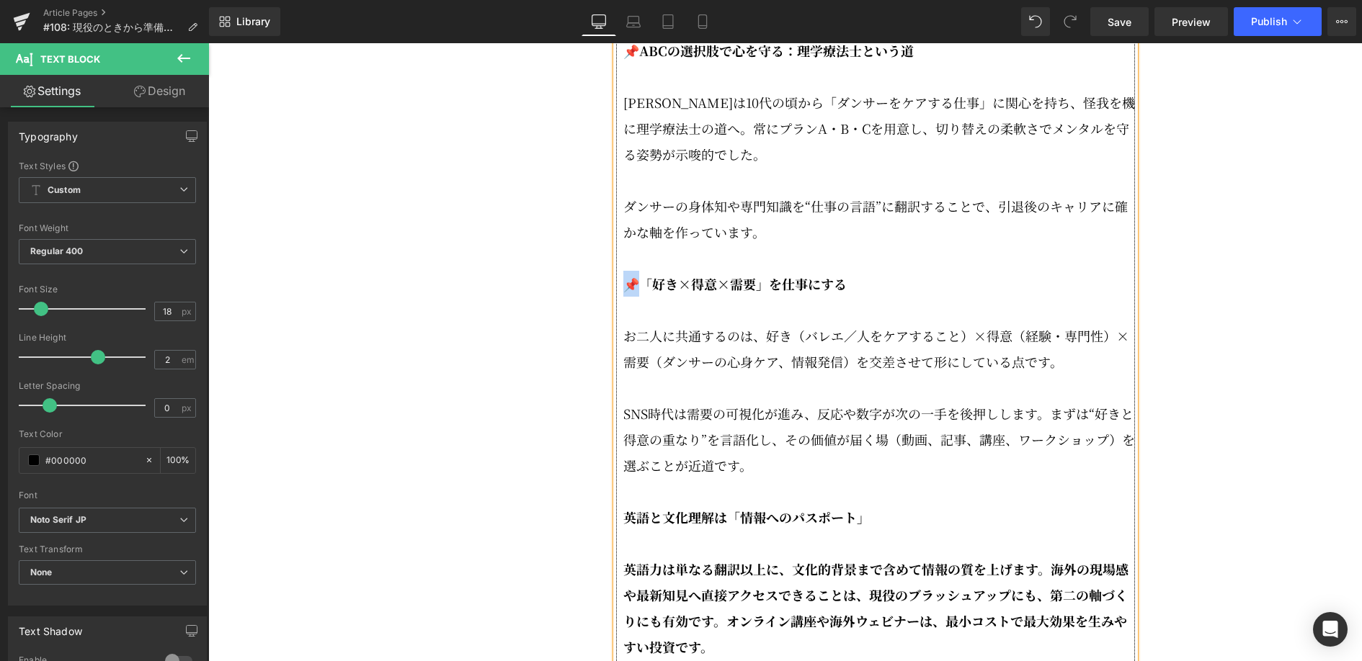
scroll to position [2567, 0]
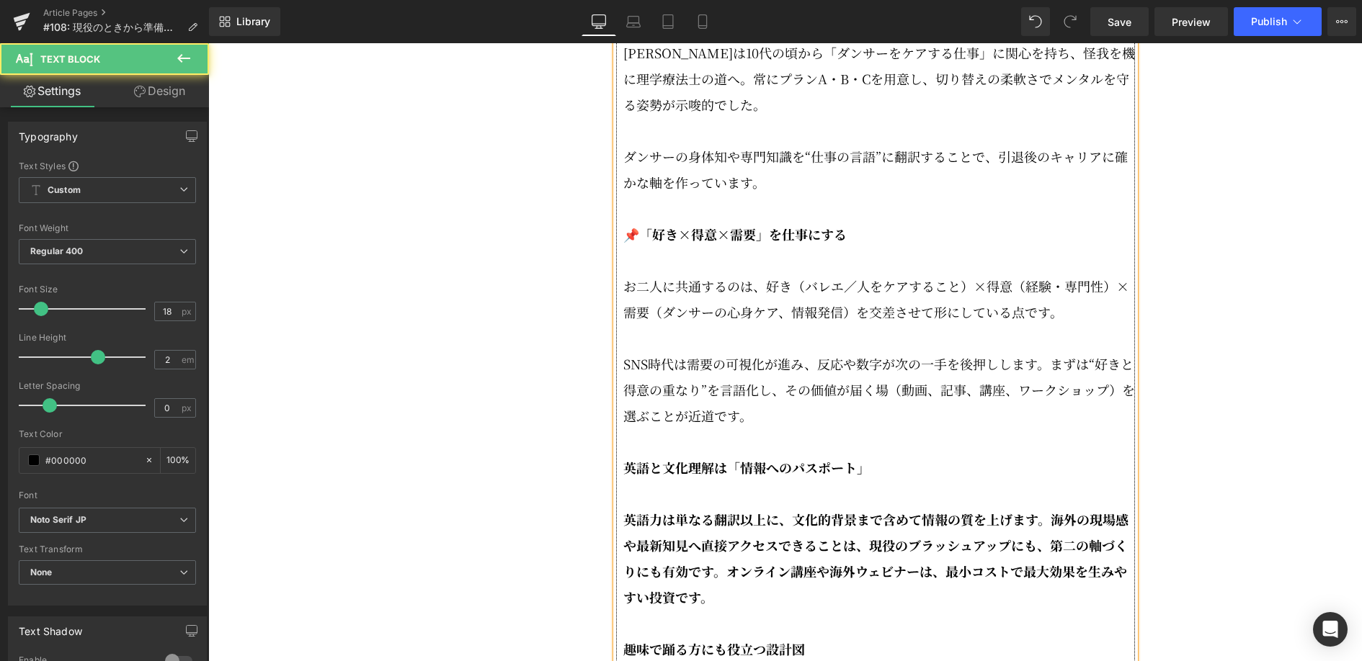
click at [627, 458] on strong "英語と文化理解は「情報へのパスポート」" at bounding box center [746, 467] width 246 height 19
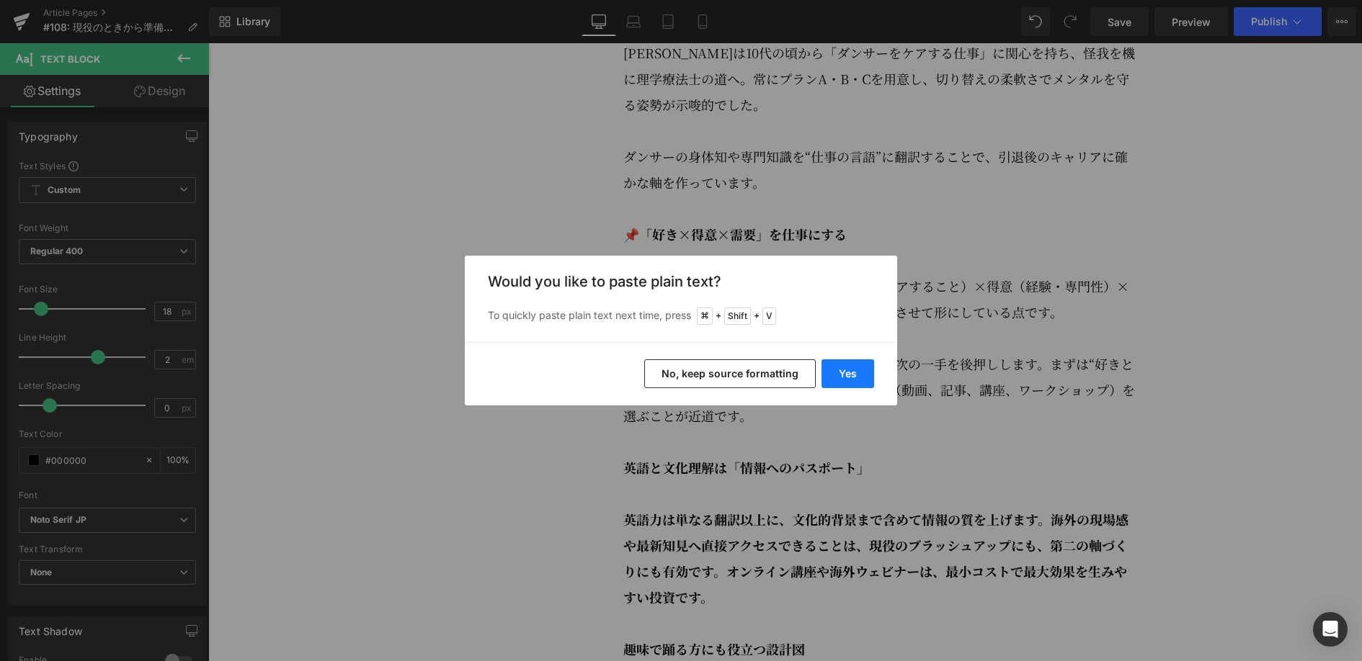
drag, startPoint x: 844, startPoint y: 383, endPoint x: 645, endPoint y: 352, distance: 201.1
click at [844, 383] on button "Yes" at bounding box center [847, 373] width 53 height 29
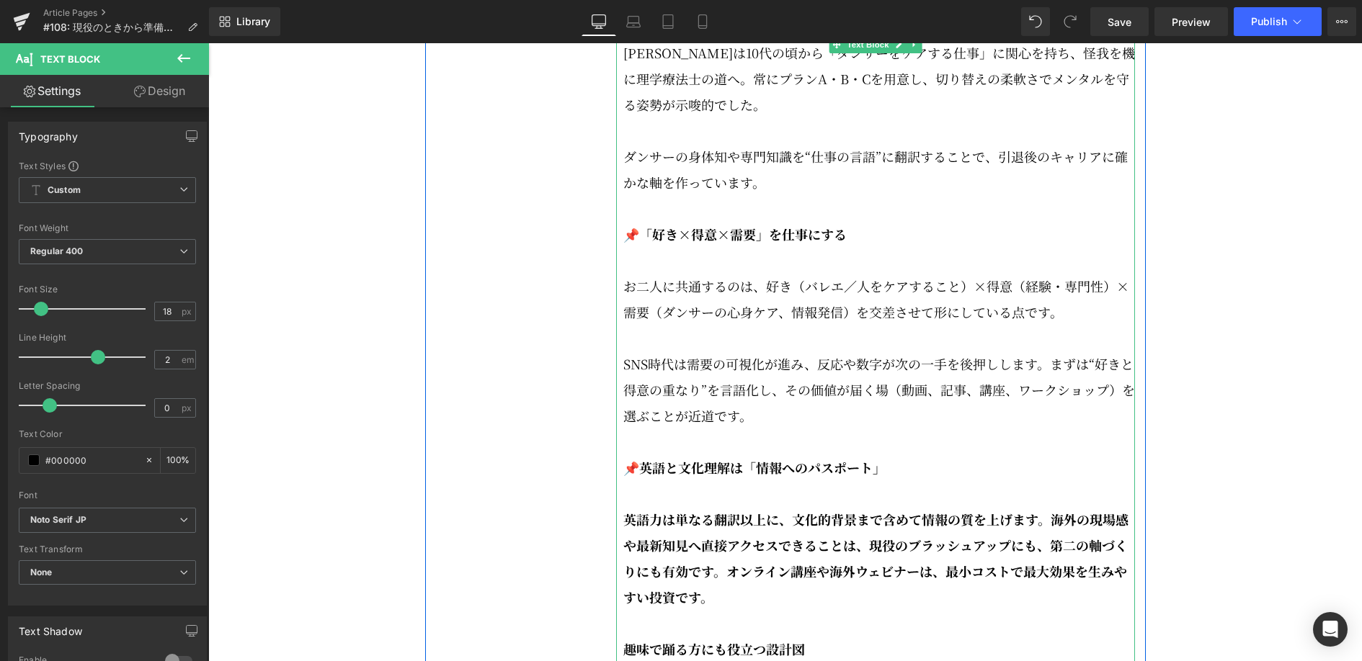
click at [741, 570] on p "英語力は単なる翻訳以上に、文化的背景まで含めて情報の質を上げます。海外の現場感や最新知見へ直接アクセスできることは、現役のブラッシュアップにも、第二の軸づくり…" at bounding box center [878, 558] width 511 height 104
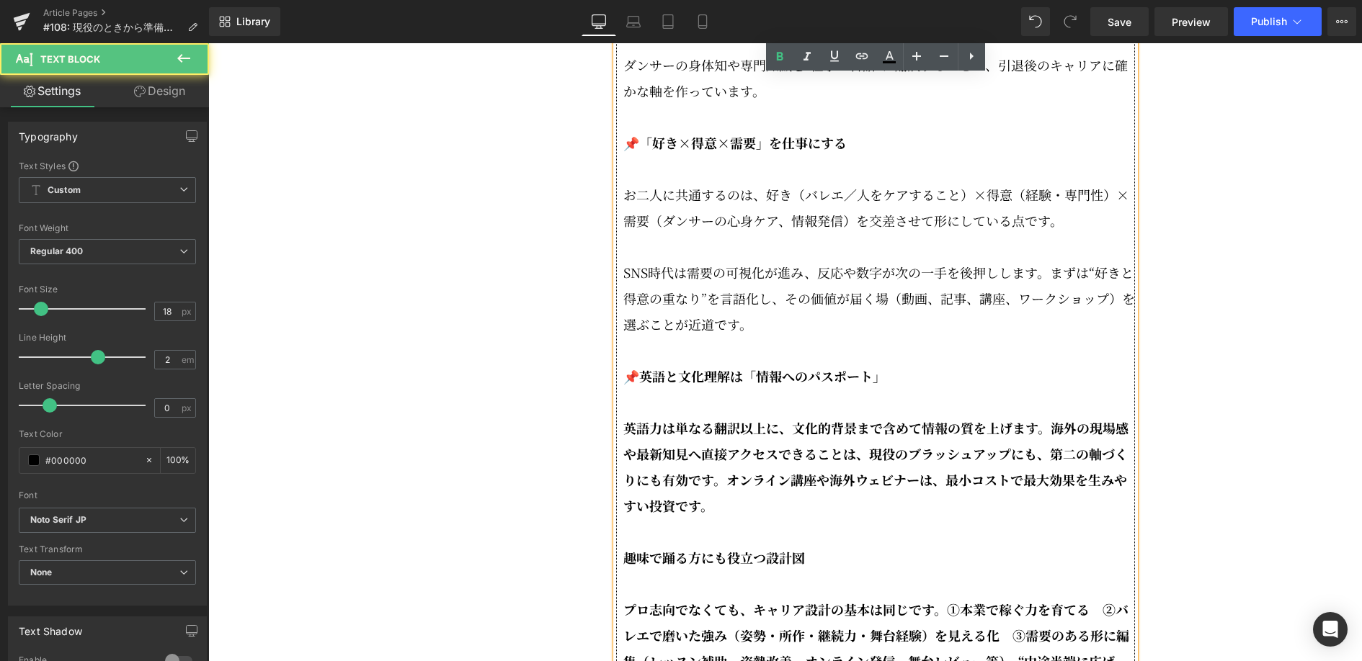
scroll to position [2665, 0]
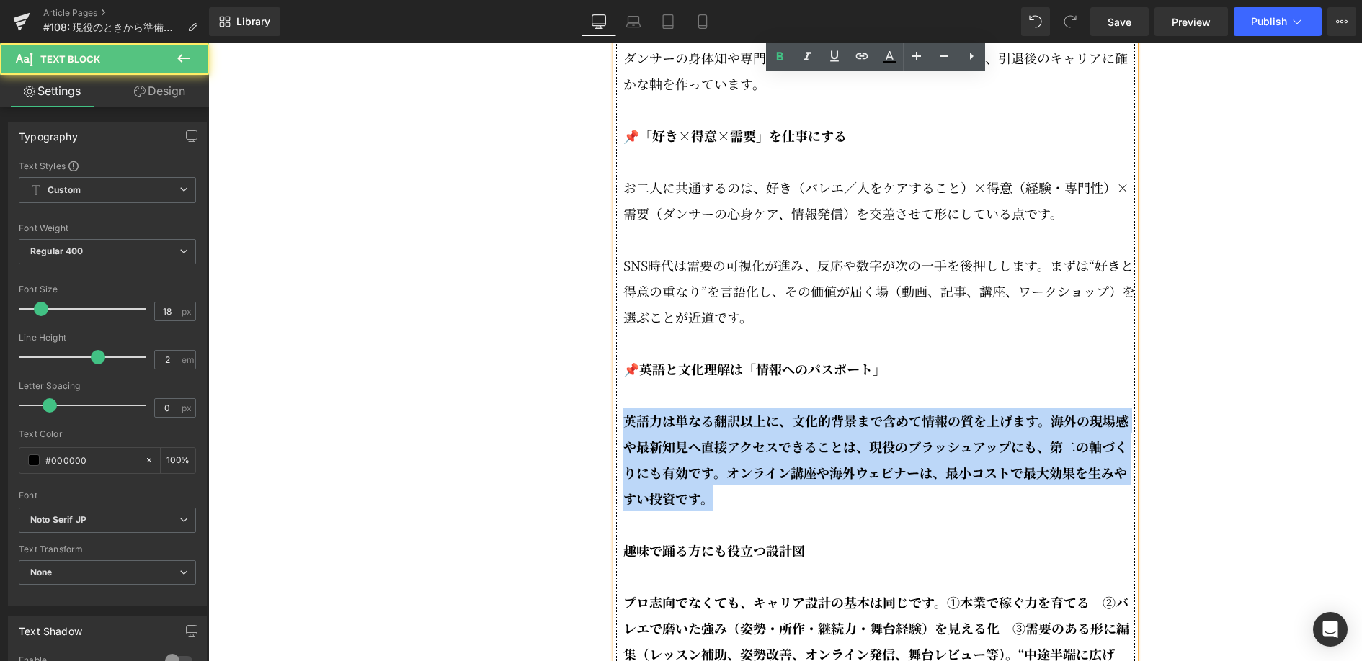
drag, startPoint x: 718, startPoint y: 491, endPoint x: 621, endPoint y: 416, distance: 121.8
click at [621, 416] on div "📌海外バレエ団×発信力：現役で「種まき」をする [PERSON_NAME][PERSON_NAME]は、オーディションを受けながら日本で舞台に立ち、同時にメン…" at bounding box center [875, 304] width 519 height 1349
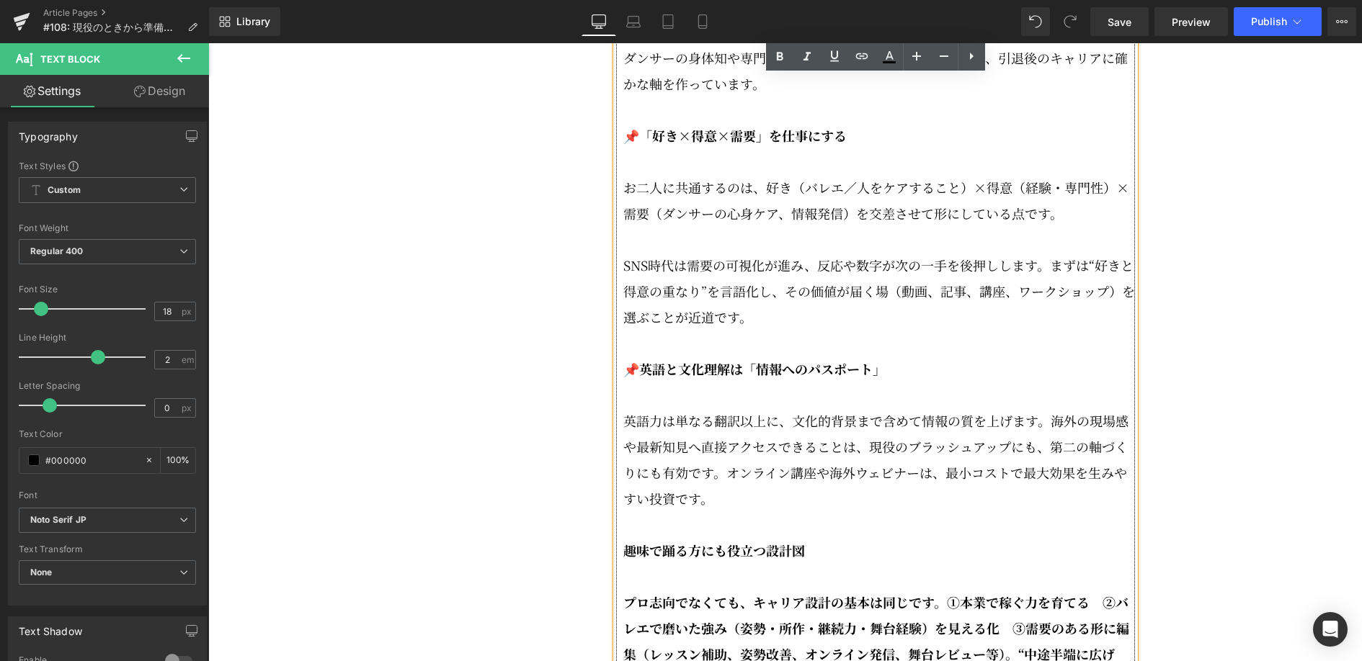
click at [621, 538] on div "📌海外バレエ団×発信力：現役で「種まき」をする [PERSON_NAME][PERSON_NAME]は、オーディションを受けながら日本で舞台に立ち、同時にメン…" at bounding box center [875, 304] width 519 height 1349
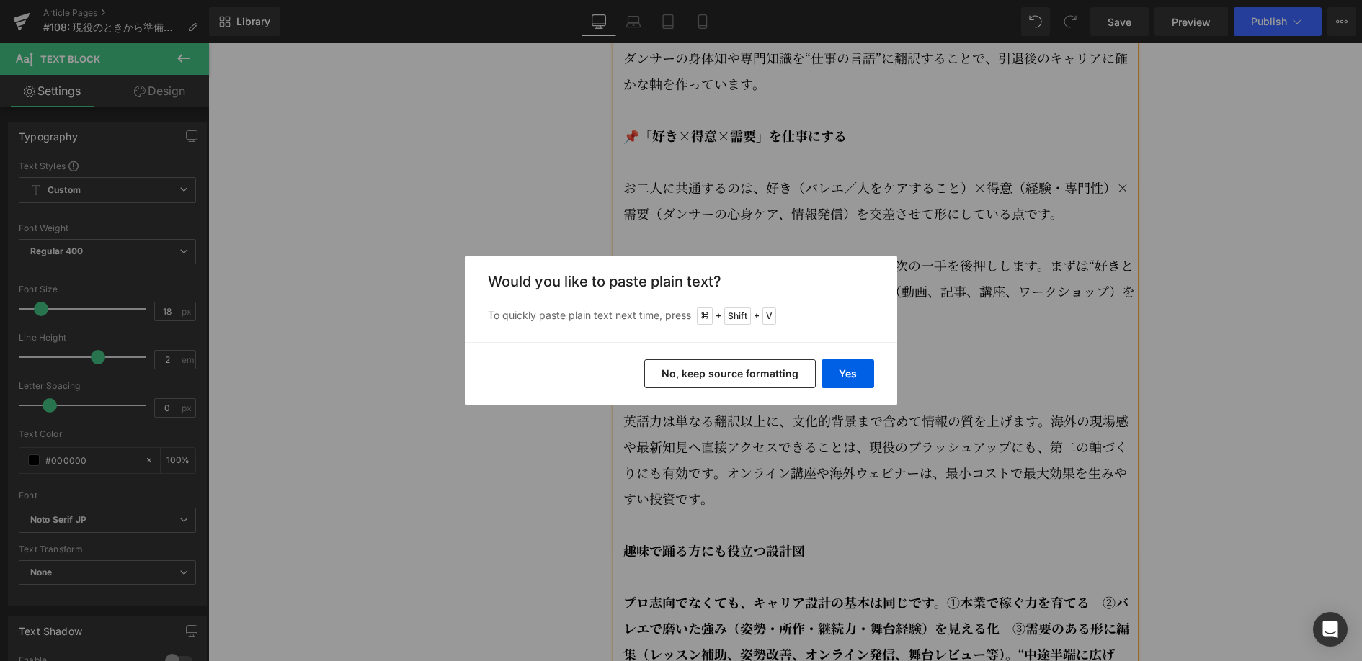
click at [824, 392] on div "Yes No, keep source formatting" at bounding box center [681, 373] width 432 height 63
drag, startPoint x: 846, startPoint y: 376, endPoint x: 641, endPoint y: 341, distance: 207.5
click at [846, 376] on button "Yes" at bounding box center [847, 373] width 53 height 29
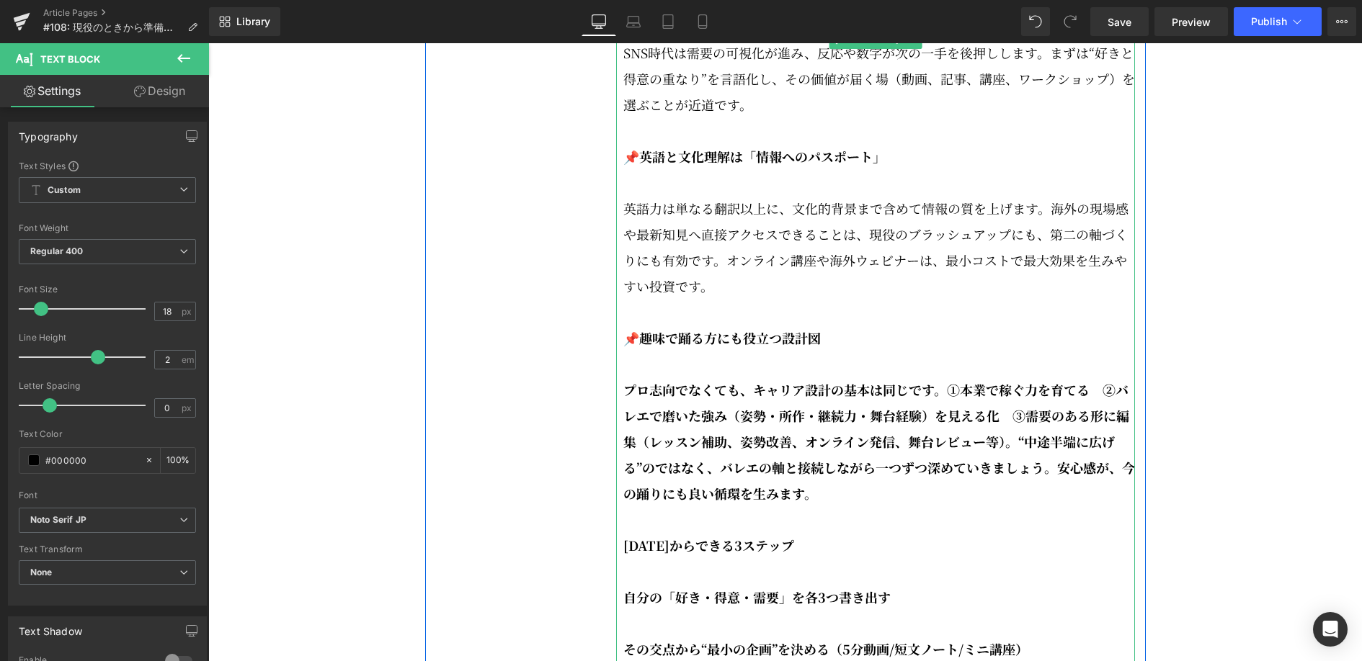
scroll to position [2890, 0]
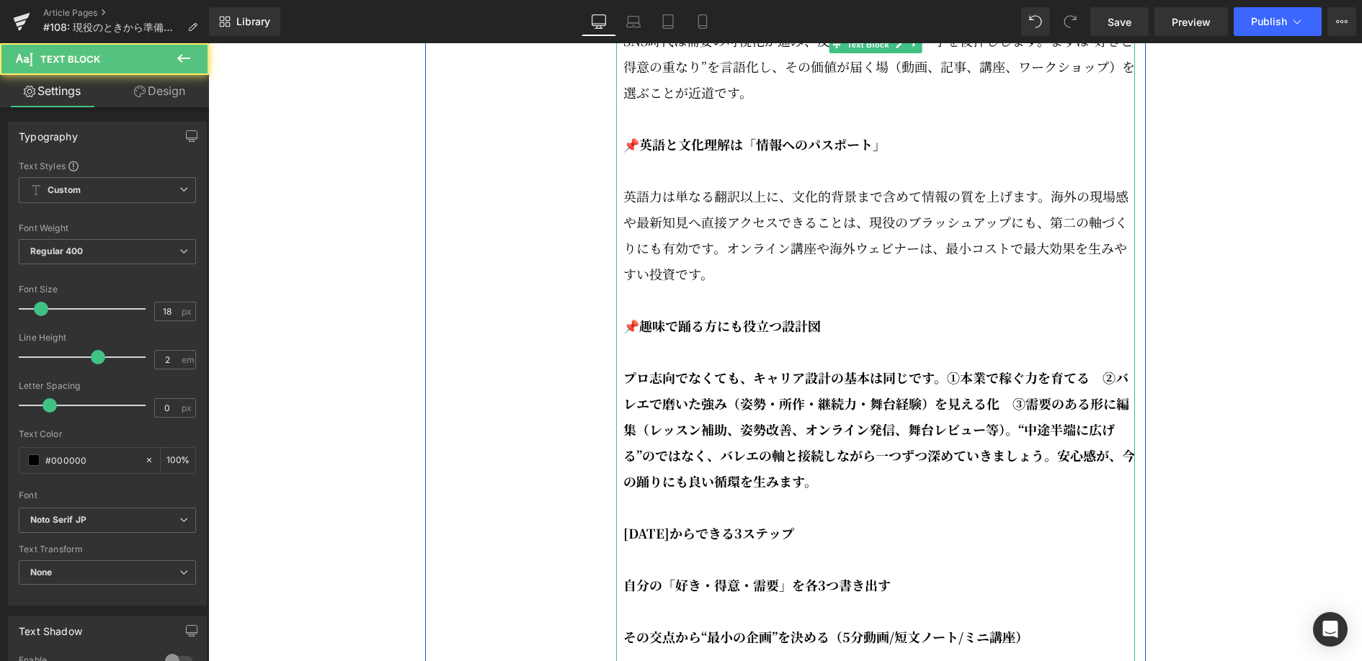
click at [813, 479] on p "プロ志向でなくても、キャリア設計の基本は同じです。①本業で稼ぐ力を育てる　②バレエで磨いた強み（姿勢・所作・継続力・舞台経験）を見える化　③需要のある形に編集…" at bounding box center [878, 430] width 511 height 130
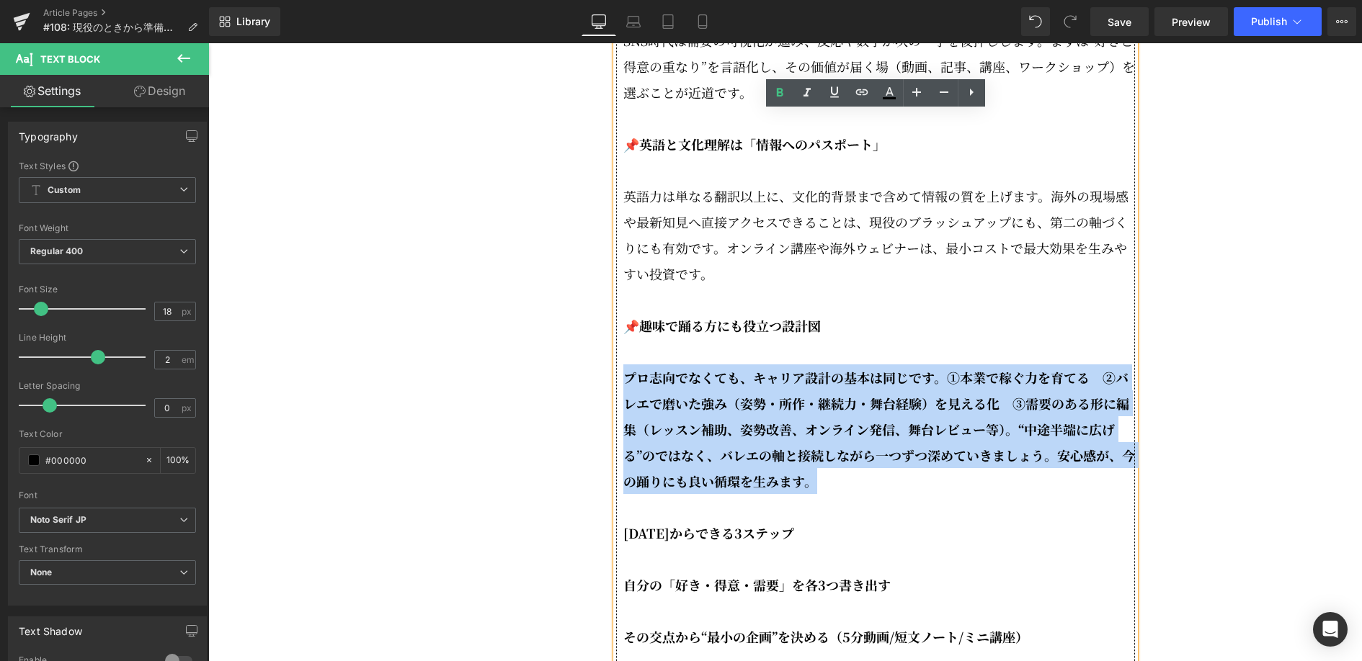
drag, startPoint x: 812, startPoint y: 479, endPoint x: 626, endPoint y: 373, distance: 213.9
click at [626, 373] on p "プロ志向でなくても、キャリア設計の基本は同じです。①本業で稼ぐ力を育てる　②バレエで磨いた強み（姿勢・所作・継続力・舞台経験）を見える化　③需要のある形に編集…" at bounding box center [878, 430] width 511 height 130
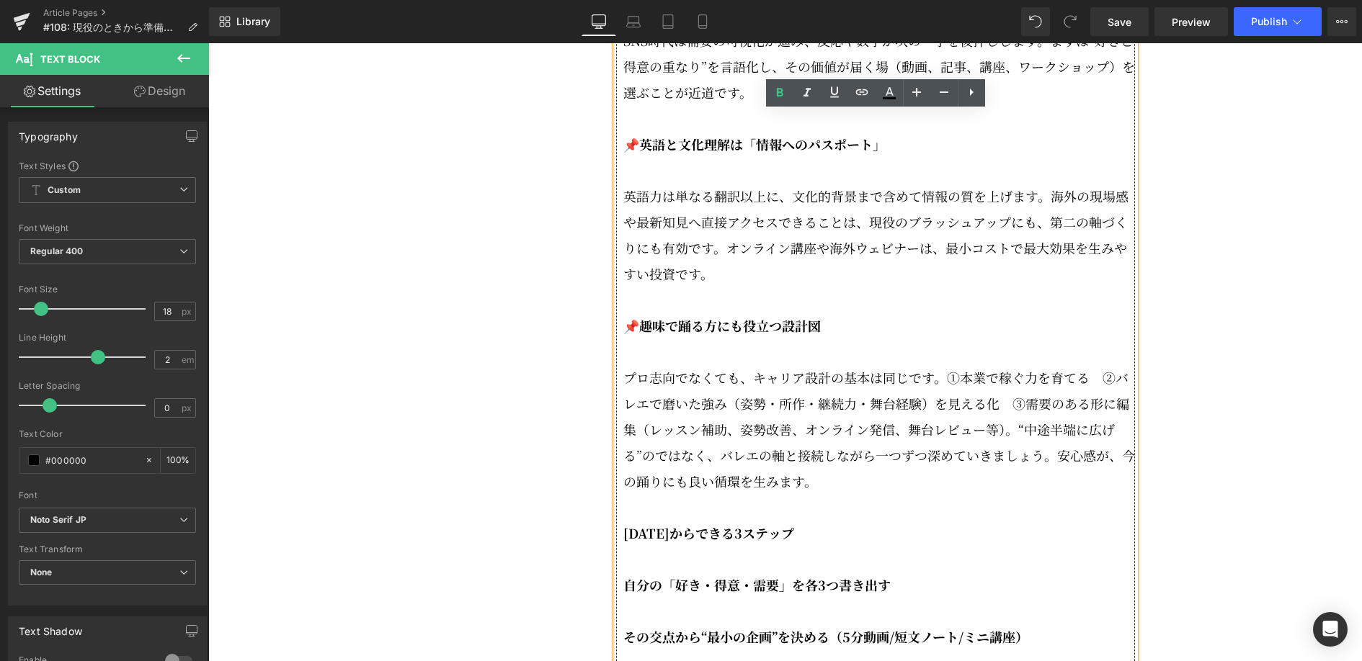
click at [947, 365] on p "プロ志向でなくても、キャリア設計の基本は同じです。①本業で稼ぐ力を育てる　②バレエで磨いた強み（姿勢・所作・継続力・舞台経験）を見える化　③需要のある形に編集…" at bounding box center [878, 430] width 511 height 130
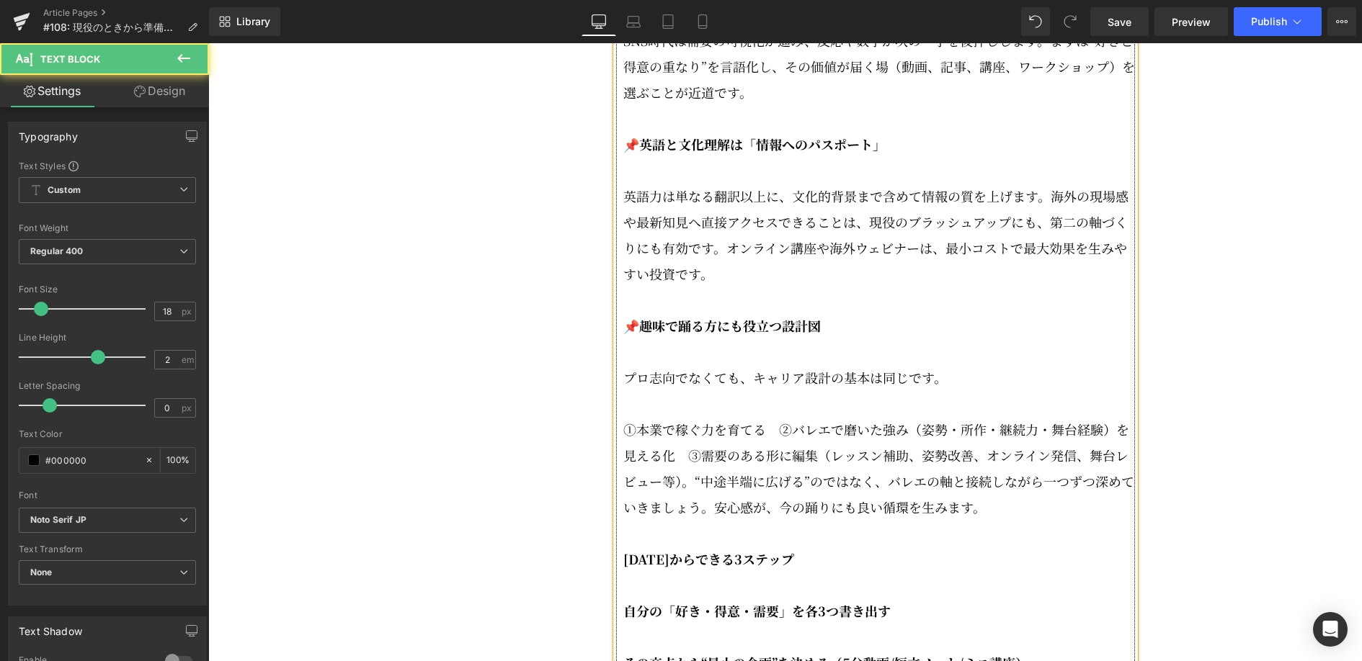
click at [779, 416] on p "①本業で稼ぐ力を育てる　②バレエで磨いた強み（姿勢・所作・継続力・舞台経験）を見える化　③需要のある形に編集（レッスン補助、姿勢改善、オンライン発信、舞台レビ…" at bounding box center [878, 468] width 511 height 104
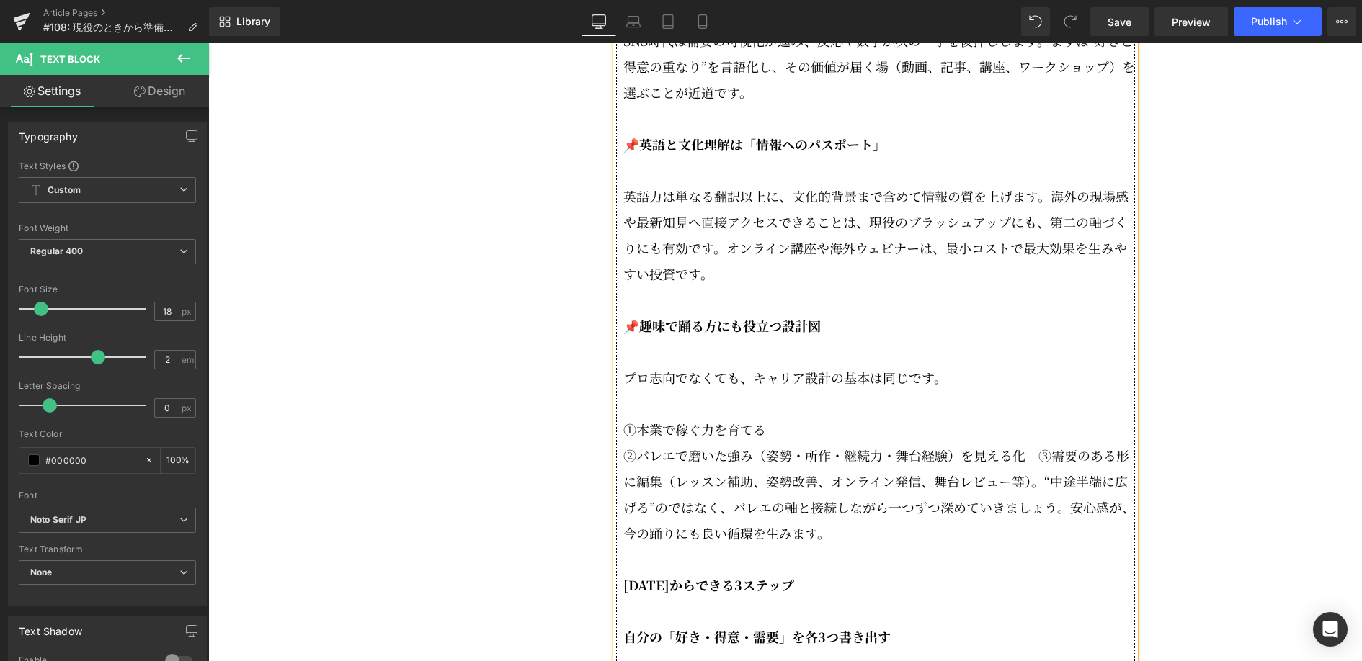
click at [1034, 444] on p "②バレエで磨いた強み（姿勢・所作・継続力・舞台経験）を見える化　③需要のある形に編集（レッスン補助、姿勢改善、オンライン発信、舞台レビュー等）。“中途半端に広…" at bounding box center [878, 494] width 511 height 104
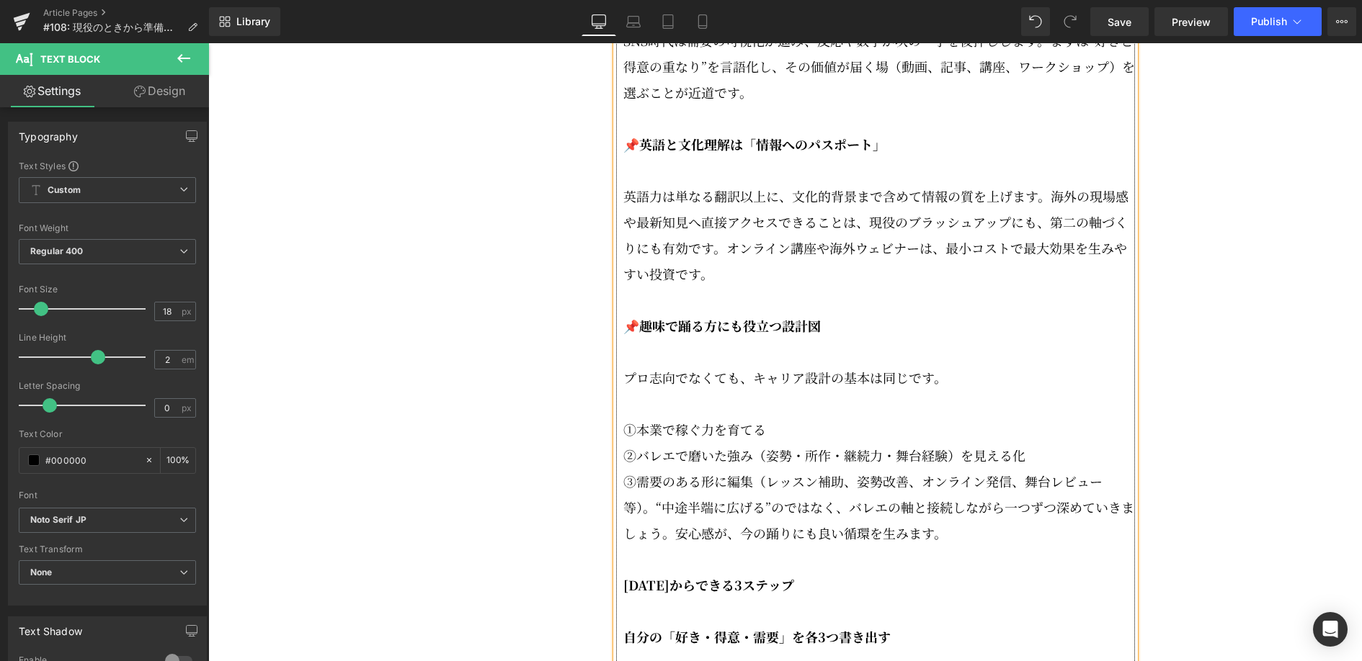
click at [661, 491] on p "③需要のある形に編集（レッスン補助、姿勢改善、オンライン発信、舞台レビュー等）。“中途半端に広げる”のではなく、バレエの軸と接続しながら一つずつ深めていきまし…" at bounding box center [878, 507] width 511 height 78
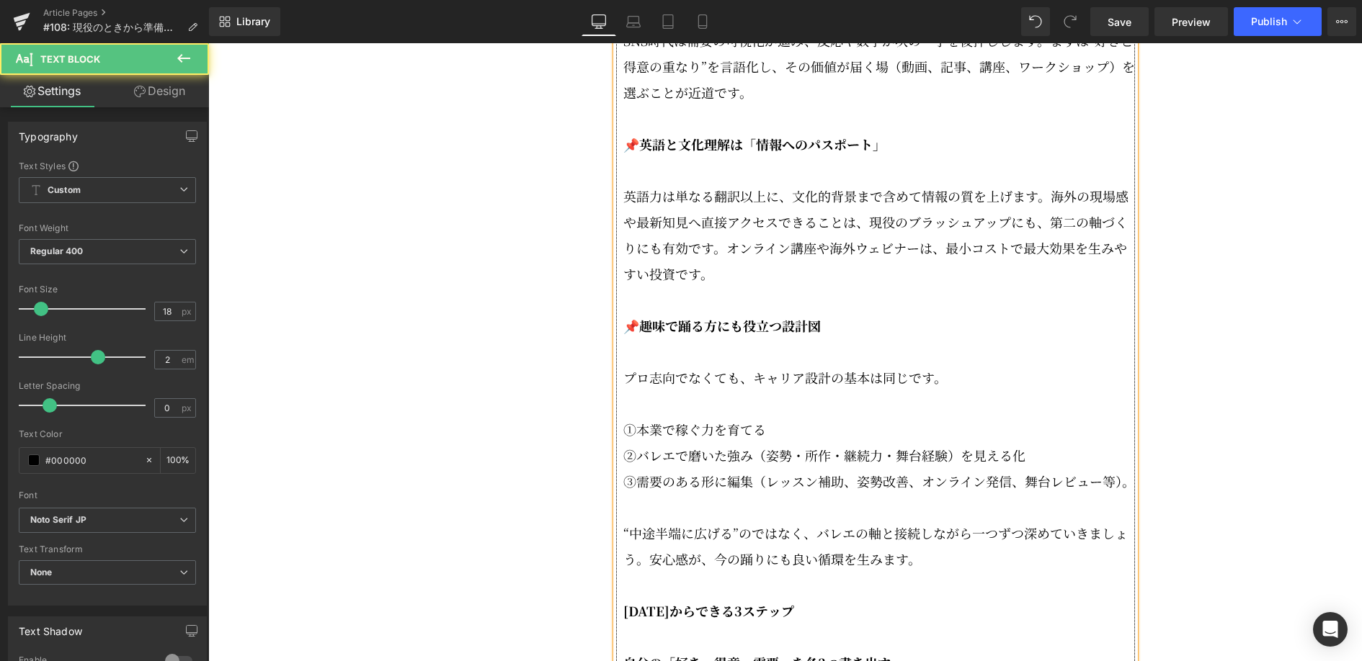
click at [668, 493] on p "③需要のある形に編集（レッスン補助、姿勢改善、オンライン発信、舞台レビュー等）。" at bounding box center [878, 481] width 511 height 26
click at [623, 602] on strong "[DATE]からできる3ステップ" at bounding box center [708, 611] width 171 height 19
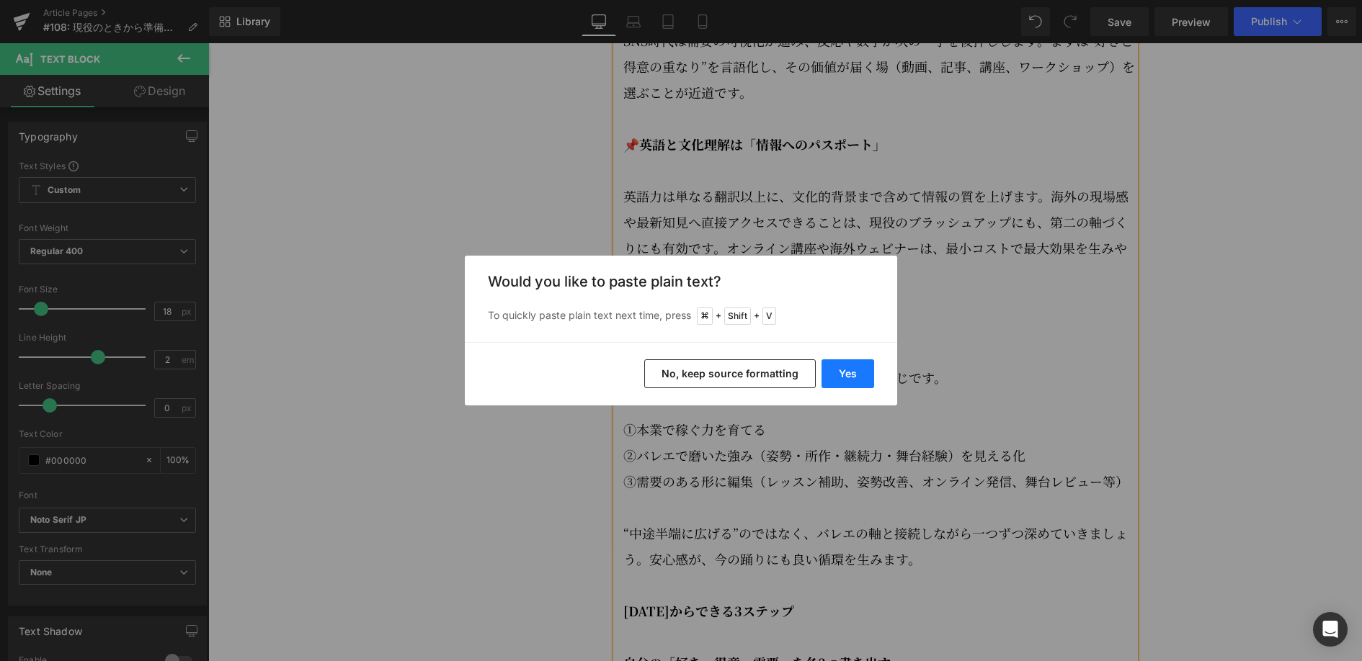
click at [838, 369] on button "Yes" at bounding box center [847, 373] width 53 height 29
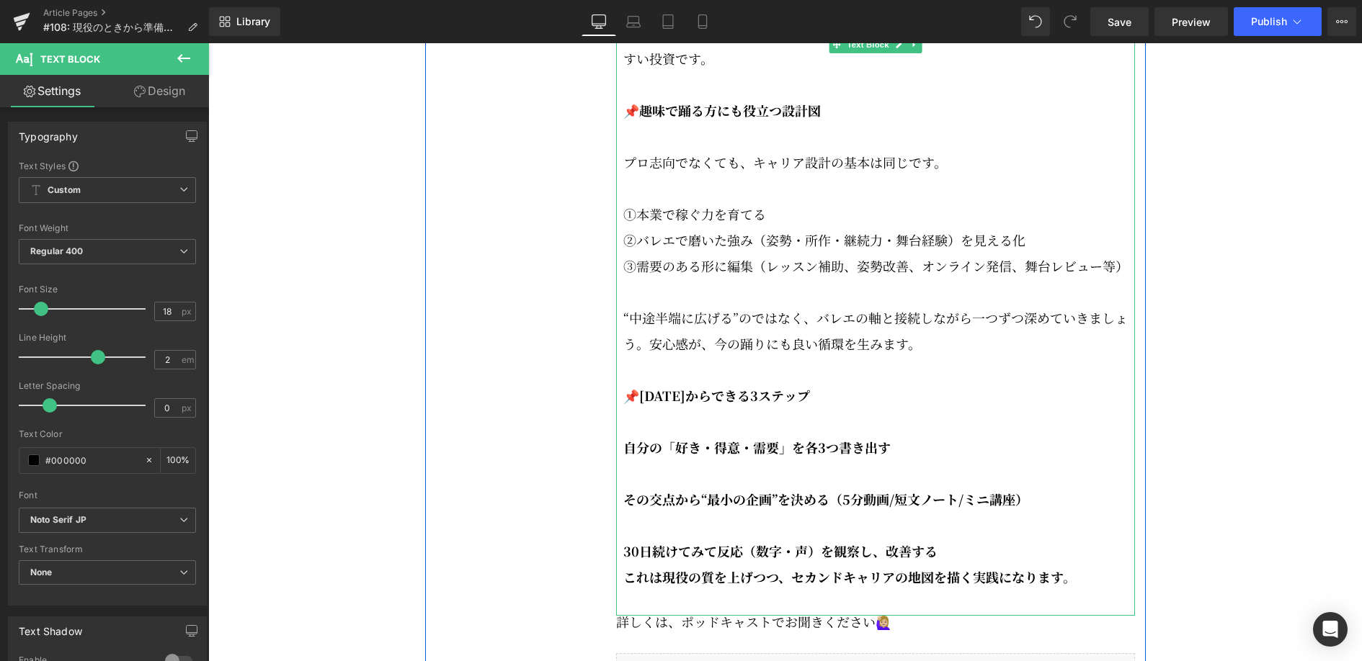
scroll to position [3107, 0]
click at [974, 546] on p "30日続けてみて反応（数字・声）を観察し、改善する" at bounding box center [878, 550] width 511 height 26
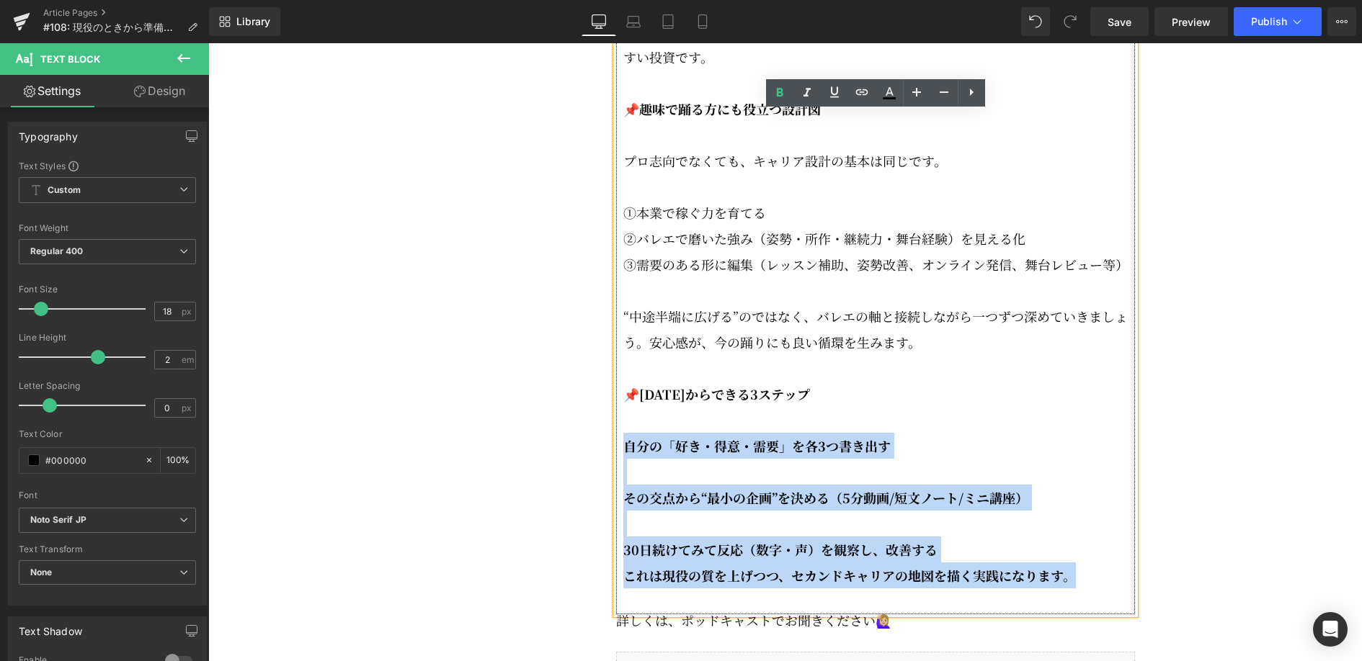
drag, startPoint x: 1080, startPoint y: 558, endPoint x: 617, endPoint y: 443, distance: 477.2
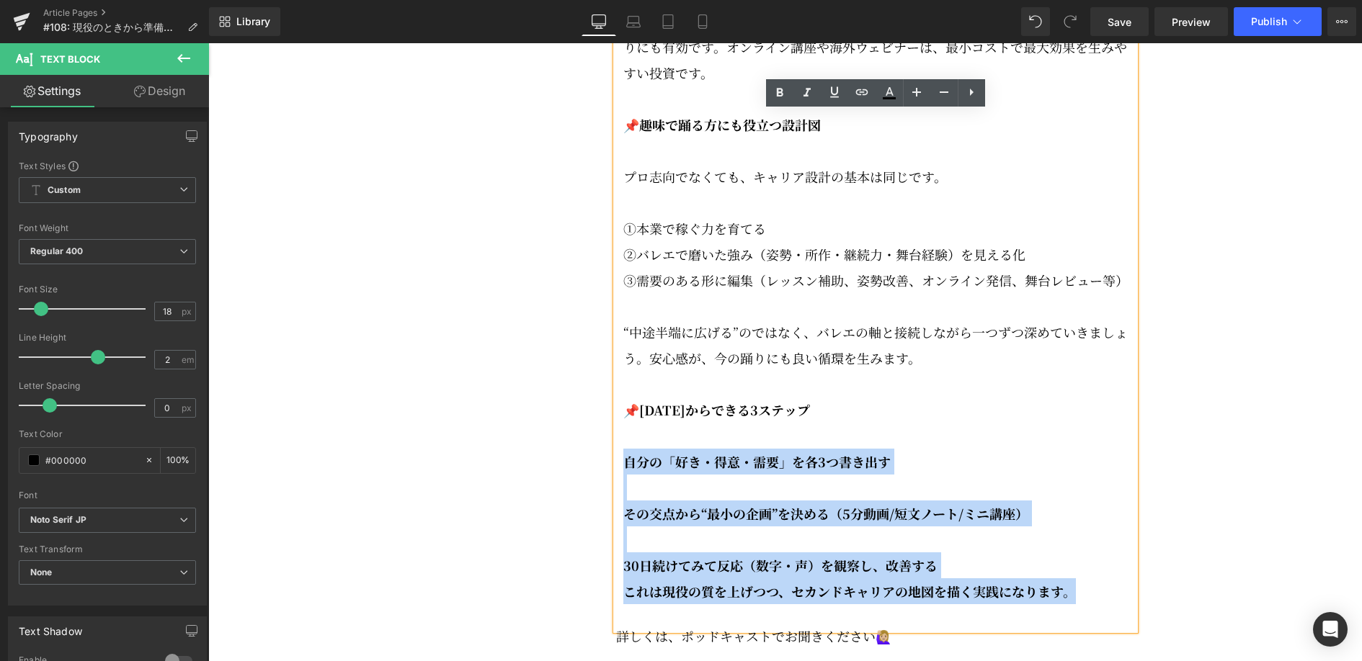
scroll to position [3099, 0]
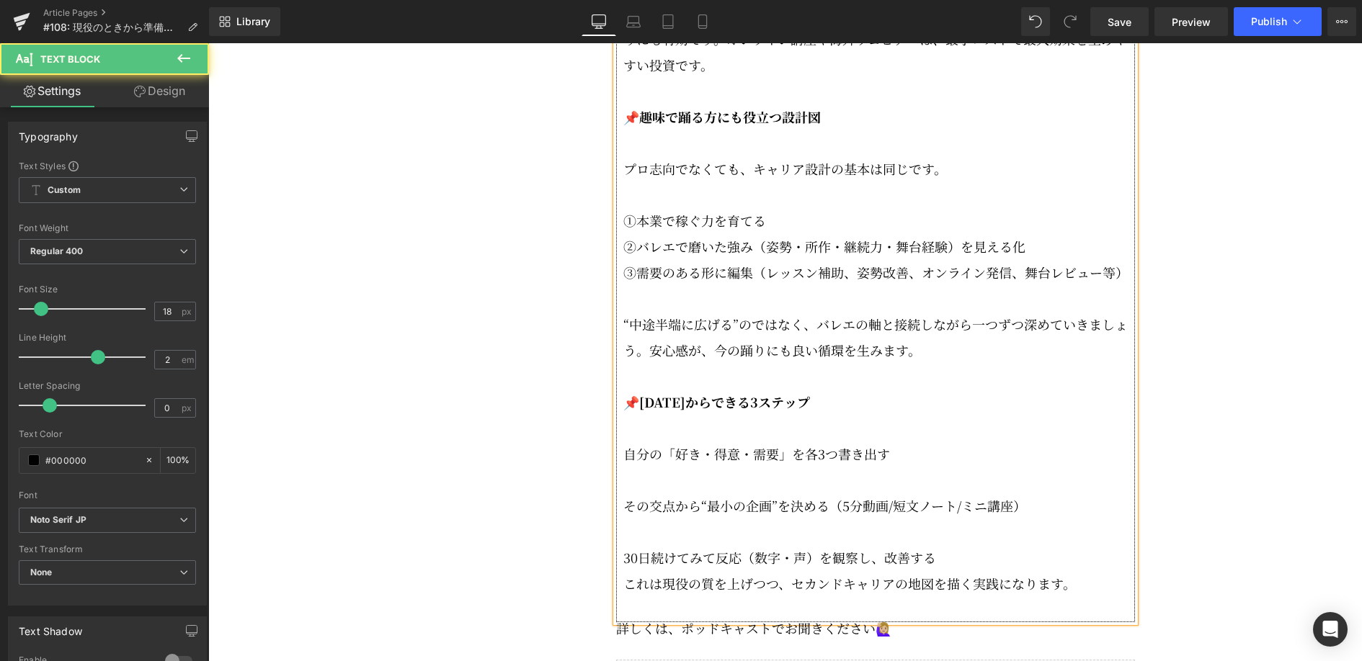
click at [981, 417] on p at bounding box center [878, 428] width 511 height 26
click at [944, 545] on p "30日続けてみて反応（数字・声）を観察し、改善する" at bounding box center [878, 558] width 511 height 26
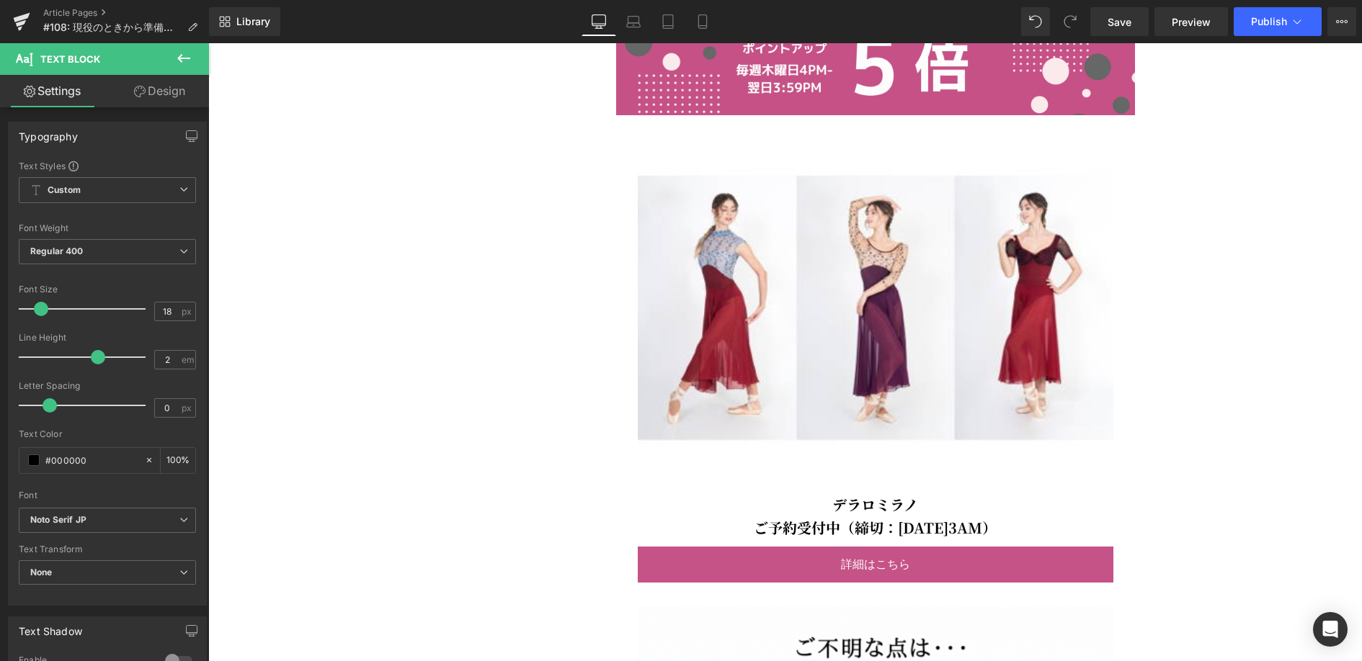
scroll to position [4000, 0]
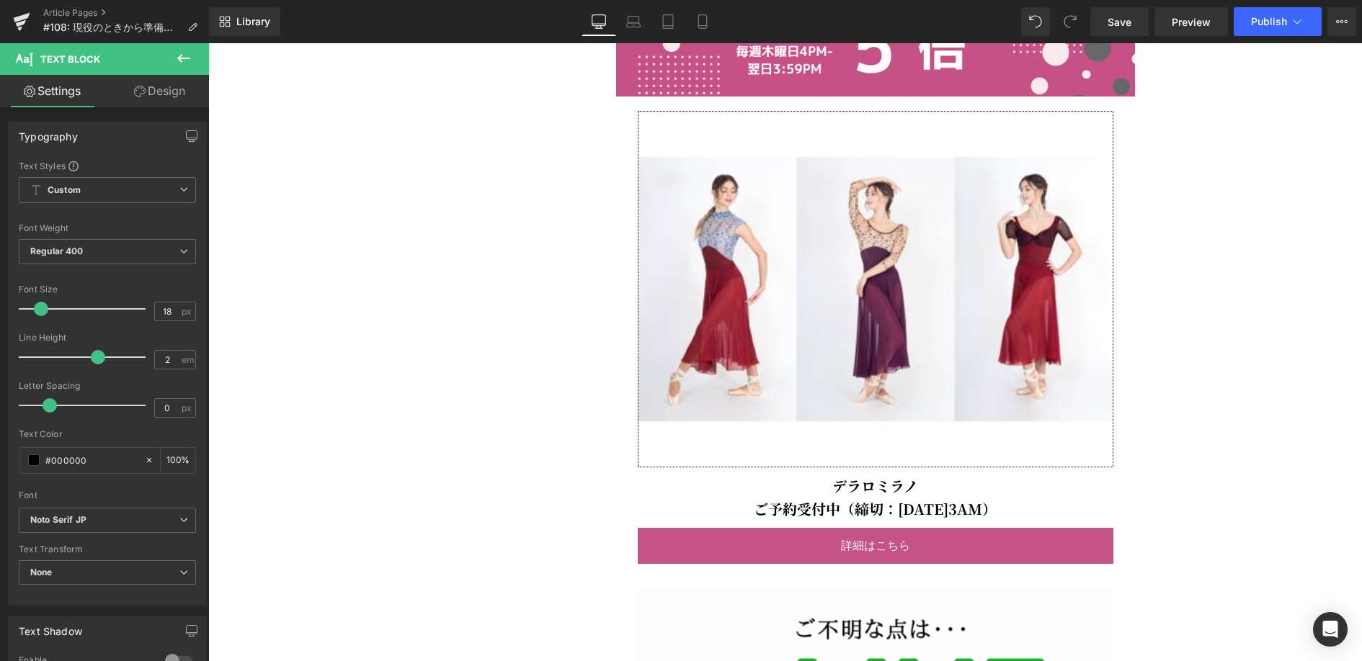
click at [871, 353] on img at bounding box center [875, 289] width 475 height 357
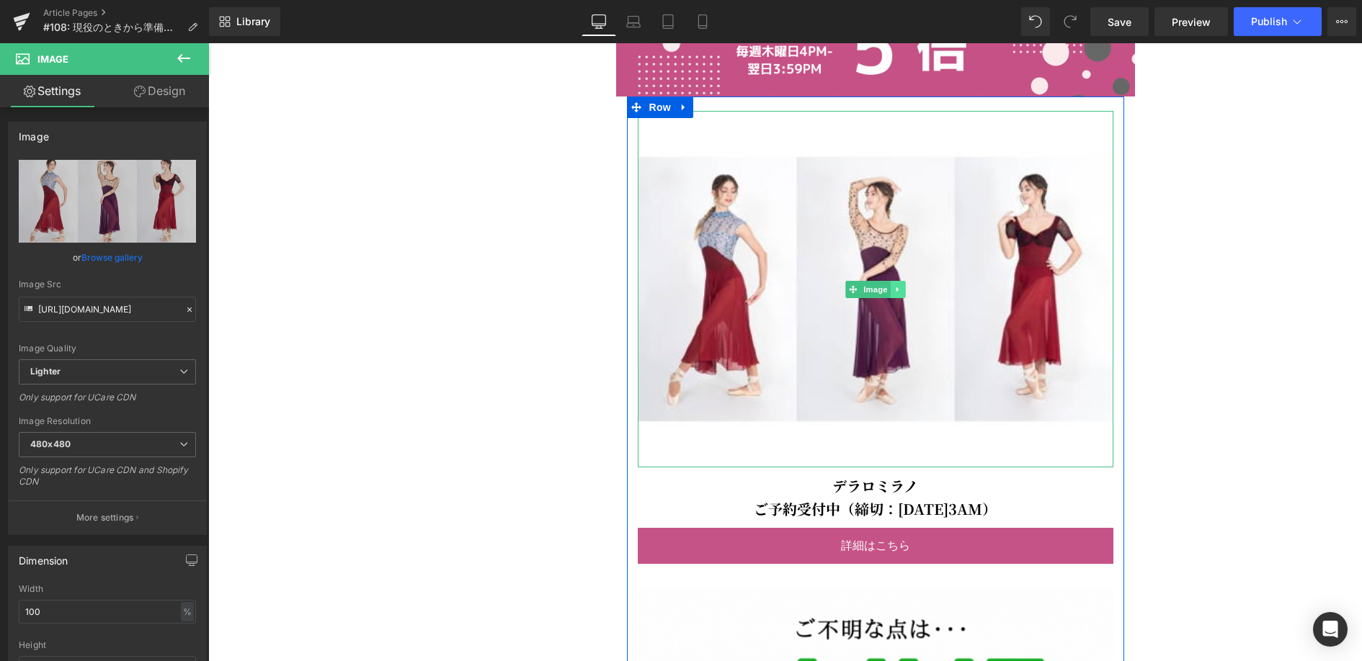
click at [893, 281] on link at bounding box center [897, 289] width 15 height 17
click at [852, 281] on link "Image" at bounding box center [867, 289] width 45 height 17
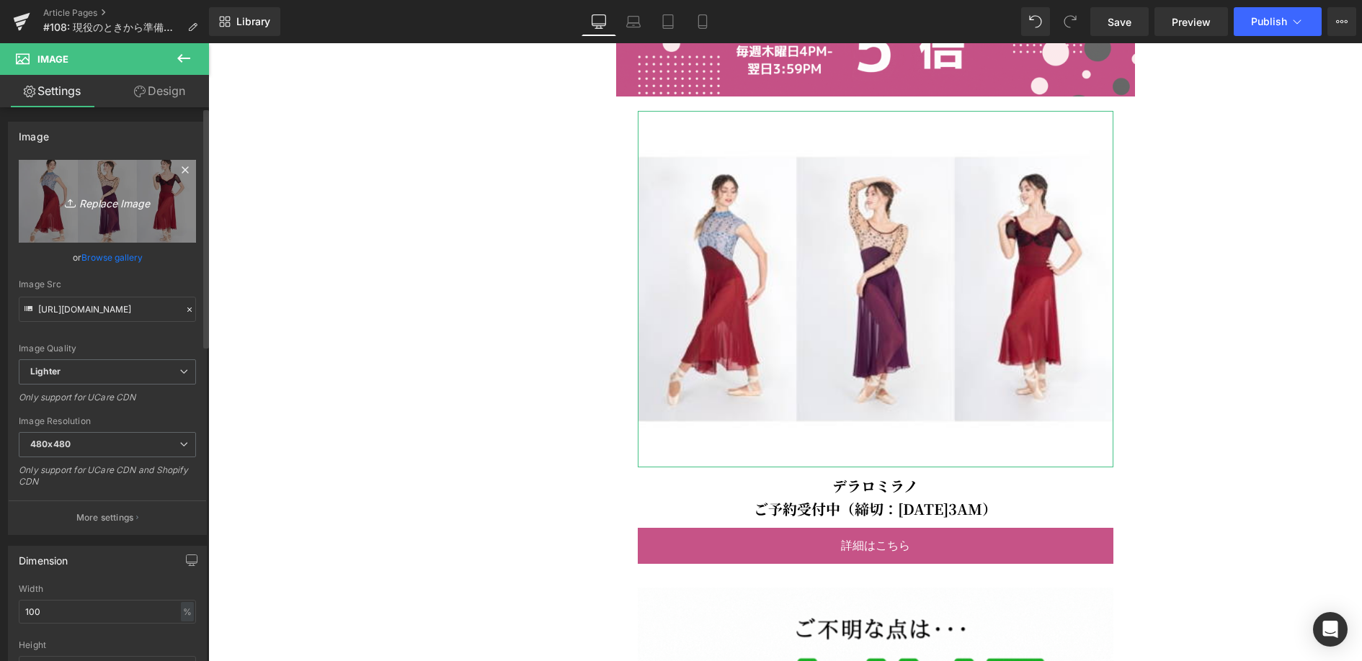
click at [128, 211] on link "Replace Image" at bounding box center [107, 201] width 177 height 83
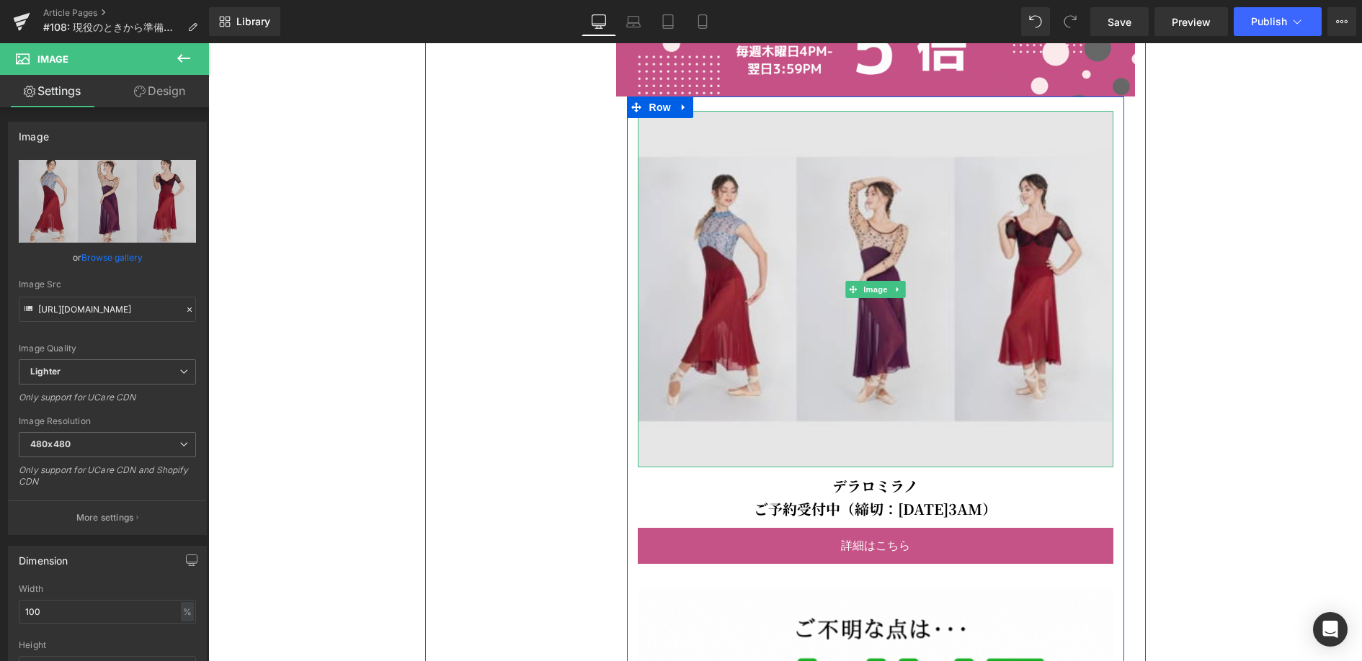
click at [978, 351] on img at bounding box center [875, 289] width 475 height 357
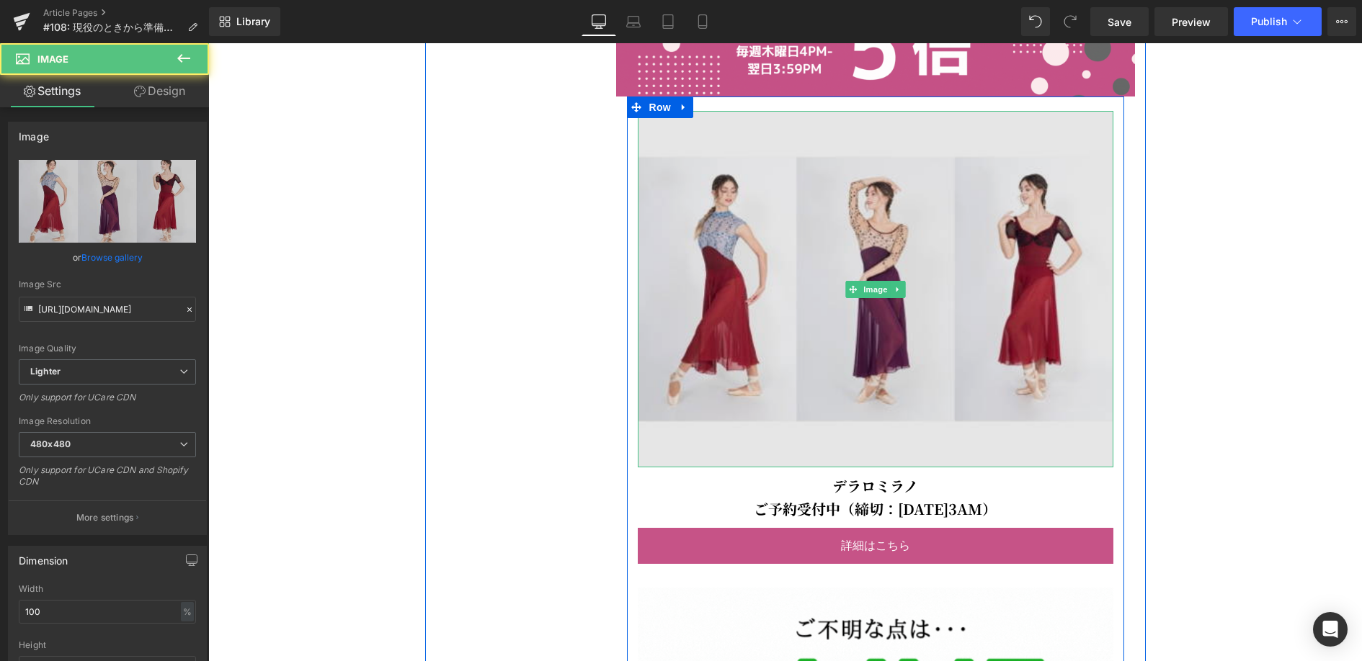
click at [987, 311] on img at bounding box center [875, 289] width 475 height 357
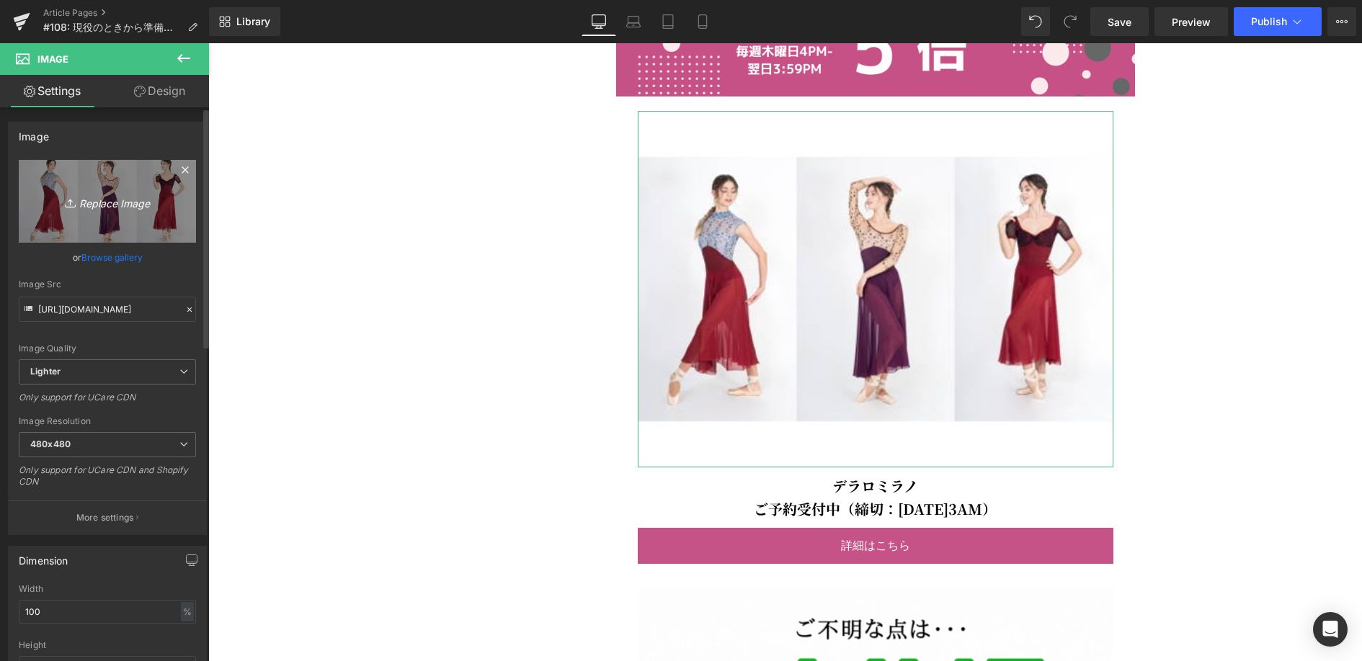
click at [120, 201] on icon "Replace Image" at bounding box center [107, 201] width 115 height 18
click at [160, 202] on icon "Replace Image" at bounding box center [107, 201] width 115 height 18
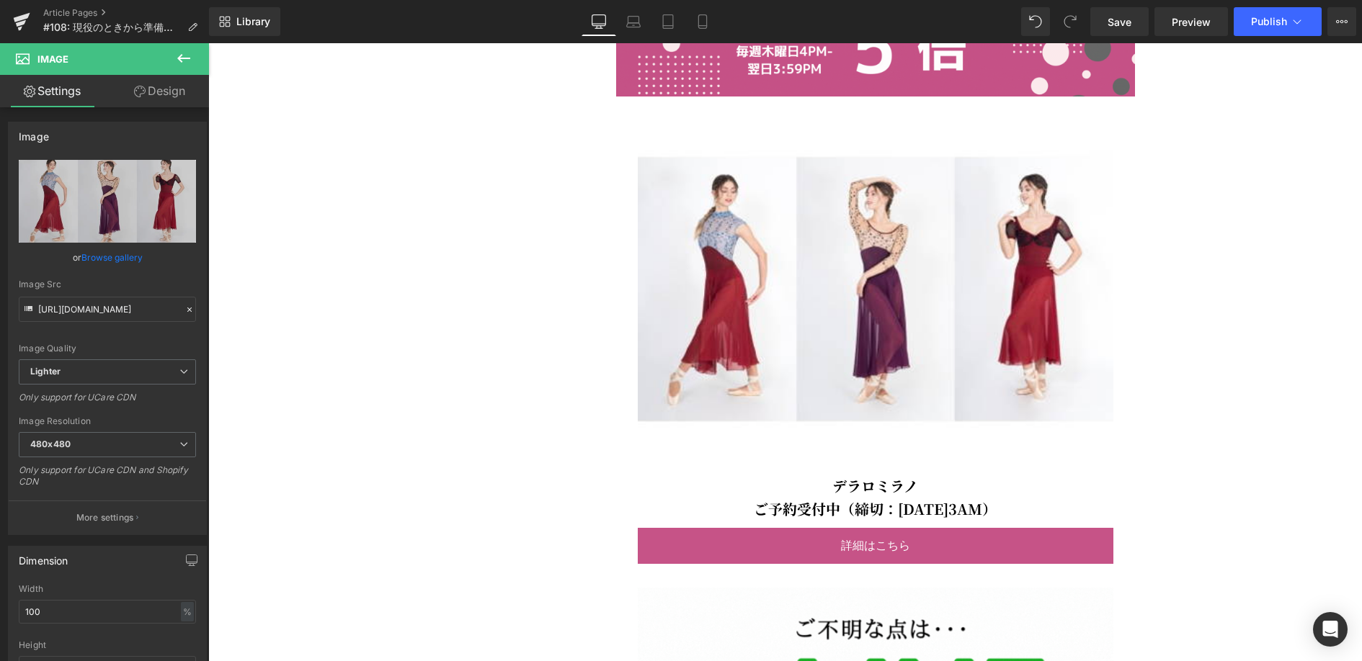
type input "C:\fakepath\051225_wearmoi (500 x 375 px).jpg"
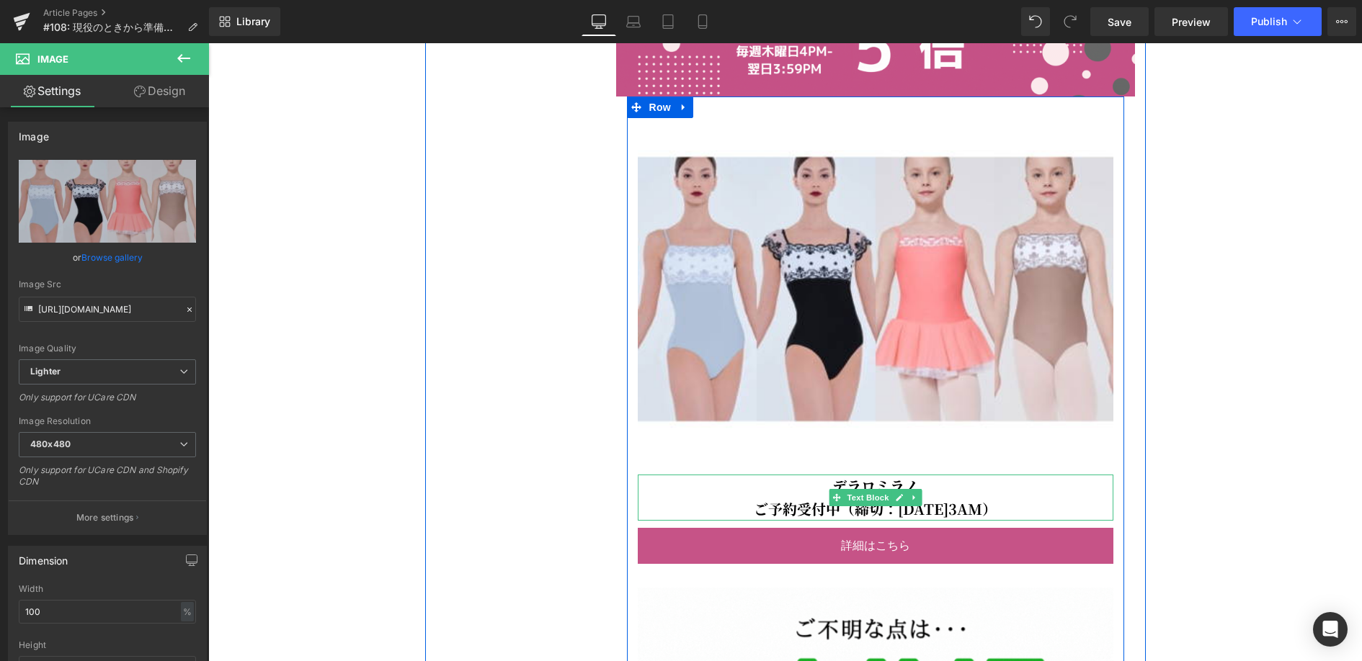
type input "[URL][DOMAIN_NAME]"
click at [935, 481] on p "デラロミラノ" at bounding box center [875, 486] width 475 height 23
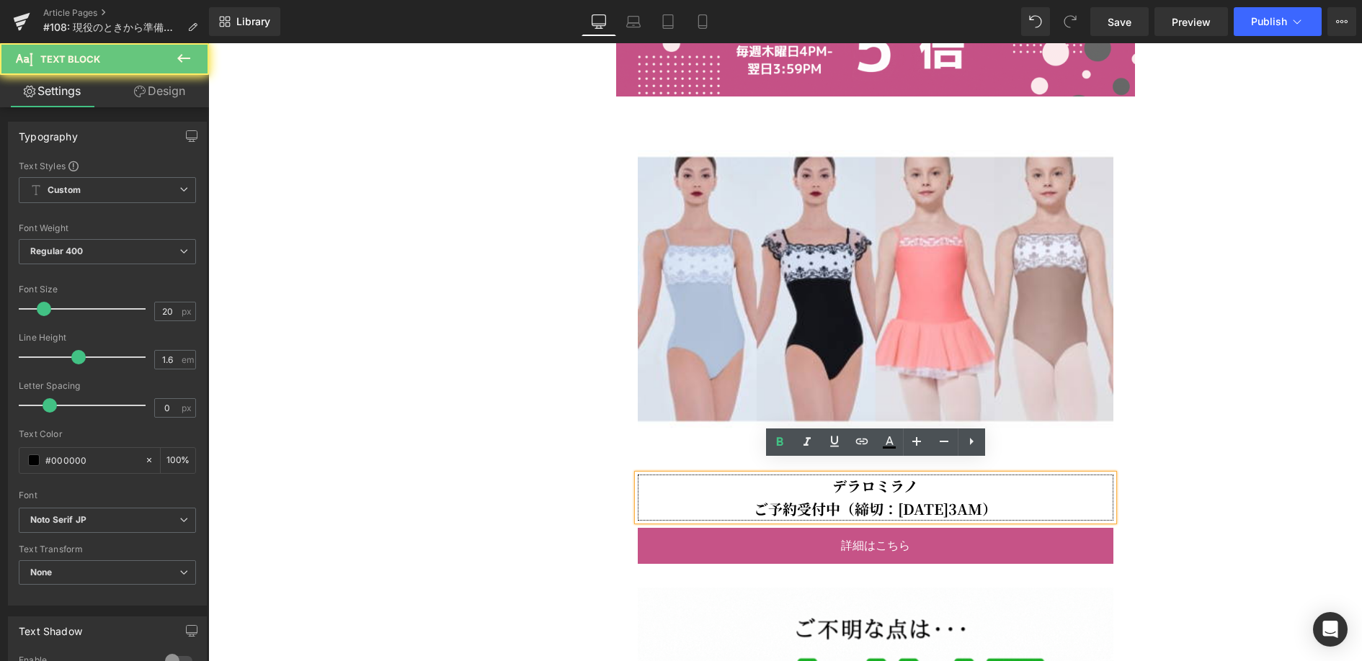
click at [923, 477] on p "デラロミラノ" at bounding box center [875, 486] width 475 height 23
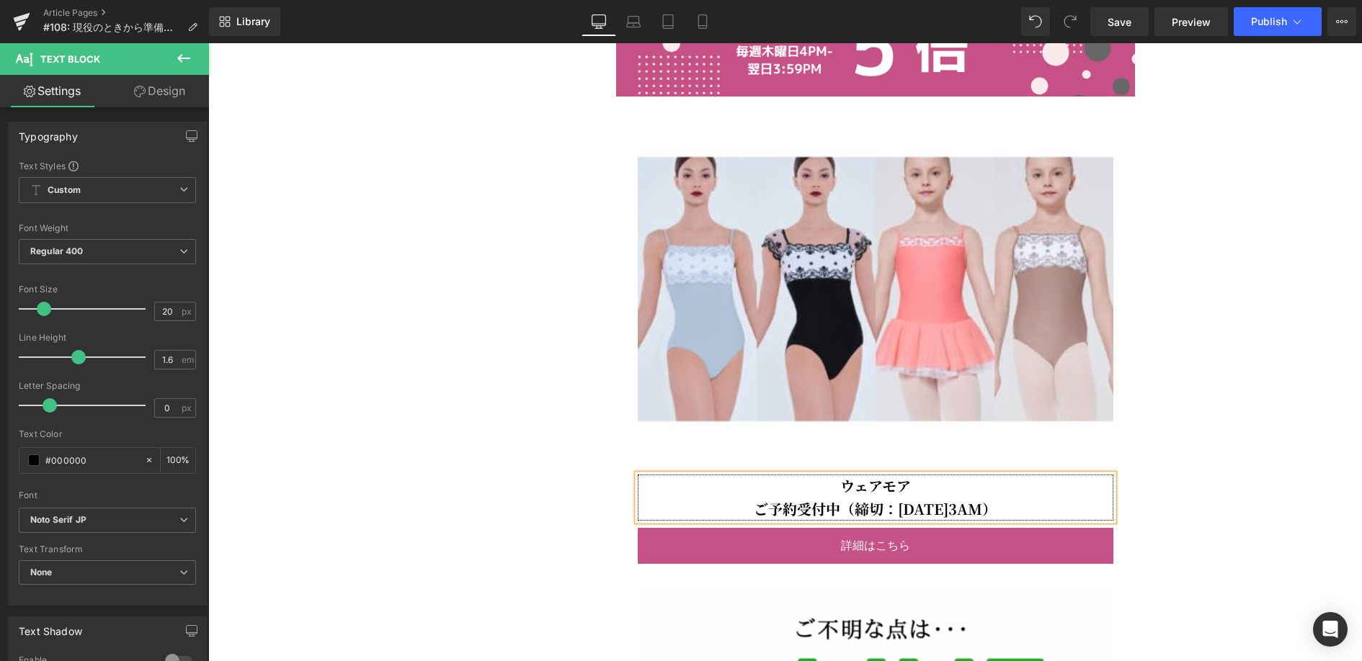
click at [905, 499] on b "ご予約受付中（締切：[DATE]3AM）" at bounding box center [875, 509] width 243 height 21
click at [941, 499] on b "ご予約受付中（締切：[DATE]3AM）" at bounding box center [875, 509] width 243 height 21
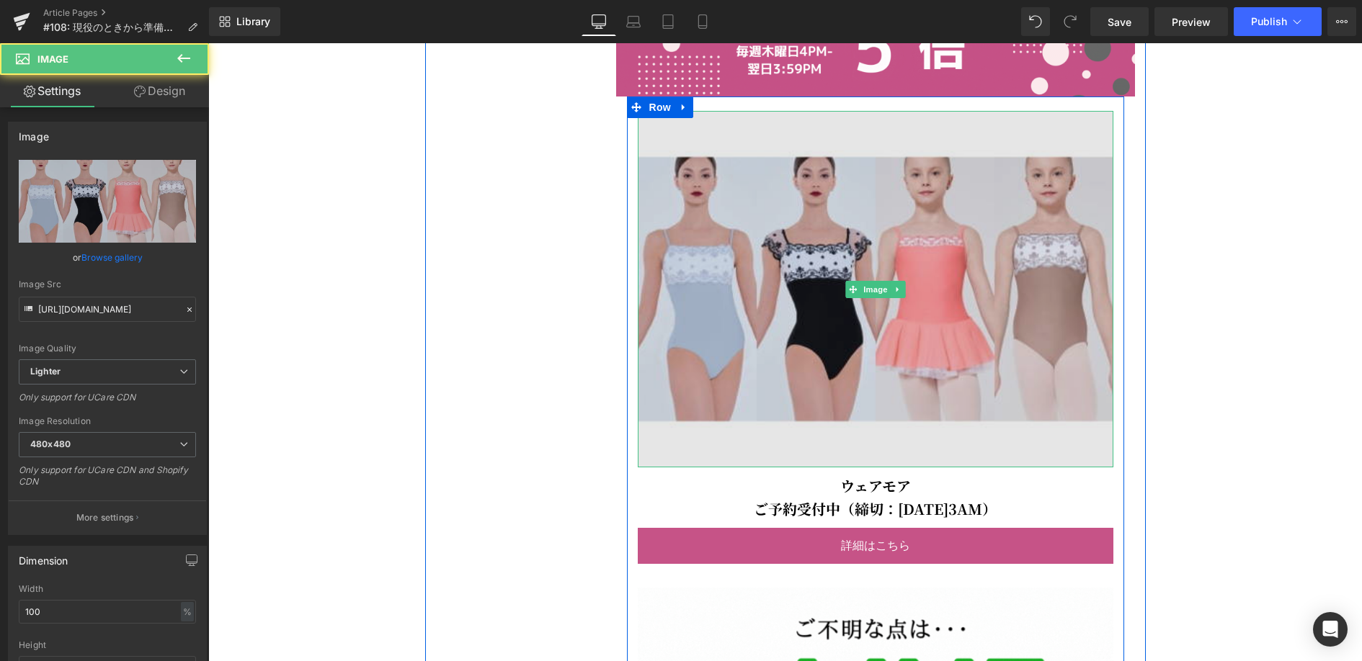
click at [1005, 377] on img at bounding box center [875, 289] width 475 height 357
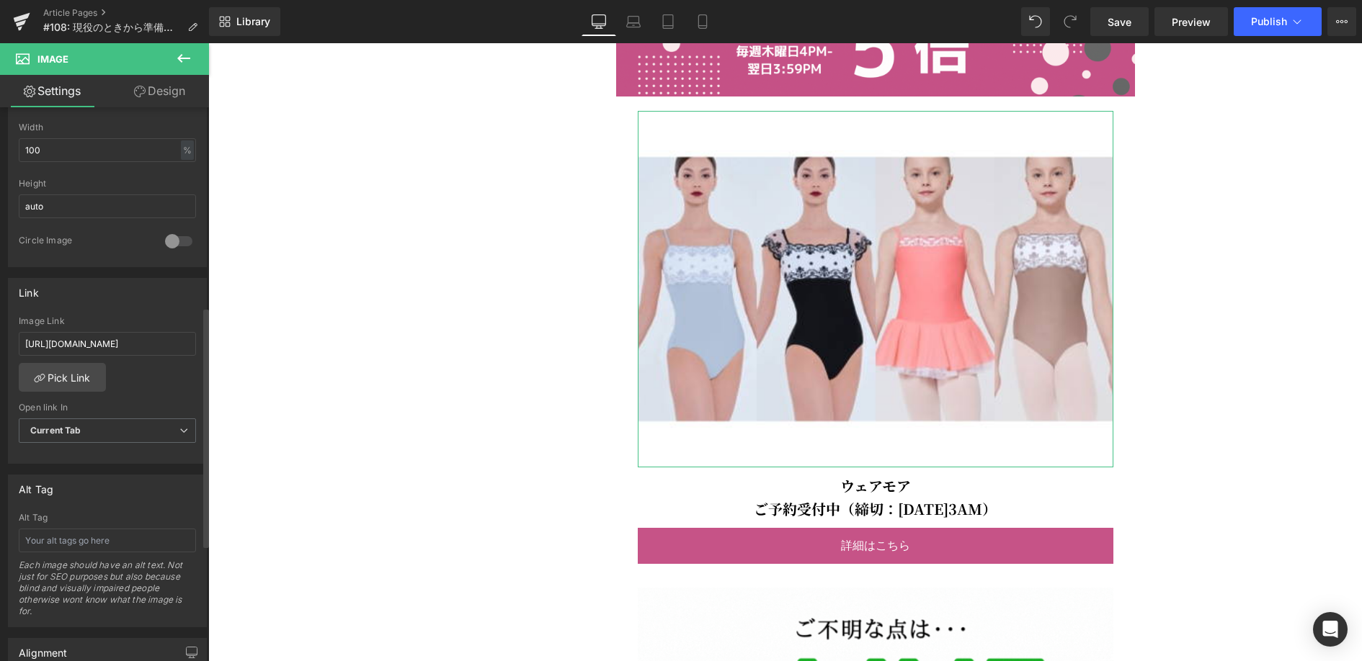
scroll to position [470, 0]
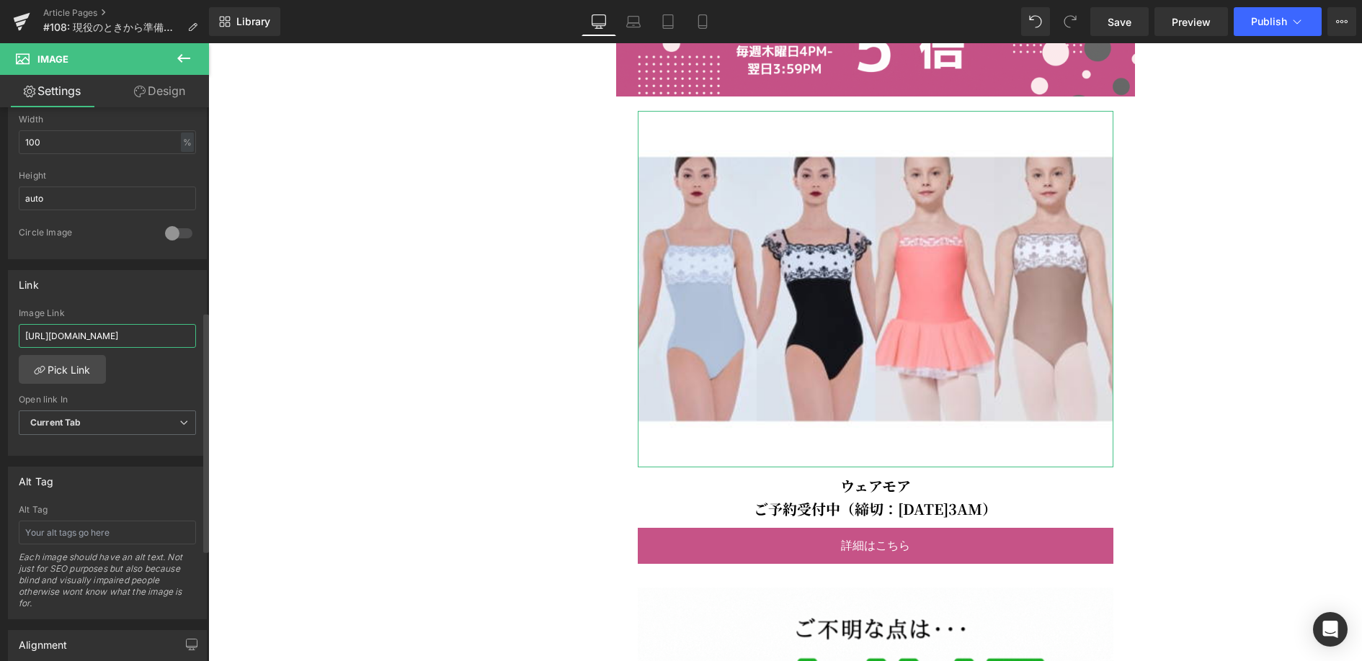
click at [107, 336] on input "[URL][DOMAIN_NAME]" at bounding box center [107, 336] width 177 height 24
type input "[URL][DOMAIN_NAME]"
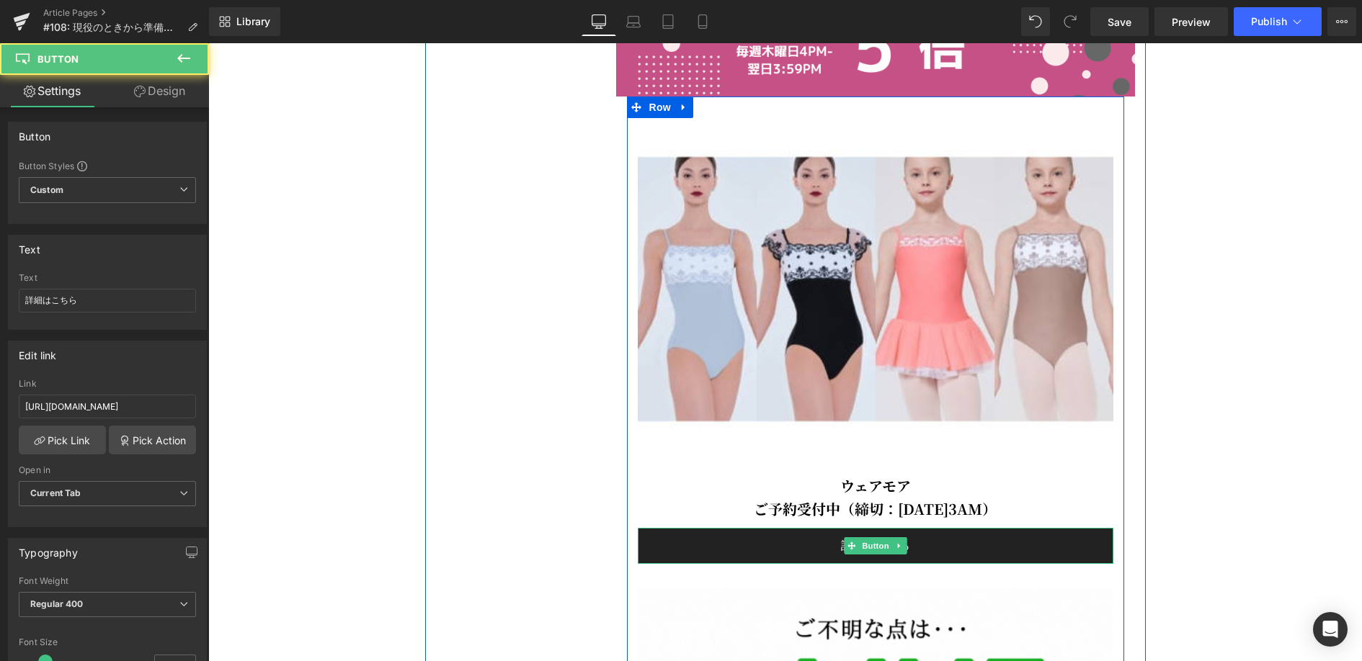
click at [916, 540] on link "詳細はこちら" at bounding box center [875, 546] width 475 height 36
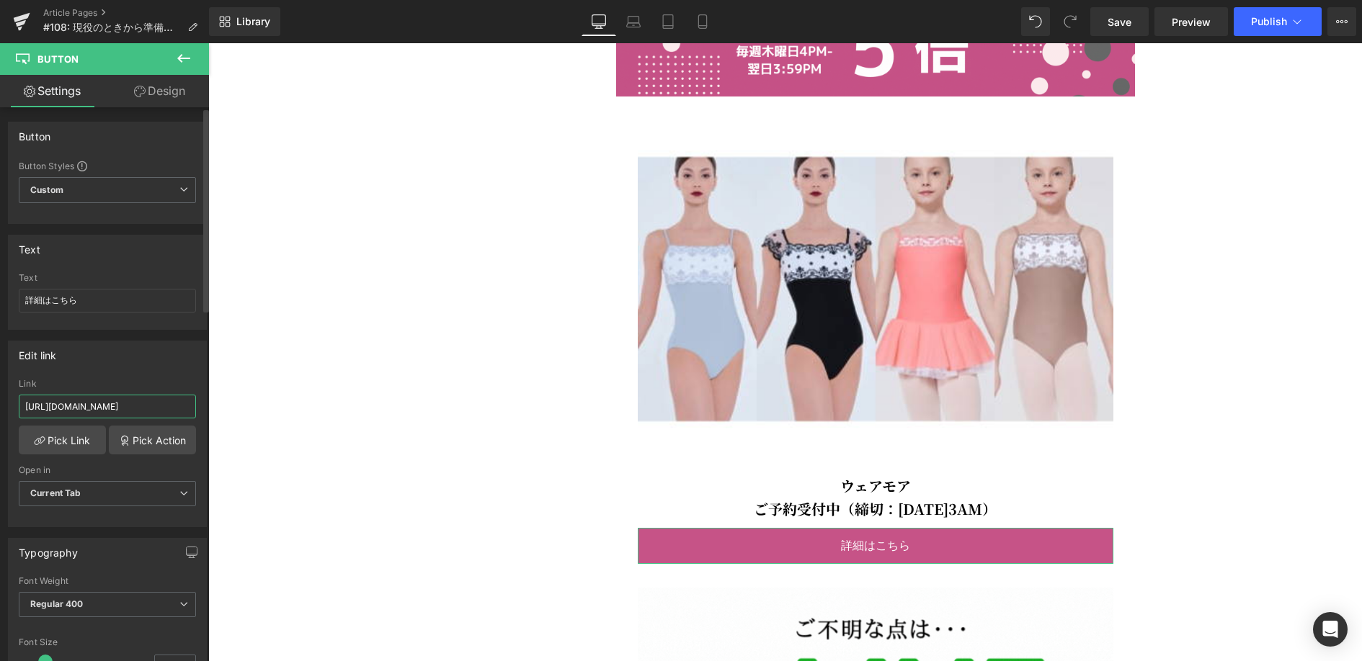
click at [153, 406] on input "[URL][DOMAIN_NAME]" at bounding box center [107, 407] width 177 height 24
paste input "[URL][DOMAIN_NAME]"
type input "[URL][DOMAIN_NAME]"
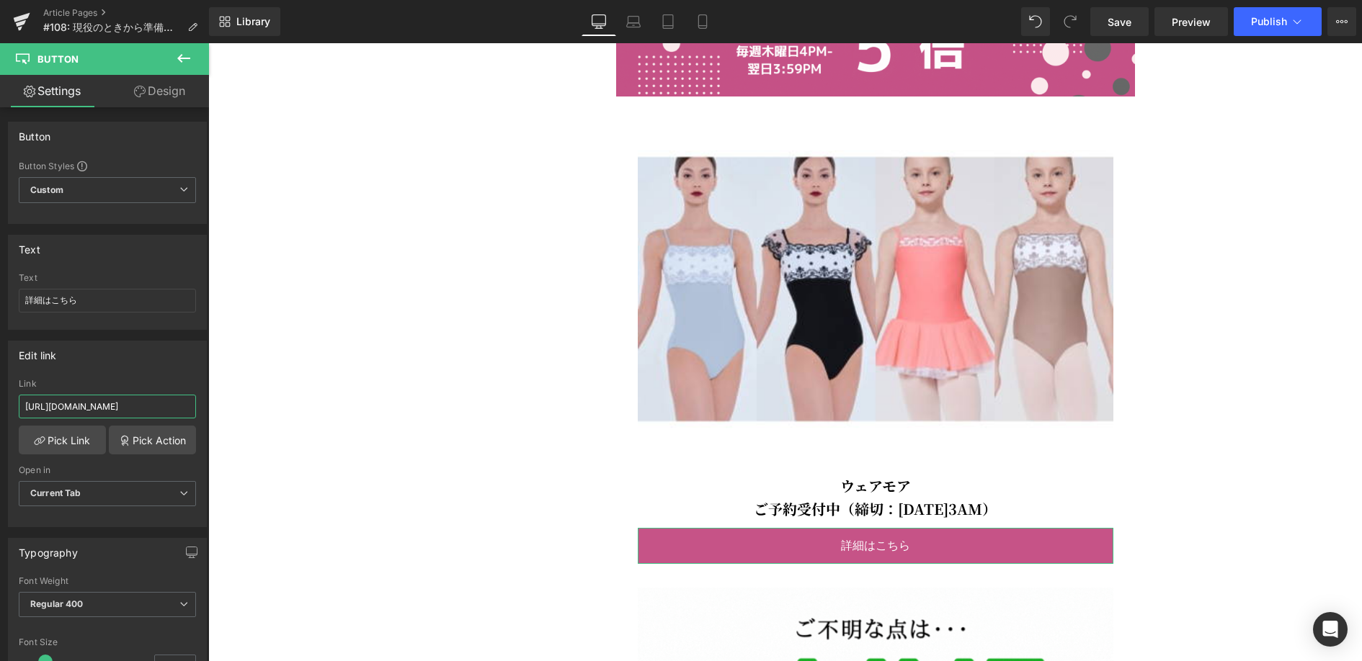
scroll to position [0, 35]
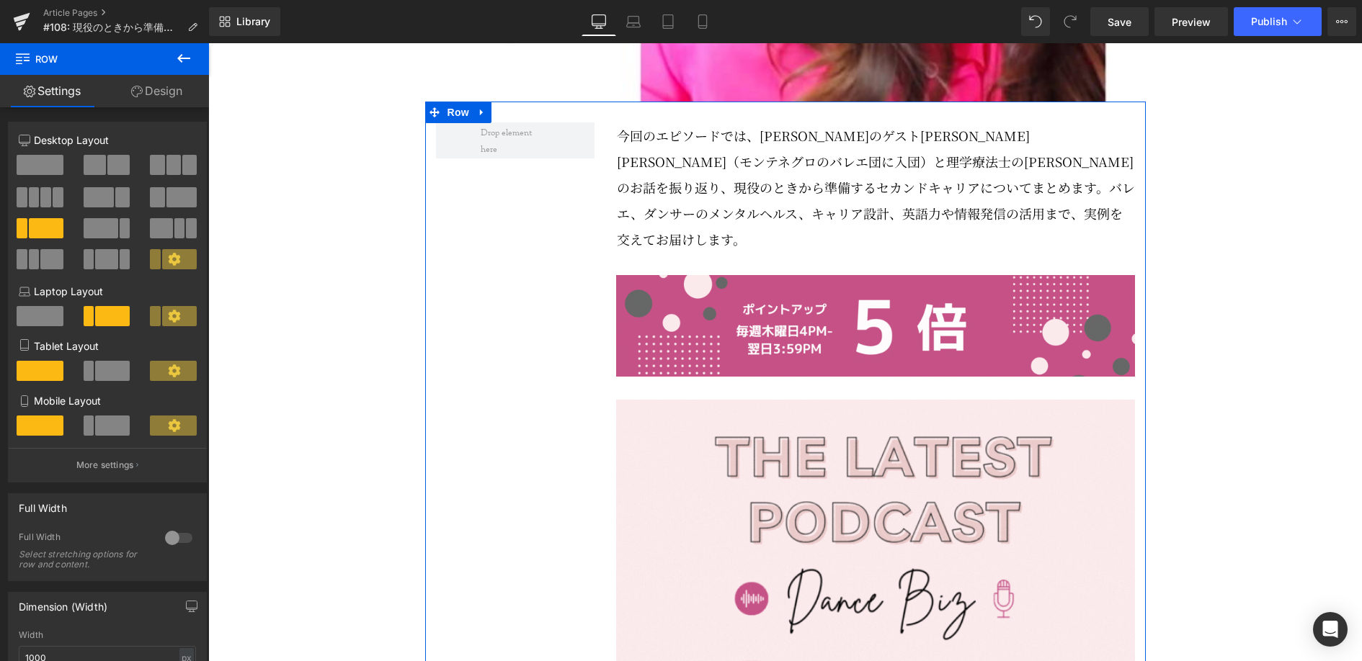
scroll to position [596, 0]
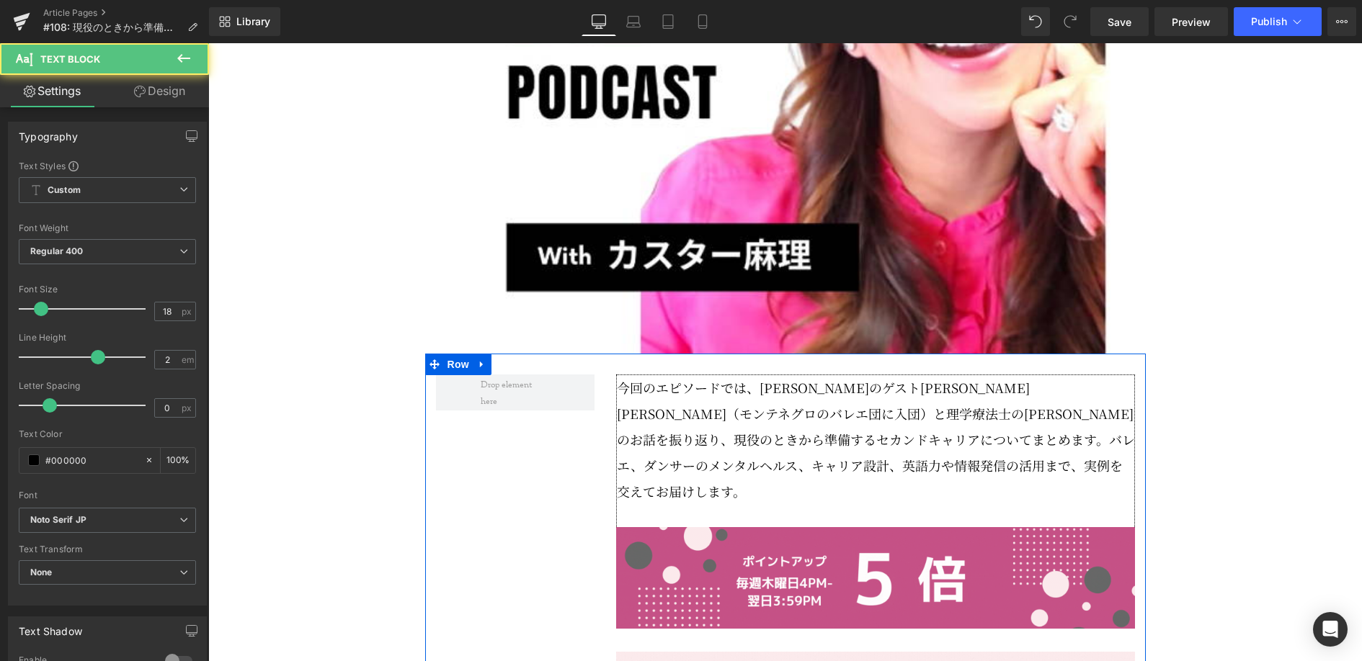
click at [931, 492] on p "今回のエピソードでは、[PERSON_NAME]のゲスト[PERSON_NAME][PERSON_NAME]（モンテネグロのバレエ団に入団）と理学療法士の[P…" at bounding box center [876, 440] width 518 height 130
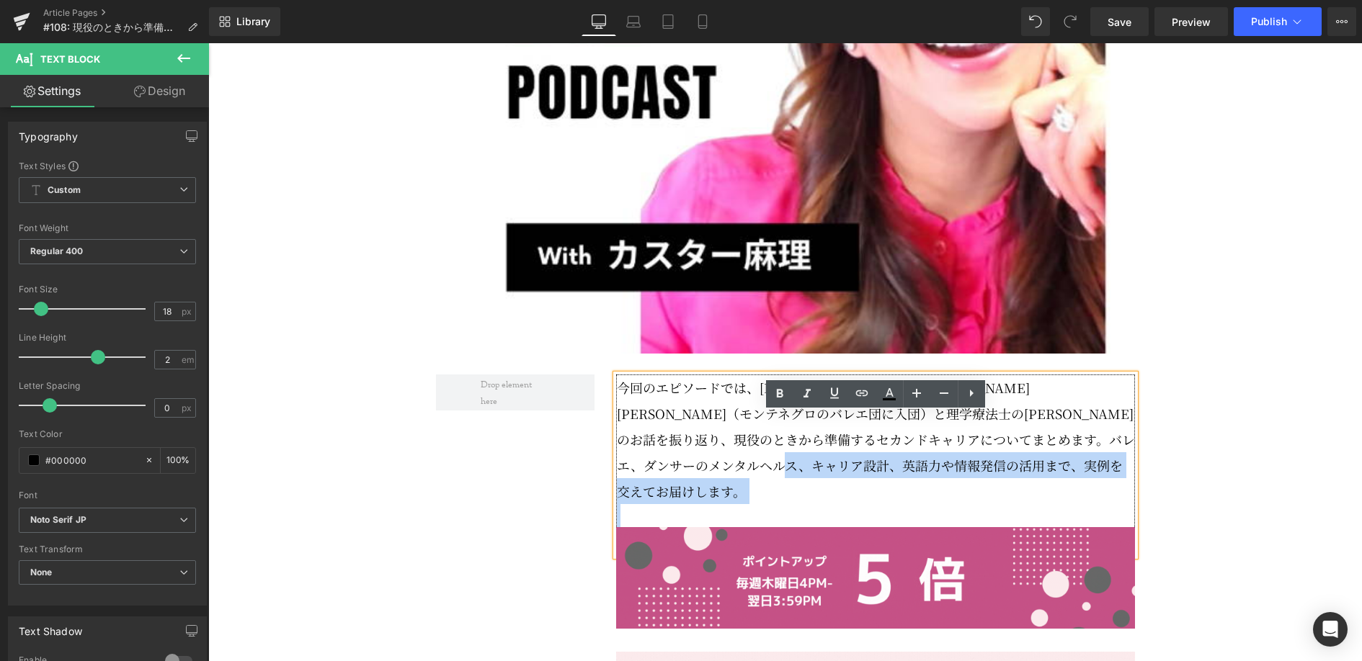
drag, startPoint x: 929, startPoint y: 508, endPoint x: 624, endPoint y: 436, distance: 313.8
click at [617, 437] on p "今回のエピソードでは、[PERSON_NAME]のゲスト[PERSON_NAME][PERSON_NAME]（モンテネグロのバレエ団に入団）と理学療法士の[P…" at bounding box center [876, 440] width 518 height 130
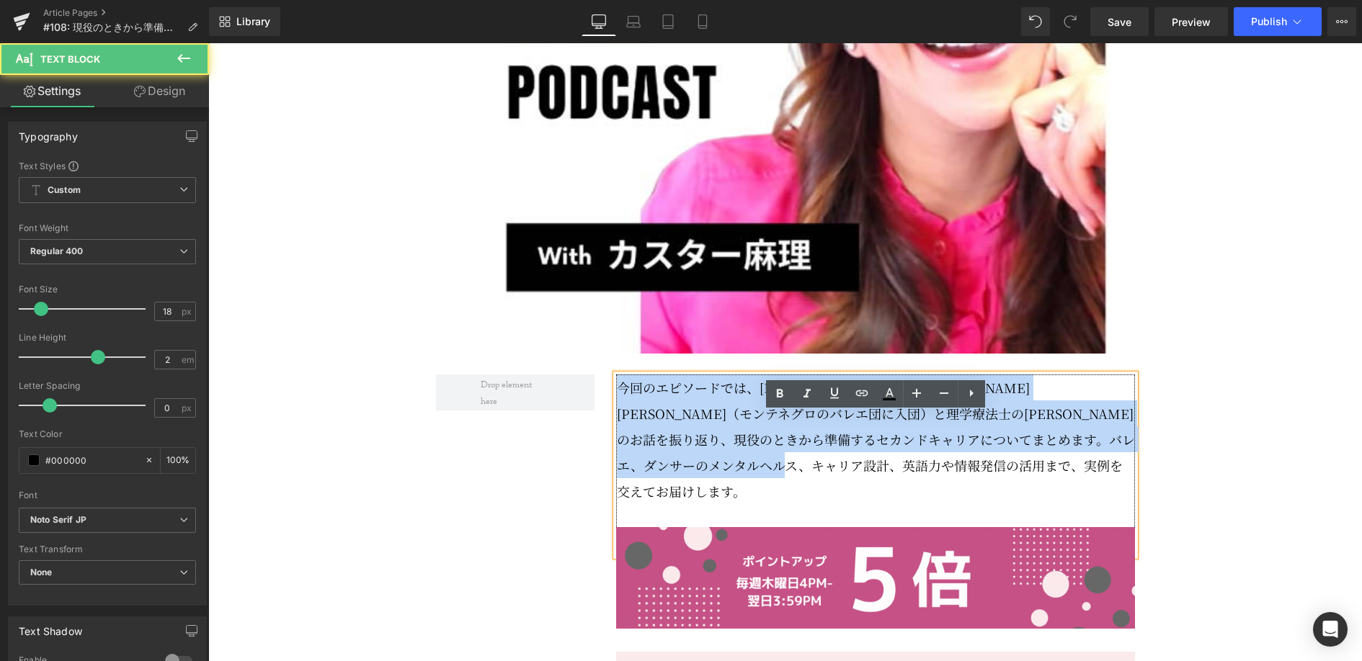
click at [791, 481] on p "今回のエピソードでは、[PERSON_NAME]のゲスト[PERSON_NAME][PERSON_NAME]（モンテネグロのバレエ団に入団）と理学療法士の[P…" at bounding box center [876, 440] width 518 height 130
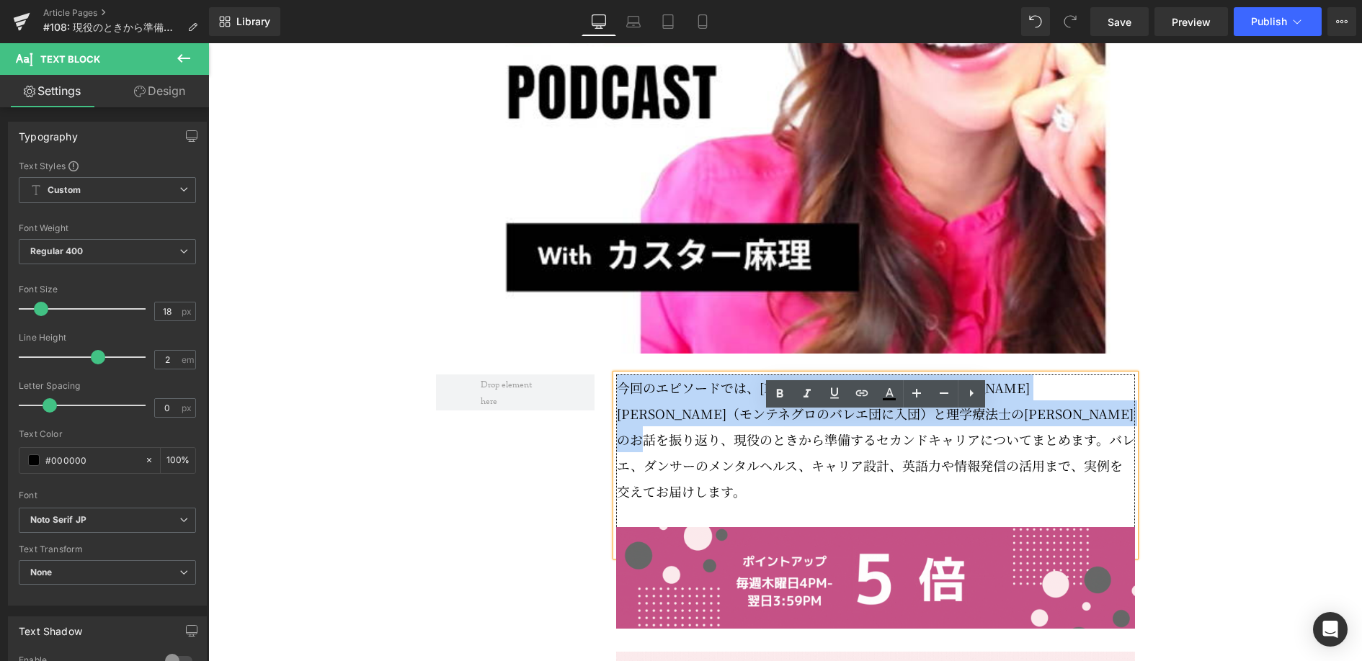
drag, startPoint x: 779, startPoint y: 479, endPoint x: 611, endPoint y: 433, distance: 174.1
click at [616, 433] on div "今回のエピソードでは、[PERSON_NAME]のゲスト[PERSON_NAME][PERSON_NAME]（モンテネグロのバレエ団に入団）と理学療法士の[P…" at bounding box center [875, 466] width 519 height 182
click at [860, 450] on p "今回のエピソードでは、[PERSON_NAME]のゲスト[PERSON_NAME][PERSON_NAME]（モンテネグロのバレエ団に入団）と理学療法士の[P…" at bounding box center [876, 440] width 518 height 130
drag, startPoint x: 782, startPoint y: 480, endPoint x: 618, endPoint y: 436, distance: 170.0
click at [618, 436] on p "今回のエピソードでは、[PERSON_NAME]のゲスト[PERSON_NAME][PERSON_NAME]（モンテネグロのバレエ団に入団）と理学療法士の[P…" at bounding box center [876, 440] width 518 height 130
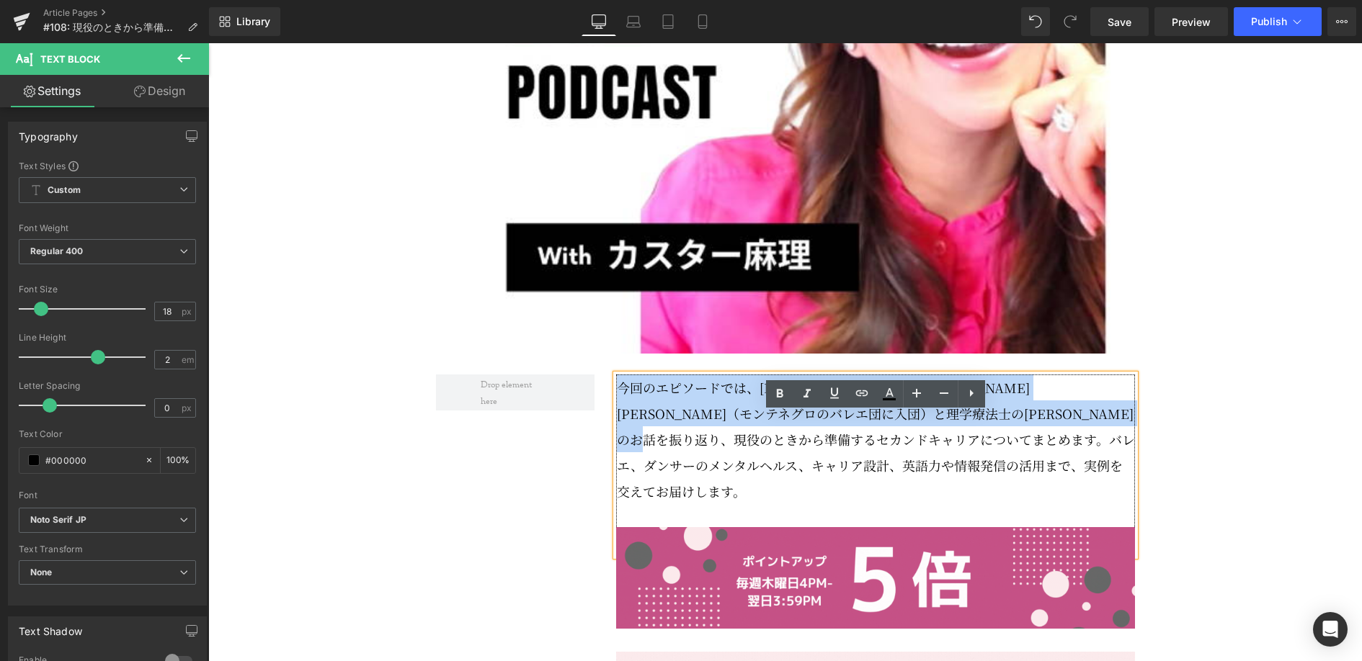
copy p "今回のエピソードでは、[PERSON_NAME]のゲスト[PERSON_NAME][PERSON_NAME]（モンテネグロのバレエ団に入団）と理学療法士の[P…"
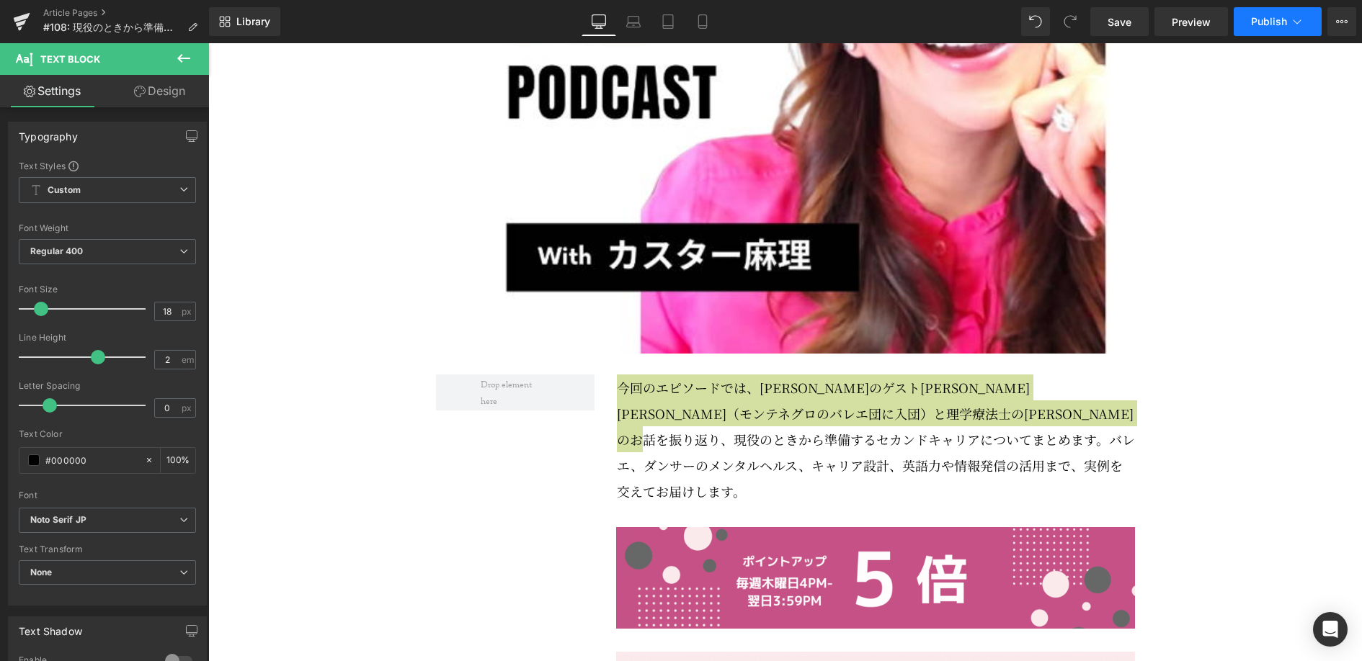
click at [1287, 24] on button "Publish" at bounding box center [1277, 21] width 88 height 29
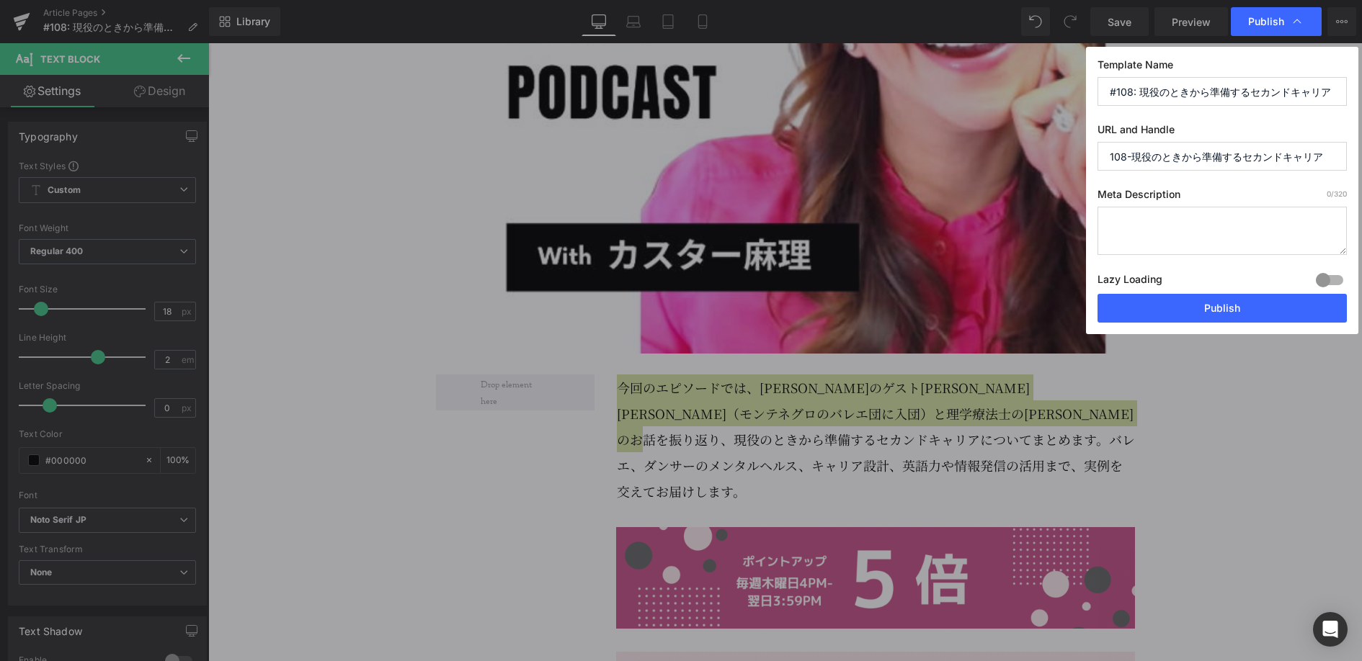
click at [1212, 215] on textarea at bounding box center [1221, 231] width 249 height 48
paste textarea "今回のエピソードでは、[PERSON_NAME]のゲスト[PERSON_NAME][PERSON_NAME]（モンテネグロのバレエ団に入団）と理学療法士の[P…"
type textarea "今回のエピソードでは、[PERSON_NAME]のゲスト[PERSON_NAME][PERSON_NAME]（モンテネグロのバレエ団に入団）と理学療法士の[P…"
click at [1213, 162] on input "108-現役のときから準備するセカンドキャリア" at bounding box center [1221, 156] width 249 height 29
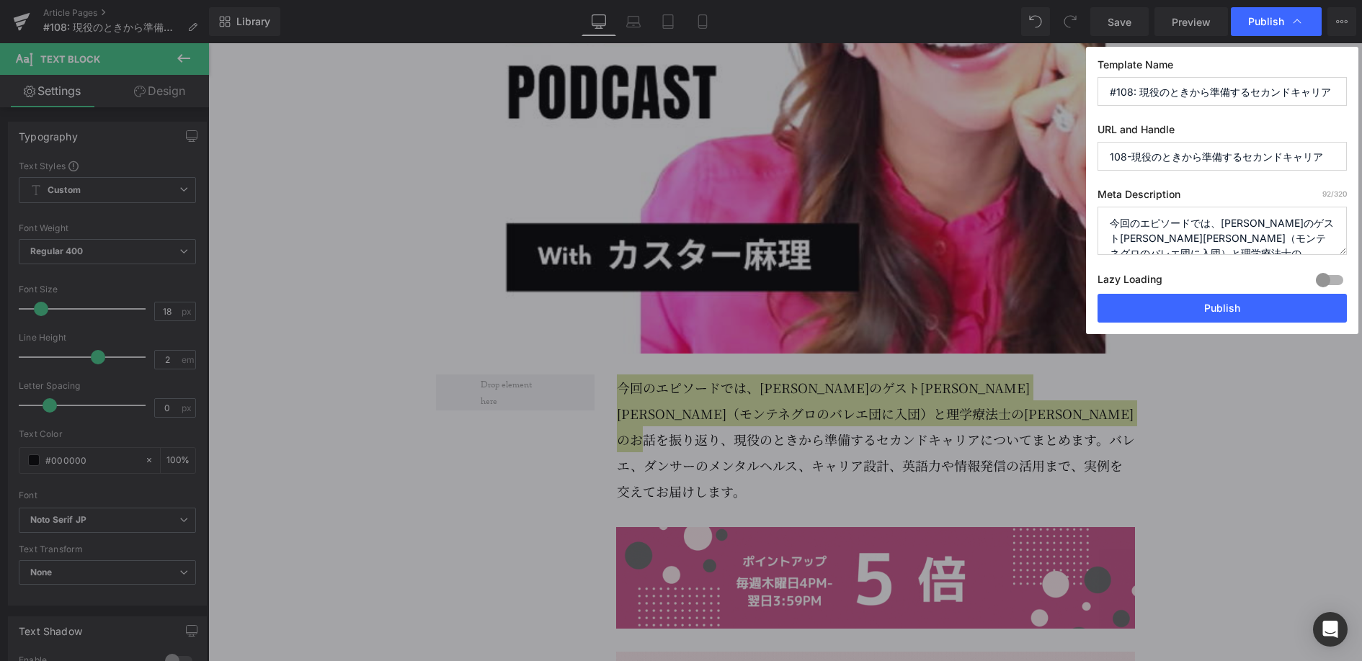
click at [1213, 162] on input "108-現役のときから準備するセカンドキャリア" at bounding box center [1221, 156] width 249 height 29
type input "dancebiz_080525"
click at [1153, 230] on textarea "今回のエピソードでは、[PERSON_NAME]のゲスト[PERSON_NAME][PERSON_NAME]（モンテネグロのバレエ団に入団）と理学療法士の[P…" at bounding box center [1221, 231] width 249 height 48
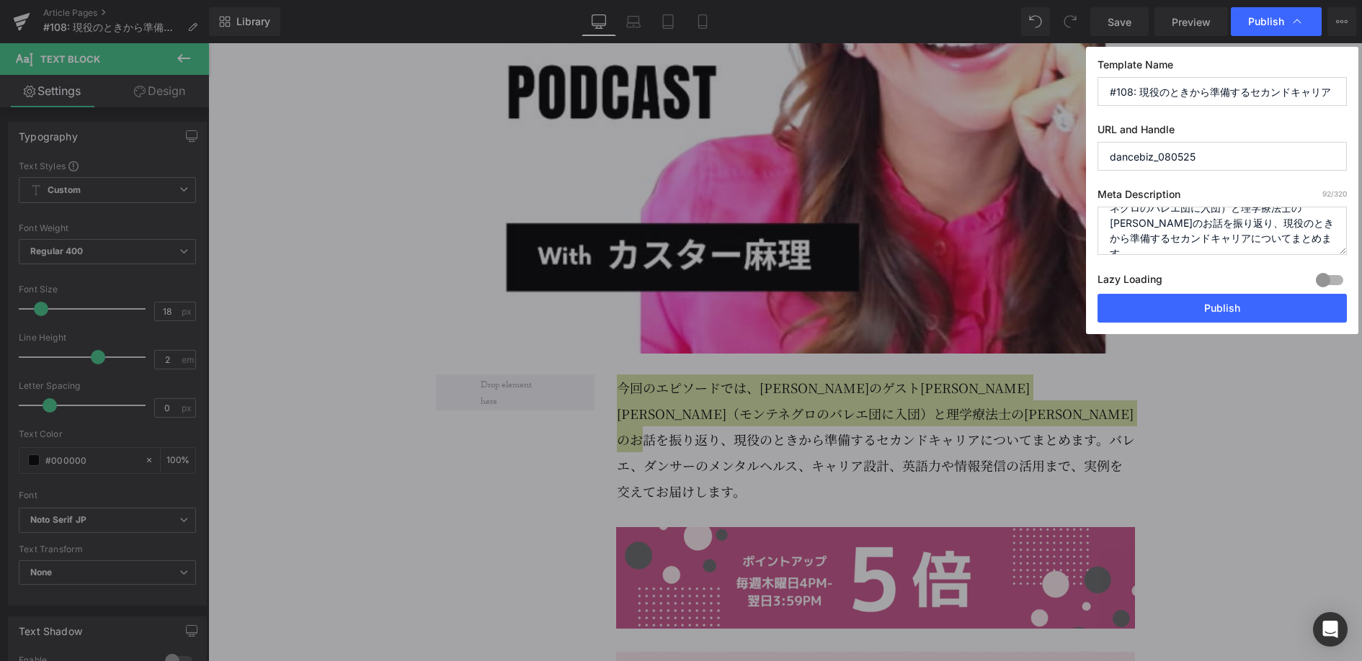
drag, startPoint x: 1113, startPoint y: 222, endPoint x: 1307, endPoint y: 270, distance: 199.7
click at [1307, 270] on div "Meta Description 92 /320 今回のエピソードでは、直近のゲスト[PERSON_NAME][PERSON_NAME]（モンテネグロのバレエ…" at bounding box center [1221, 241] width 249 height 106
click at [1313, 245] on textarea "今回のエピソードでは、[PERSON_NAME]のゲスト[PERSON_NAME][PERSON_NAME]（モンテネグロのバレエ団に入団）と理学療法士の[P…" at bounding box center [1221, 231] width 249 height 48
drag, startPoint x: 1227, startPoint y: 245, endPoint x: 1089, endPoint y: 210, distance: 142.1
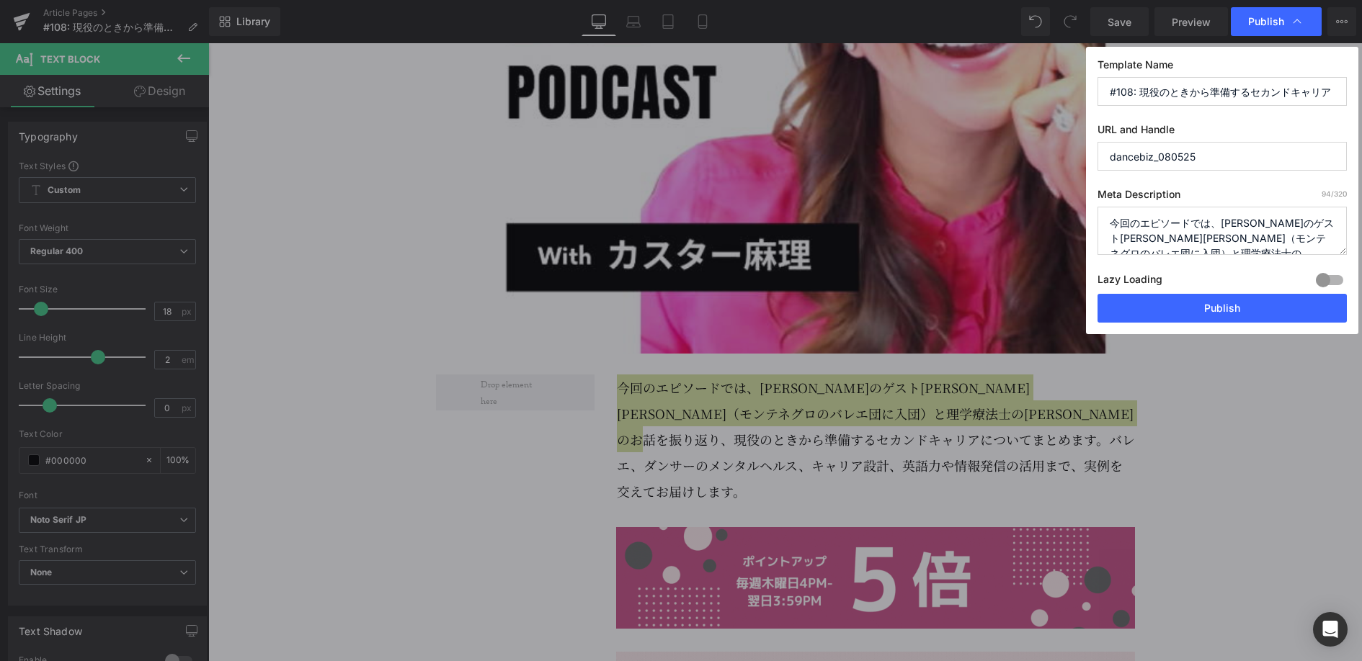
click at [1089, 210] on div "Template Name #108: 現役のときから準備するセカンドキャリア URL and Handle dancebiz_080525 Meta Des…" at bounding box center [1222, 190] width 272 height 287
type textarea "今回のエピソードでは、[PERSON_NAME]のゲスト[PERSON_NAME][PERSON_NAME]（モンテネグロのバレエ団に入団）と理学療法士の[P…"
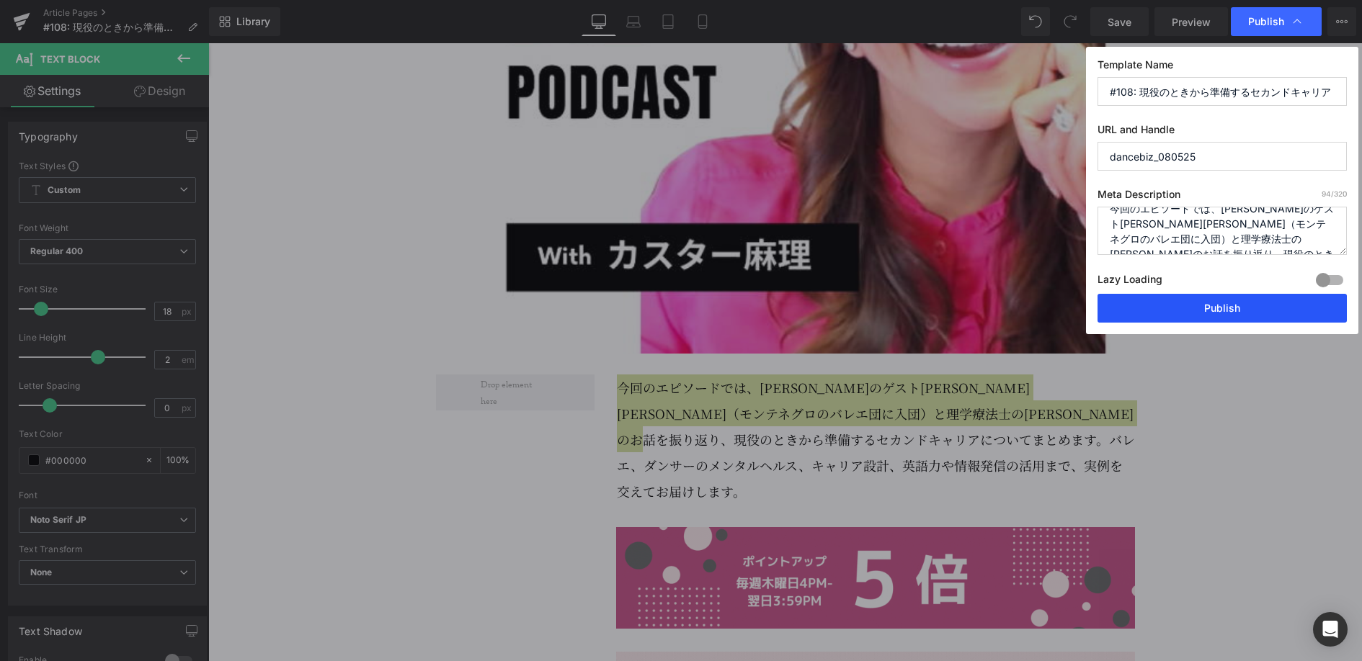
click at [1253, 308] on button "Publish" at bounding box center [1221, 308] width 249 height 29
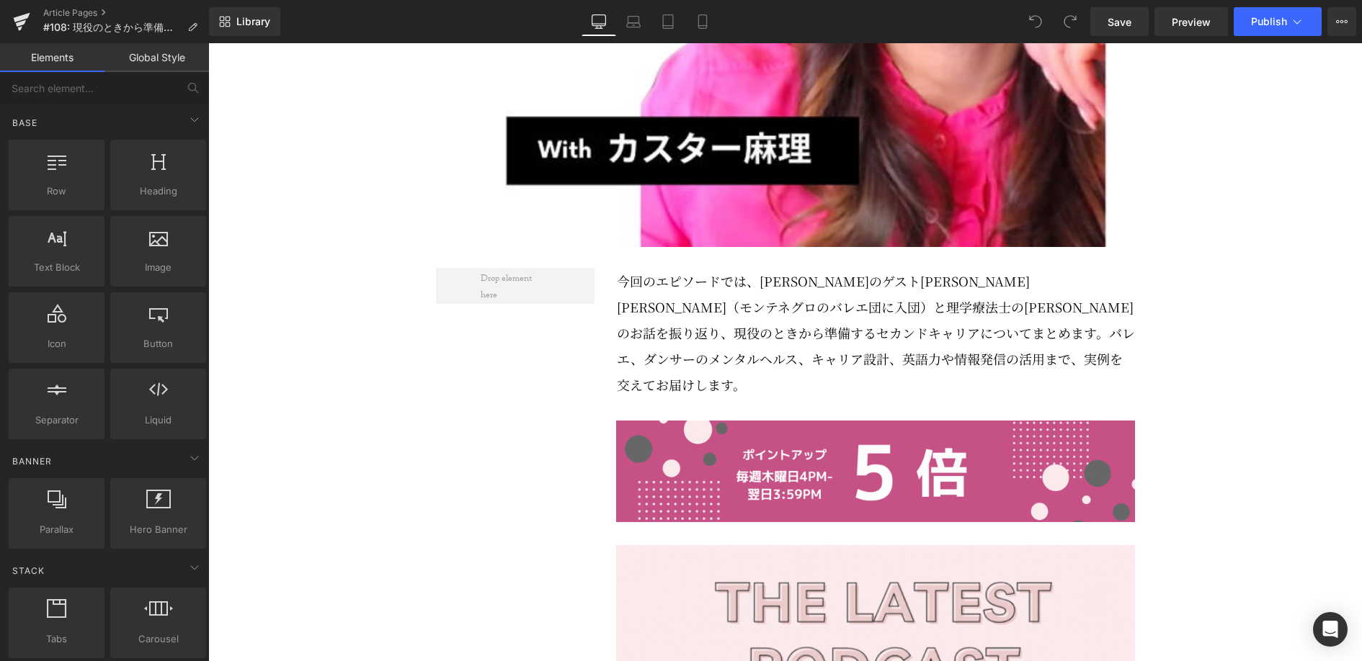
scroll to position [703, 0]
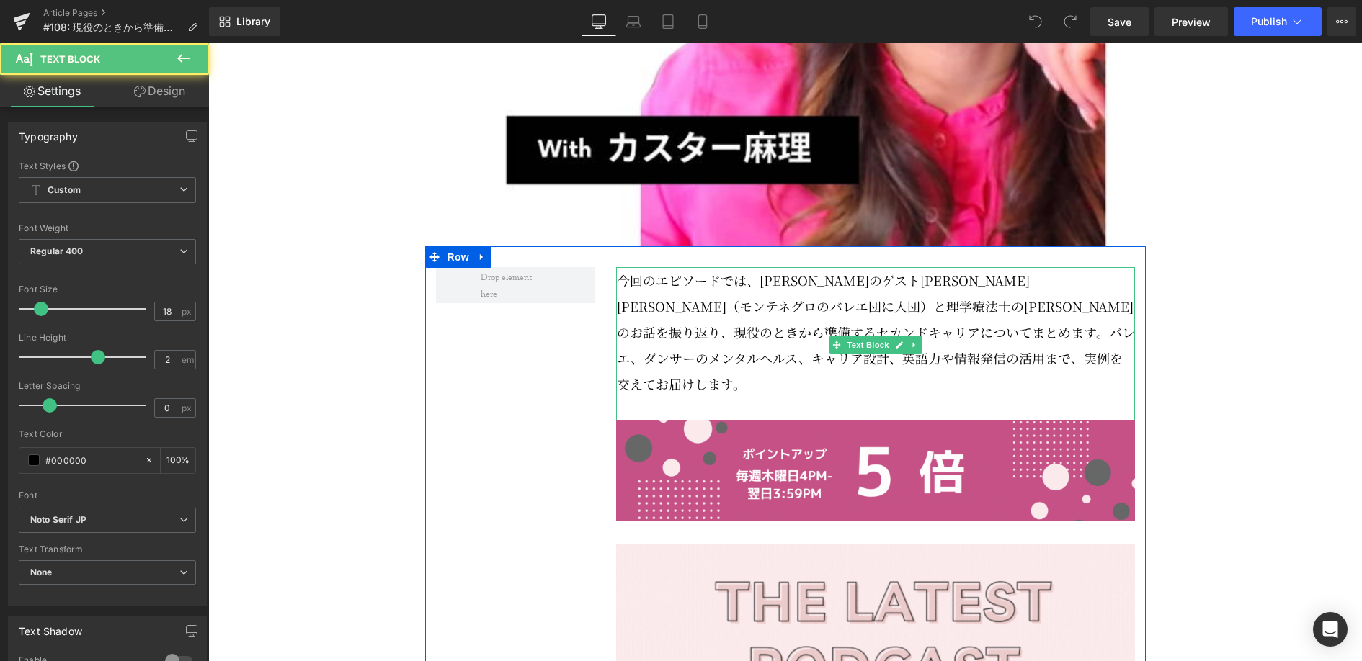
click at [769, 397] on p "今回のエピソードでは、[PERSON_NAME]のゲスト[PERSON_NAME][PERSON_NAME]（モンテネグロのバレエ団に入団）と理学療法士の[P…" at bounding box center [876, 332] width 518 height 130
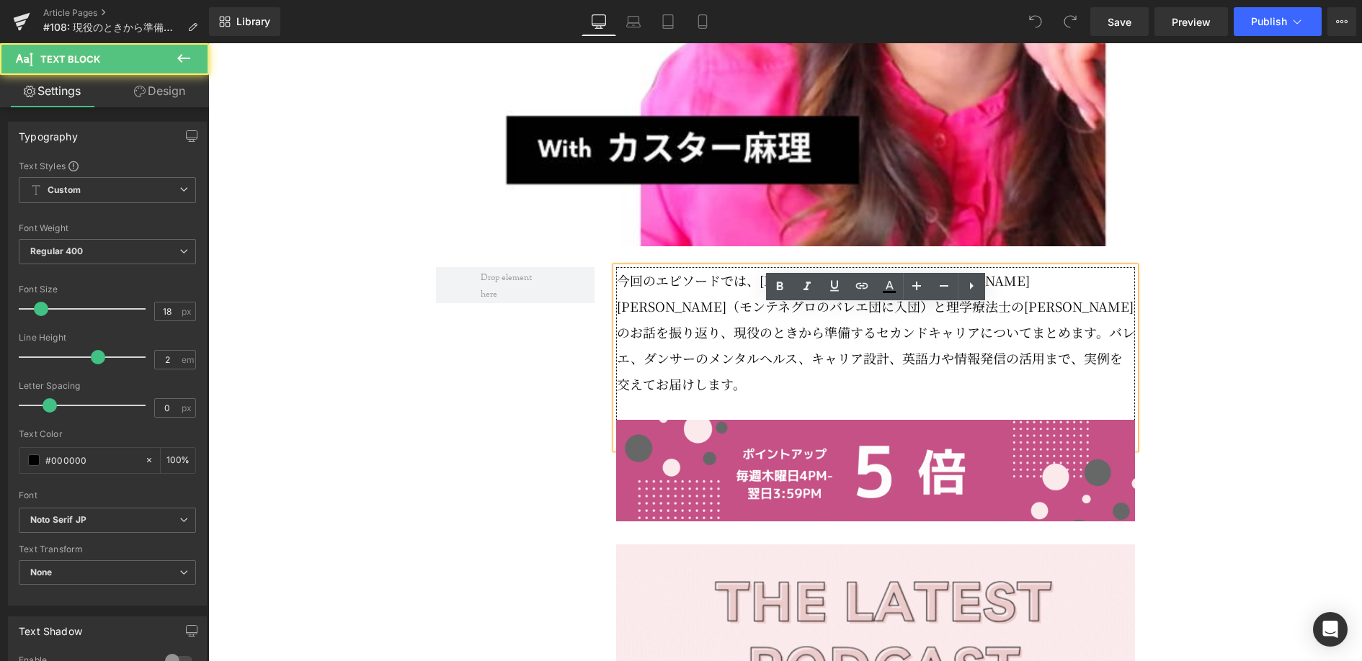
click at [942, 361] on p "今回のエピソードでは、[PERSON_NAME]のゲスト[PERSON_NAME][PERSON_NAME]（モンテネグロのバレエ団に入団）と理学療法士の[P…" at bounding box center [876, 332] width 518 height 130
click at [785, 372] on p "今回のエピソードでは、[PERSON_NAME]のゲスト[PERSON_NAME][PERSON_NAME]（モンテネグロのバレエ団に入団）と理学療法士の[P…" at bounding box center [876, 332] width 518 height 130
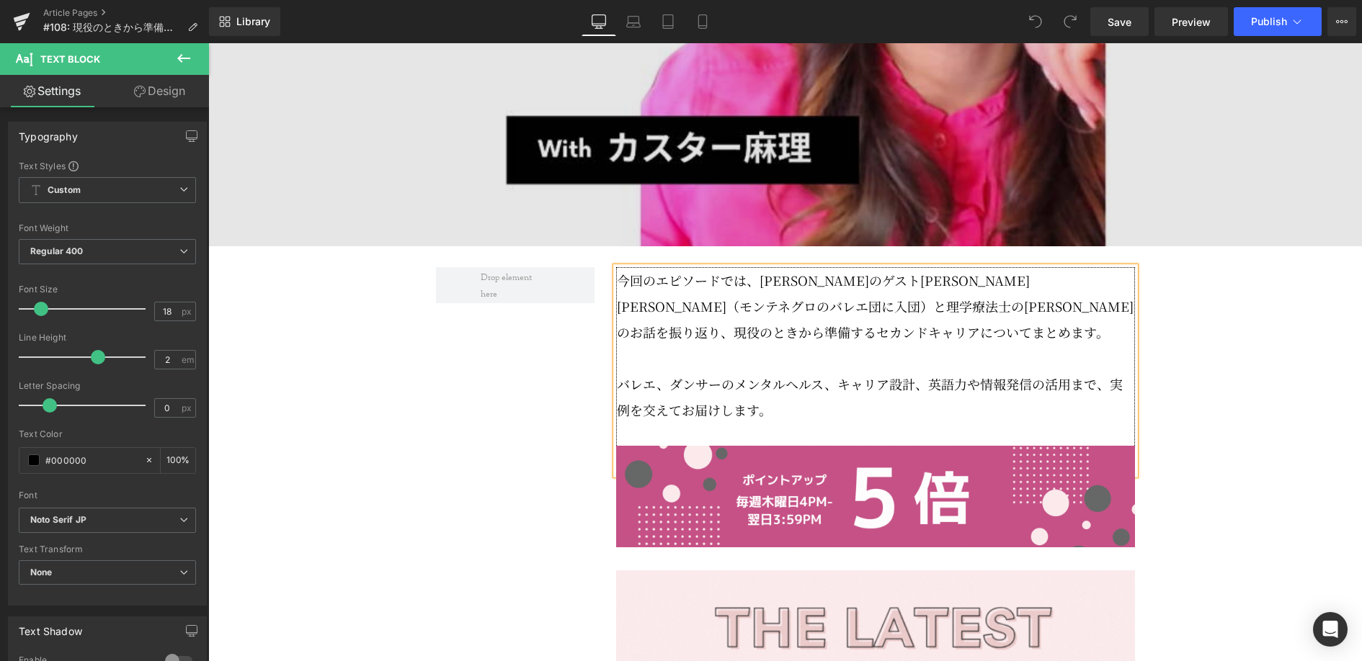
scroll to position [704, 0]
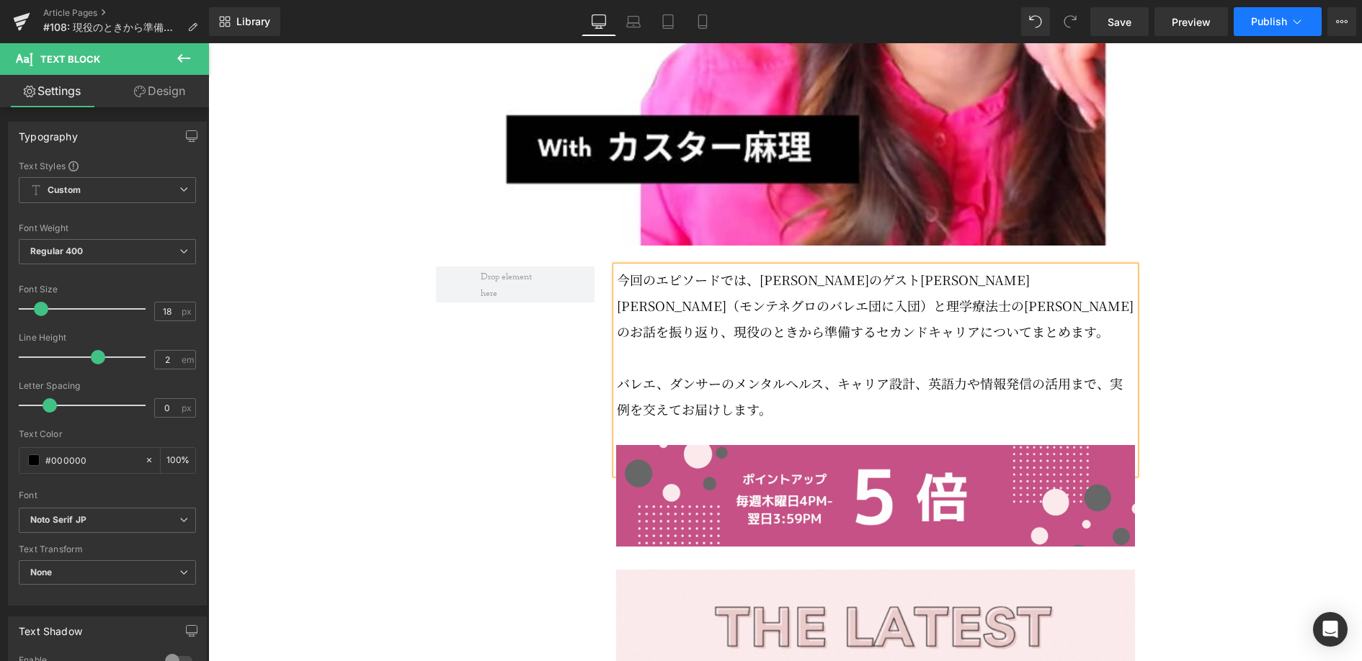
click at [1253, 24] on span "Publish" at bounding box center [1269, 22] width 36 height 12
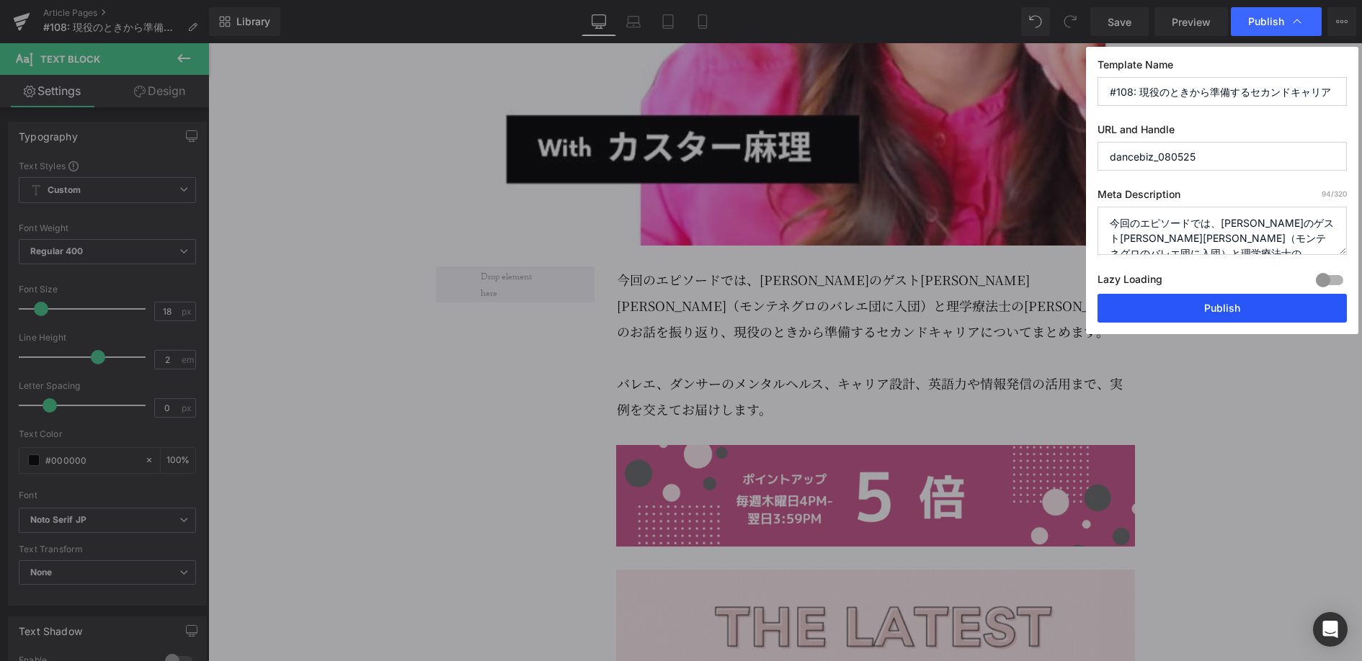
click at [1215, 306] on button "Publish" at bounding box center [1221, 308] width 249 height 29
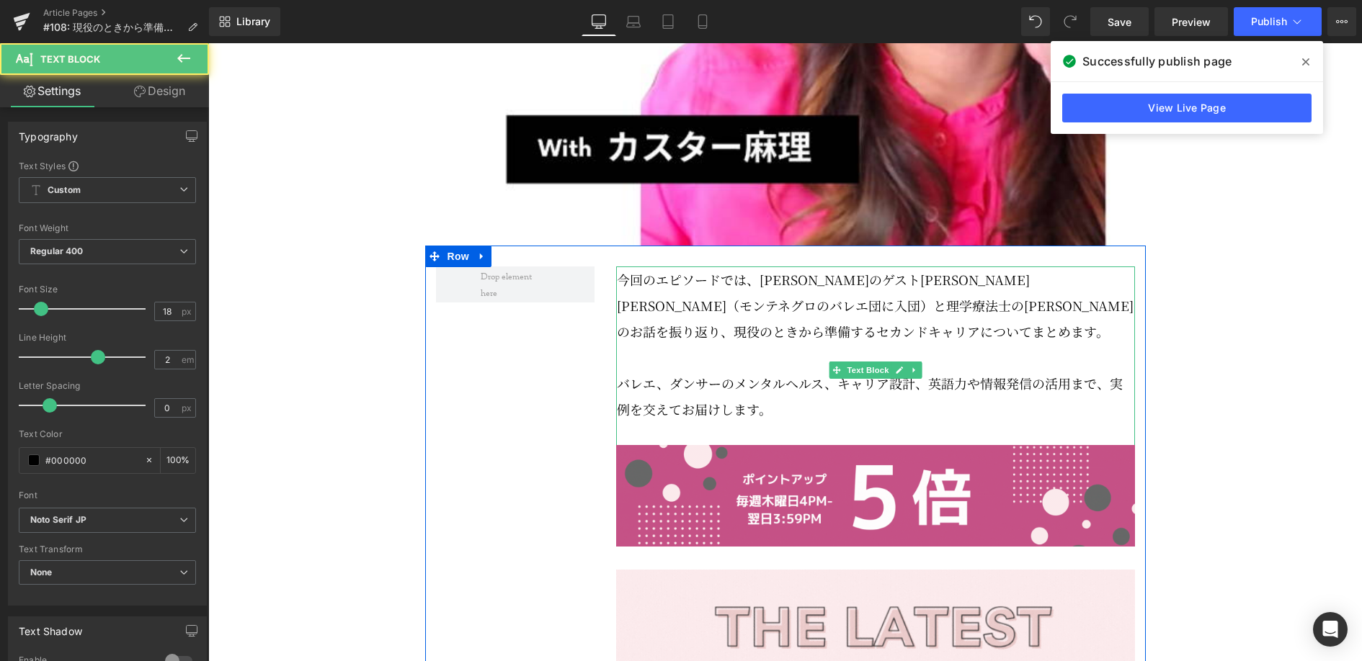
click at [831, 323] on p "今回のエピソードでは、[PERSON_NAME]のゲスト[PERSON_NAME][PERSON_NAME]（モンテネグロのバレエ団に入団）と理学療法士の[P…" at bounding box center [876, 306] width 518 height 78
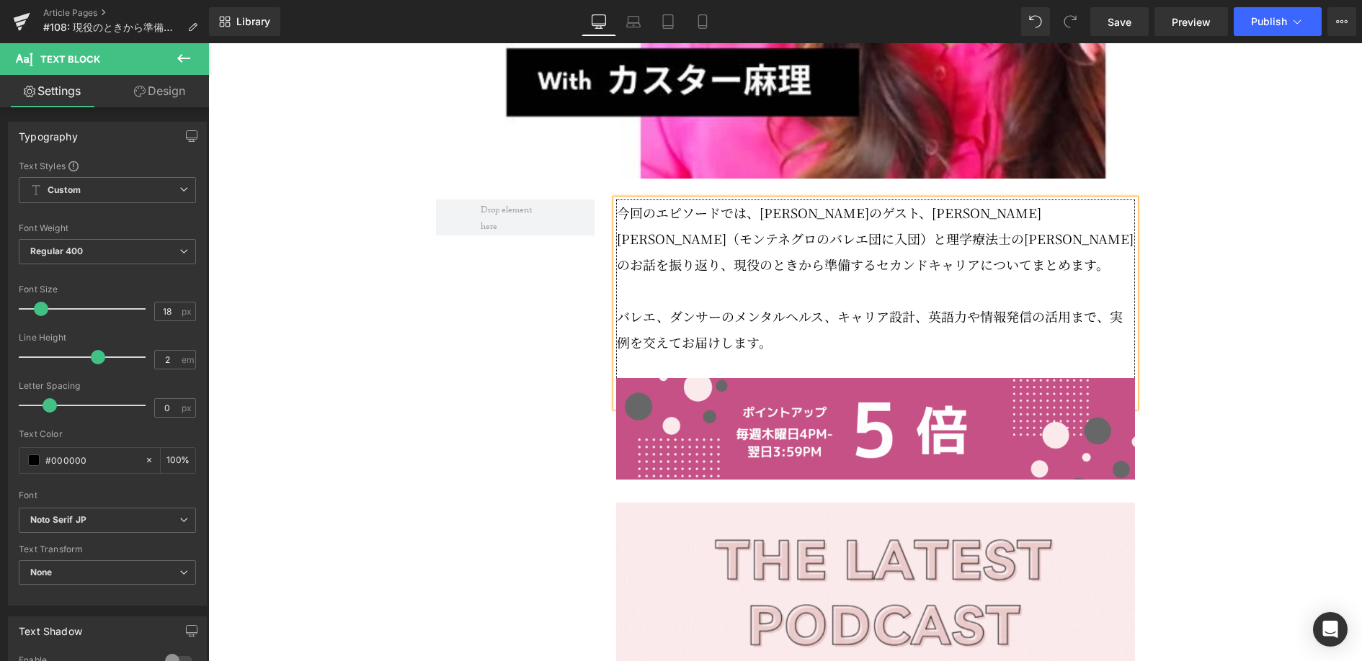
scroll to position [758, 0]
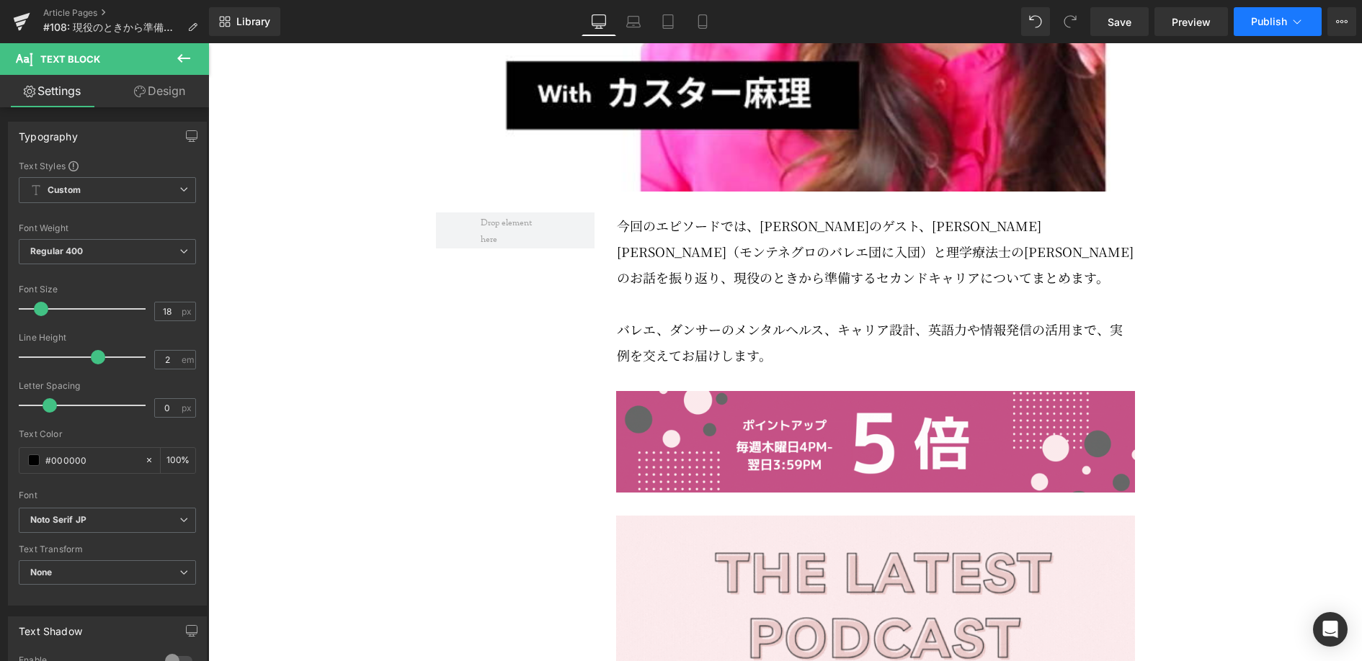
click at [1299, 30] on button "Publish" at bounding box center [1277, 21] width 88 height 29
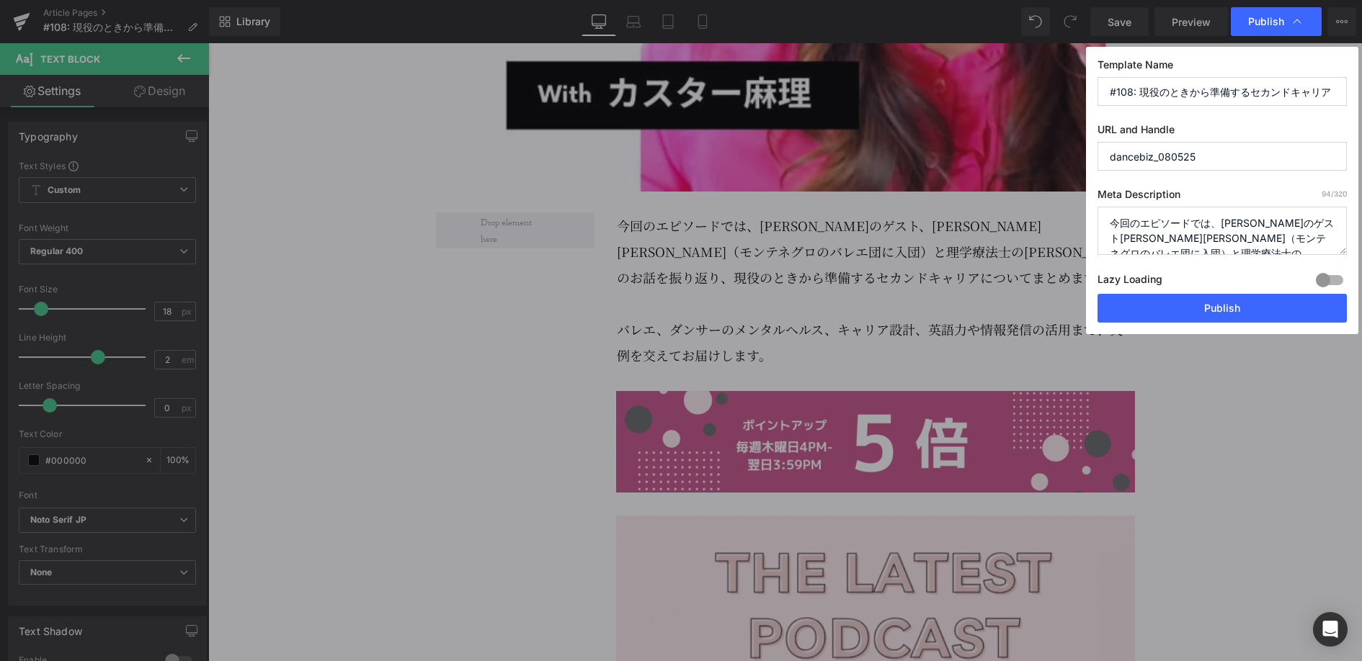
click at [1277, 223] on textarea "今回のエピソードでは、[PERSON_NAME]のゲスト[PERSON_NAME][PERSON_NAME]（モンテネグロのバレエ団に入団）と理学療法士の[P…" at bounding box center [1221, 231] width 249 height 48
type textarea "今回のエピソードでは、直近のゲスト、小林万利佳さん（モンテネグロのバレエ団に入団）と理学療法士の大島奈都子さんのお話を振り返り、現役のときから準備するセカンド…"
click at [1241, 310] on button "Publish" at bounding box center [1221, 308] width 249 height 29
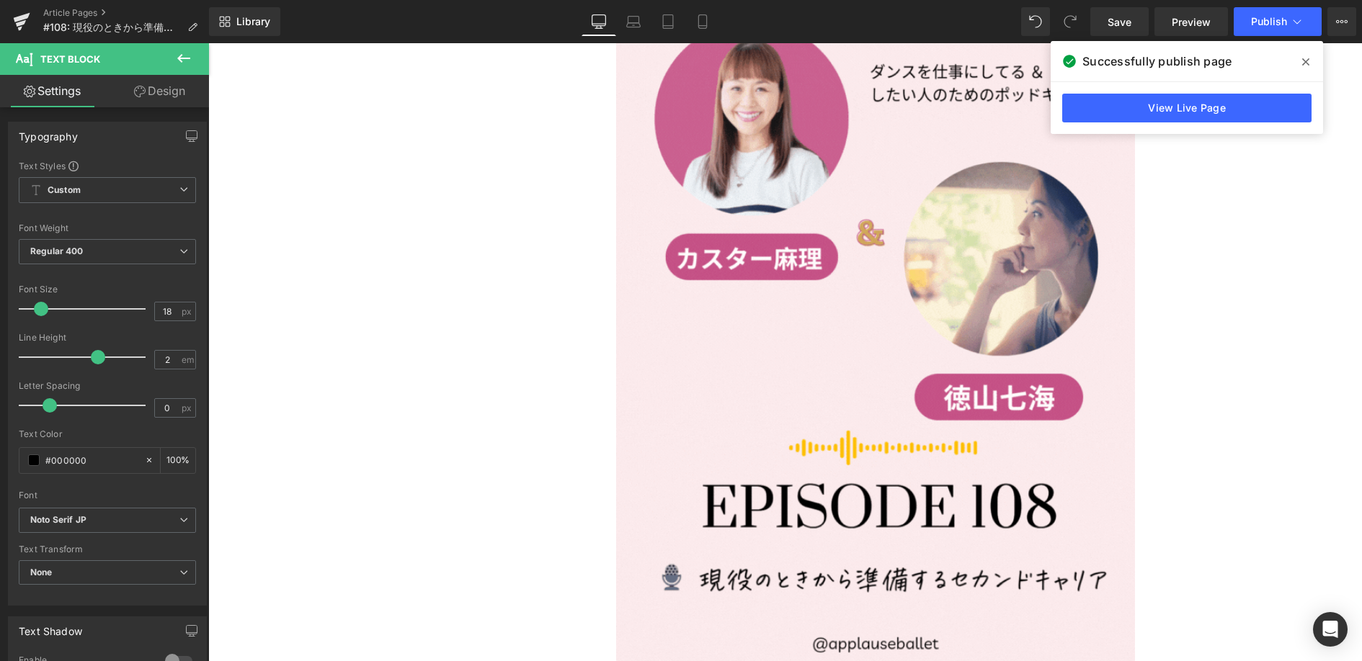
scroll to position [1516, 0]
